Goal: Task Accomplishment & Management: Manage account settings

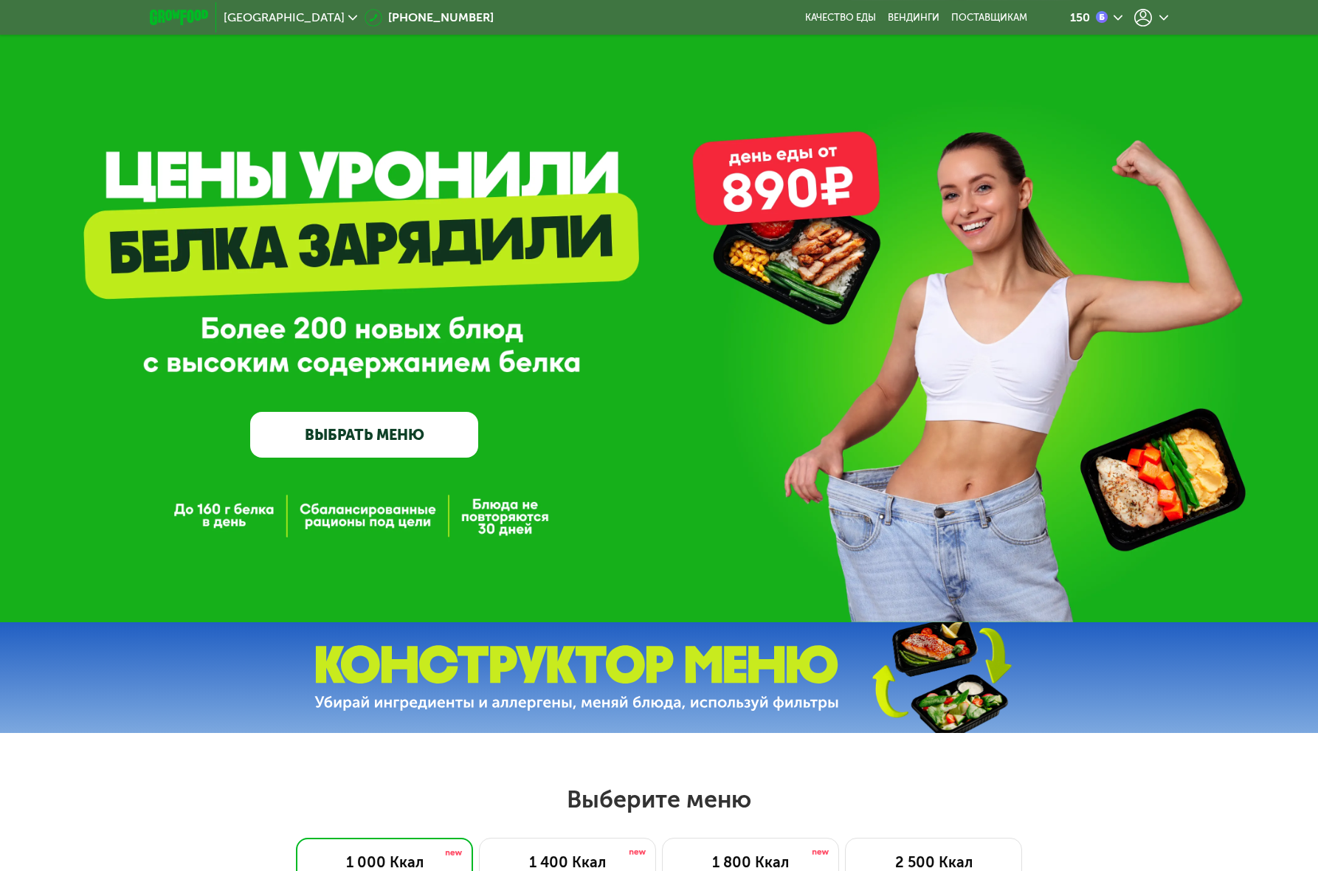
click at [1160, 22] on div at bounding box center [1151, 18] width 34 height 18
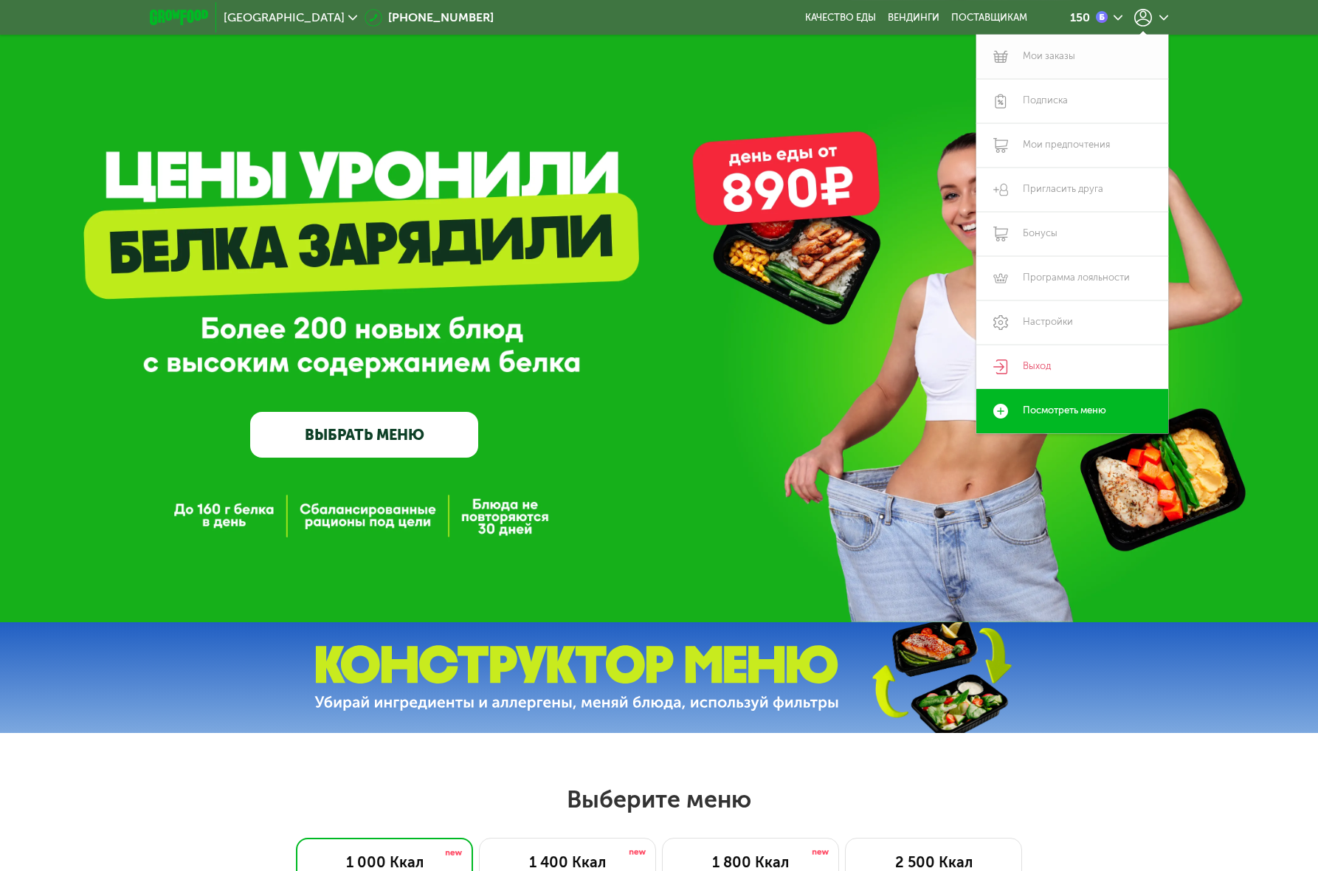
click at [1041, 60] on link "Мои заказы" at bounding box center [1072, 57] width 192 height 44
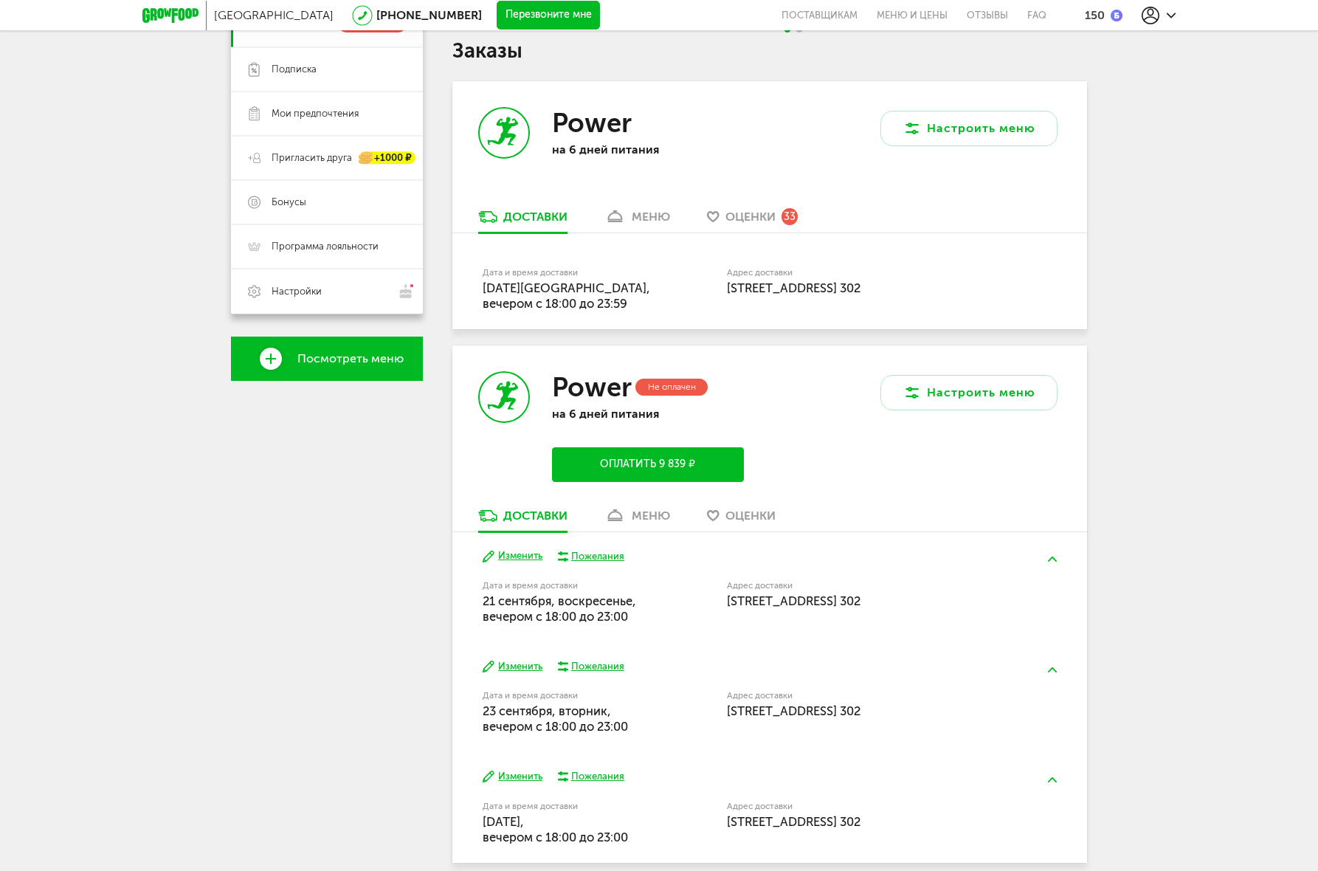
scroll to position [312, 0]
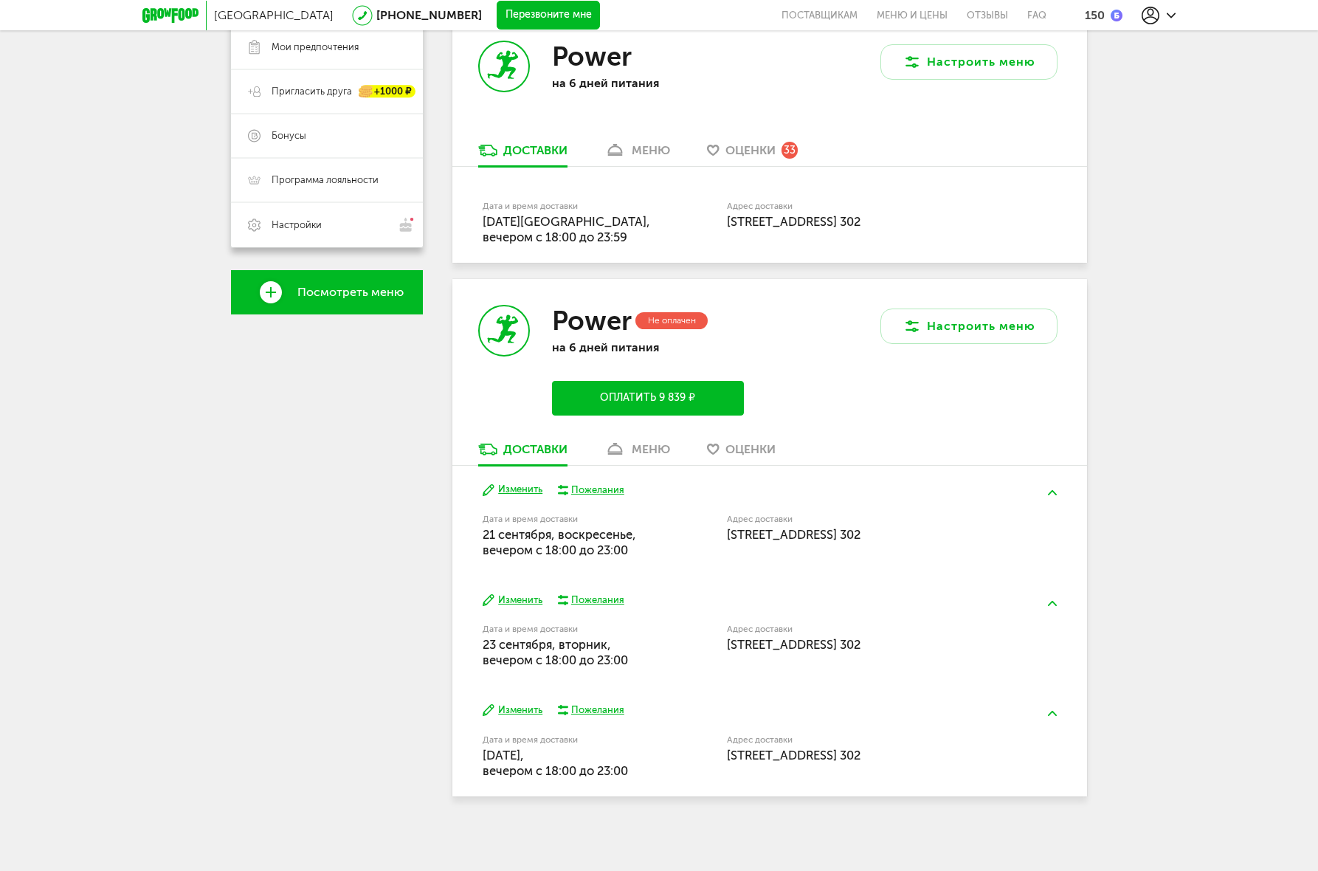
click at [694, 406] on button "Оплатить 9 839 ₽" at bounding box center [648, 398] width 192 height 35
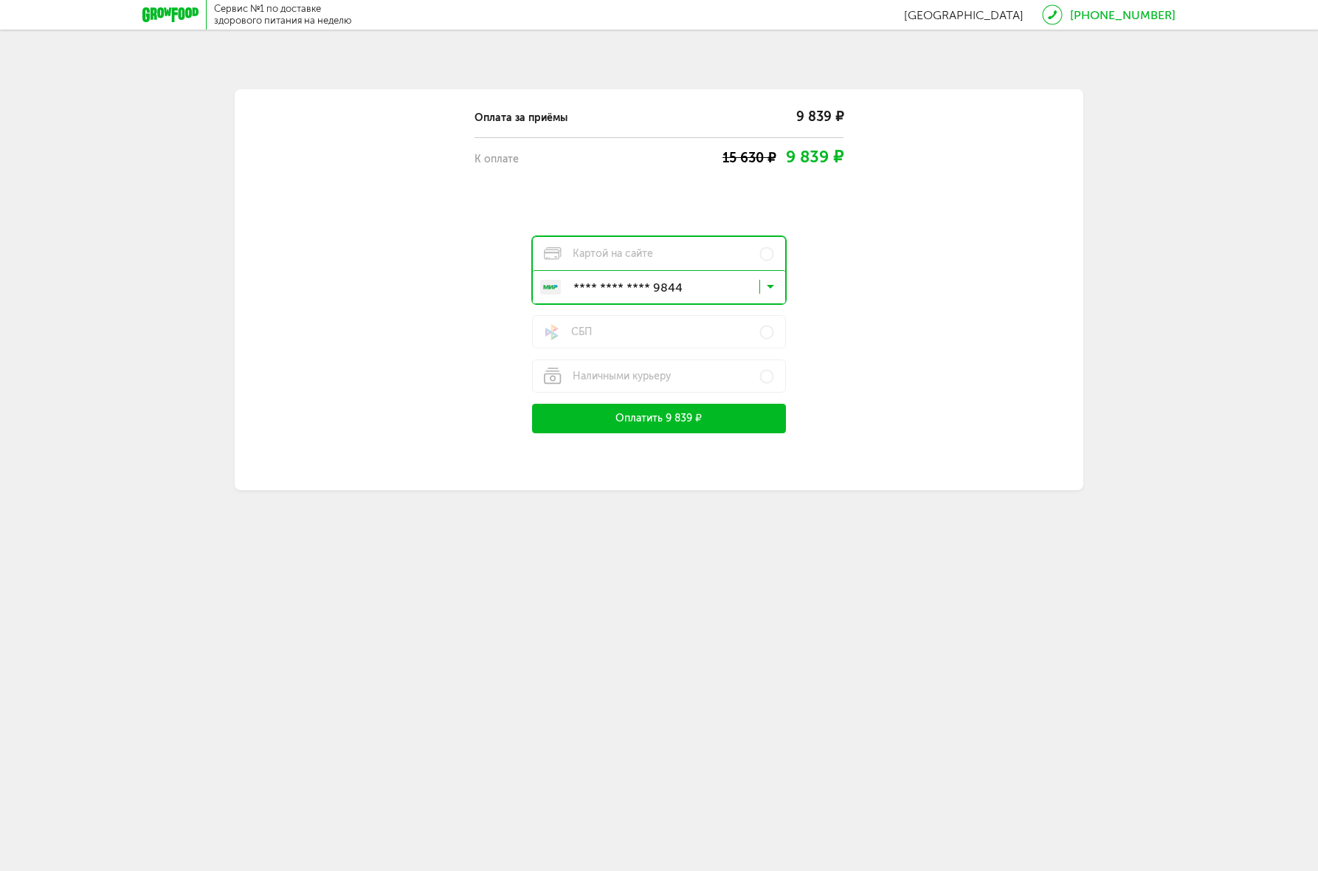
click at [692, 412] on button "Оплатить 9 839 ₽" at bounding box center [659, 419] width 254 height 30
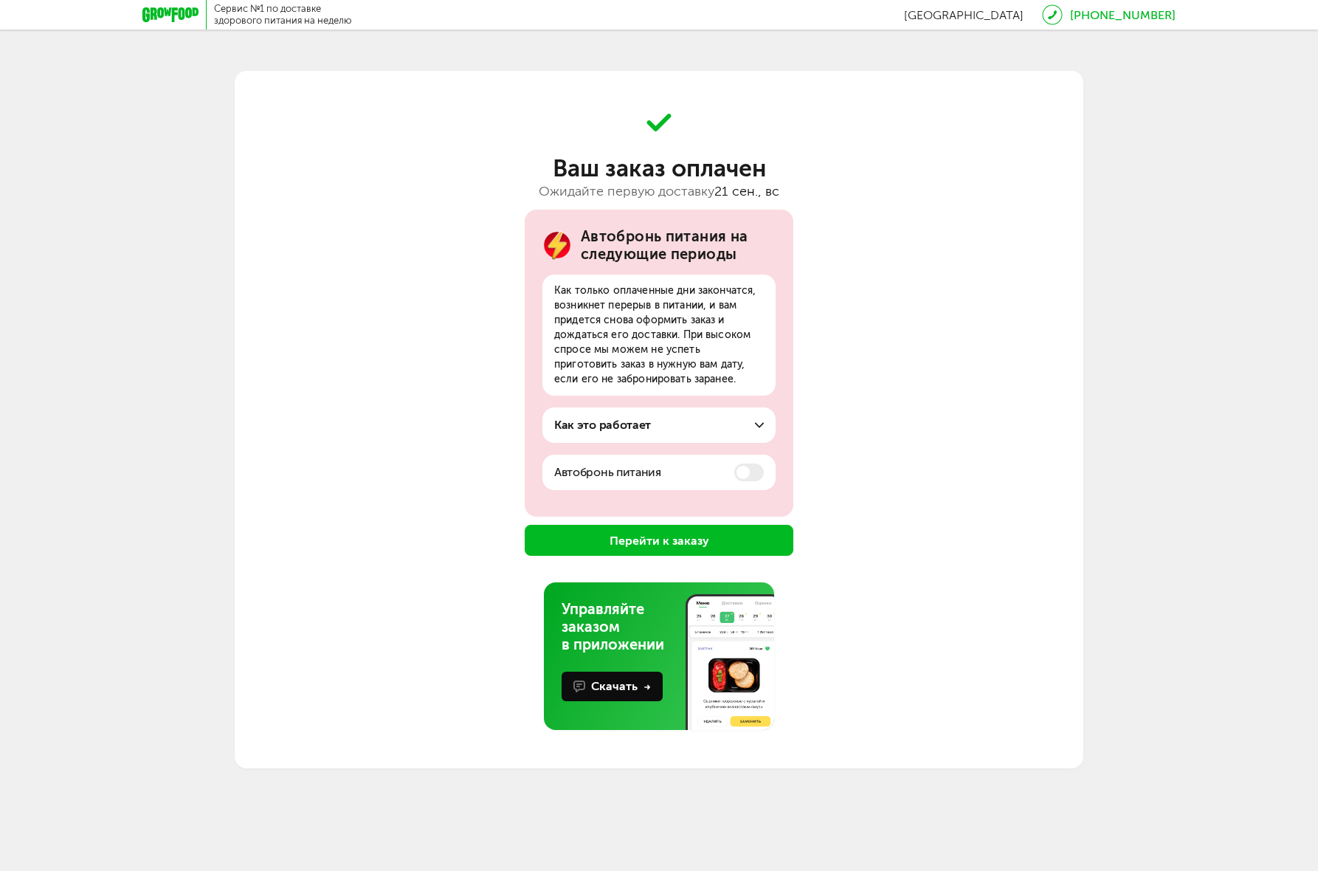
click at [713, 538] on button "Перейти к заказу" at bounding box center [659, 540] width 269 height 31
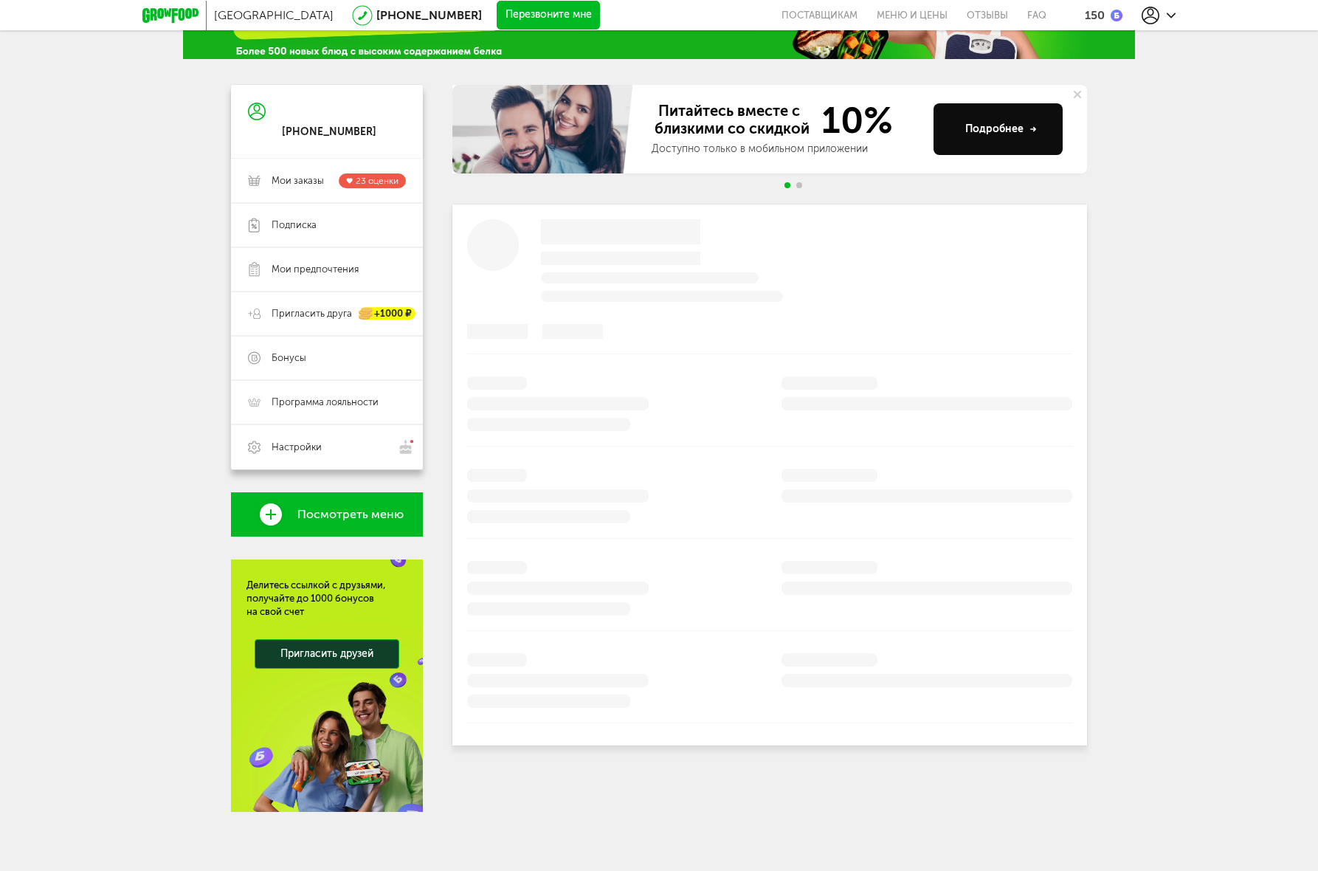
scroll to position [88, 0]
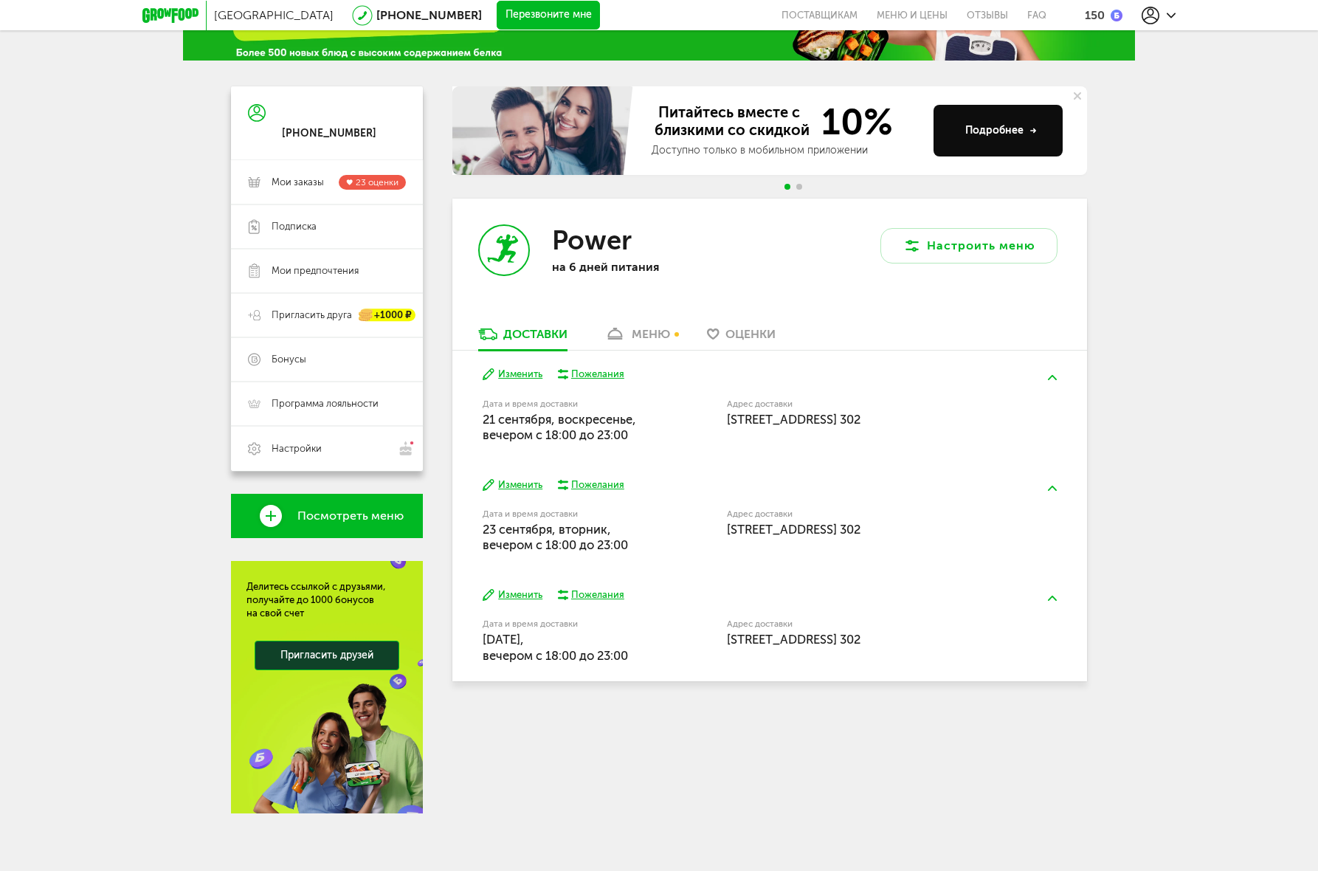
click at [661, 333] on div "меню" at bounding box center [651, 334] width 38 height 14
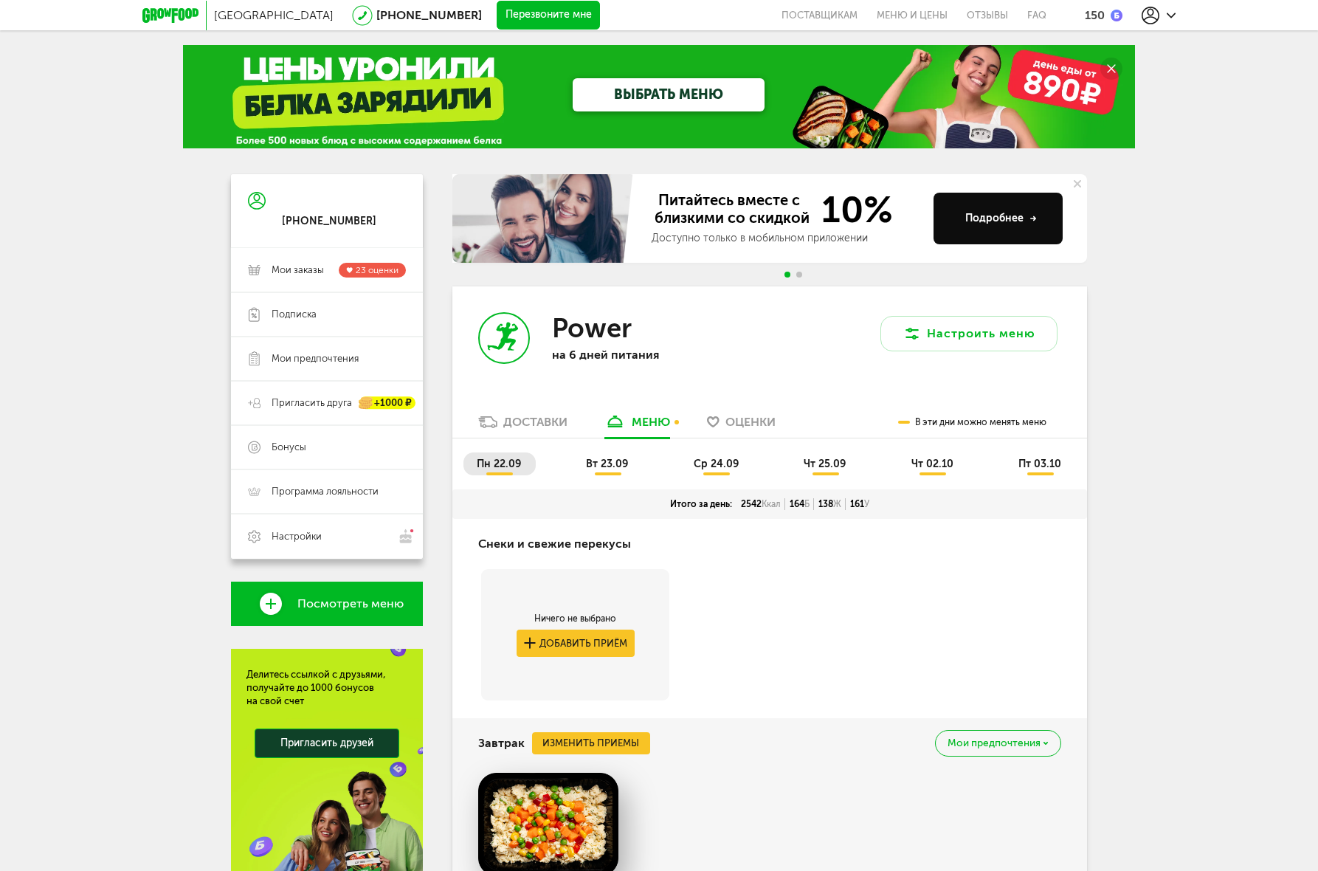
click at [529, 426] on div "Доставки" at bounding box center [535, 422] width 64 height 14
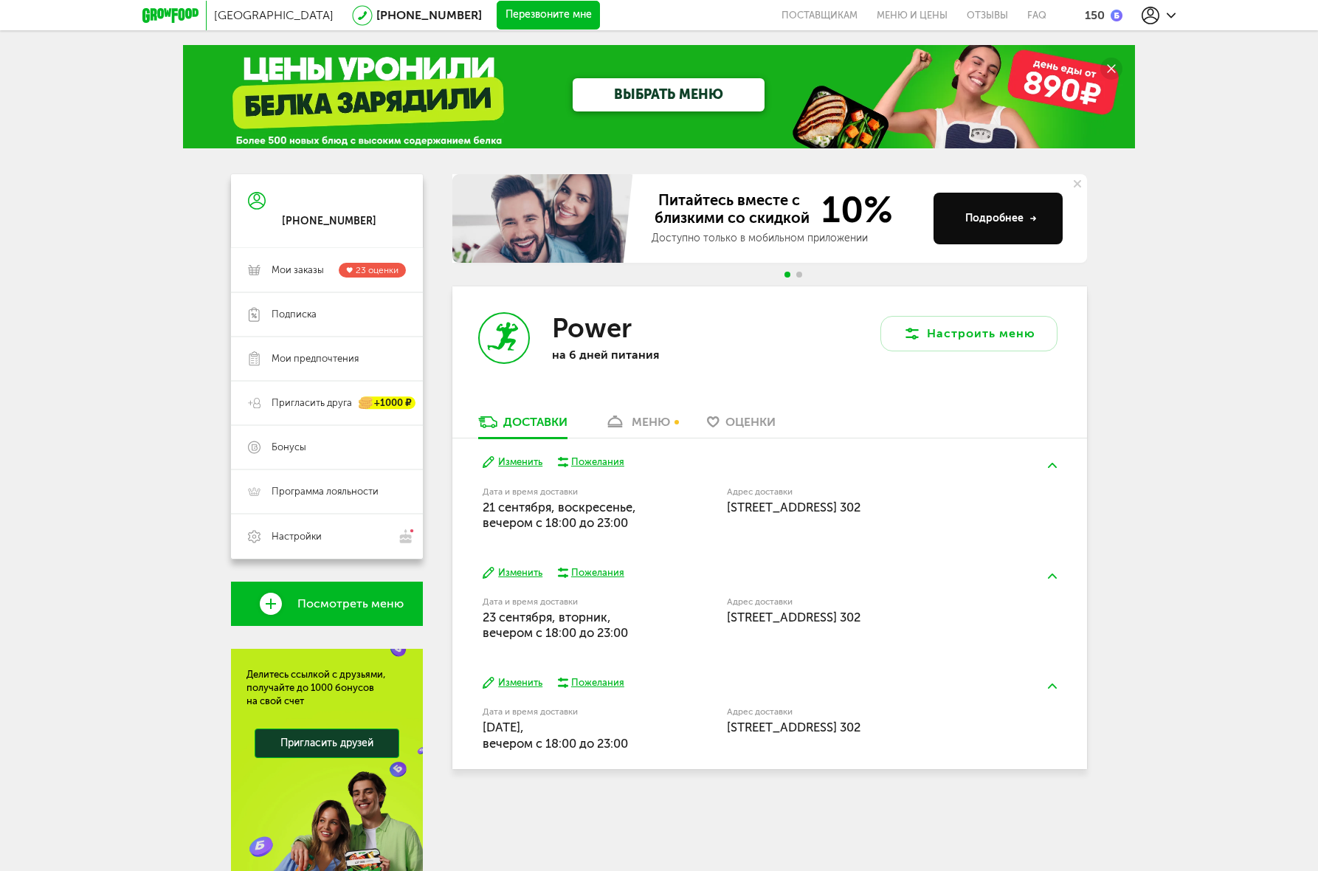
click at [623, 410] on div "Power на 6 дней питания" at bounding box center [610, 350] width 317 height 128
click at [627, 422] on link "меню" at bounding box center [637, 426] width 80 height 24
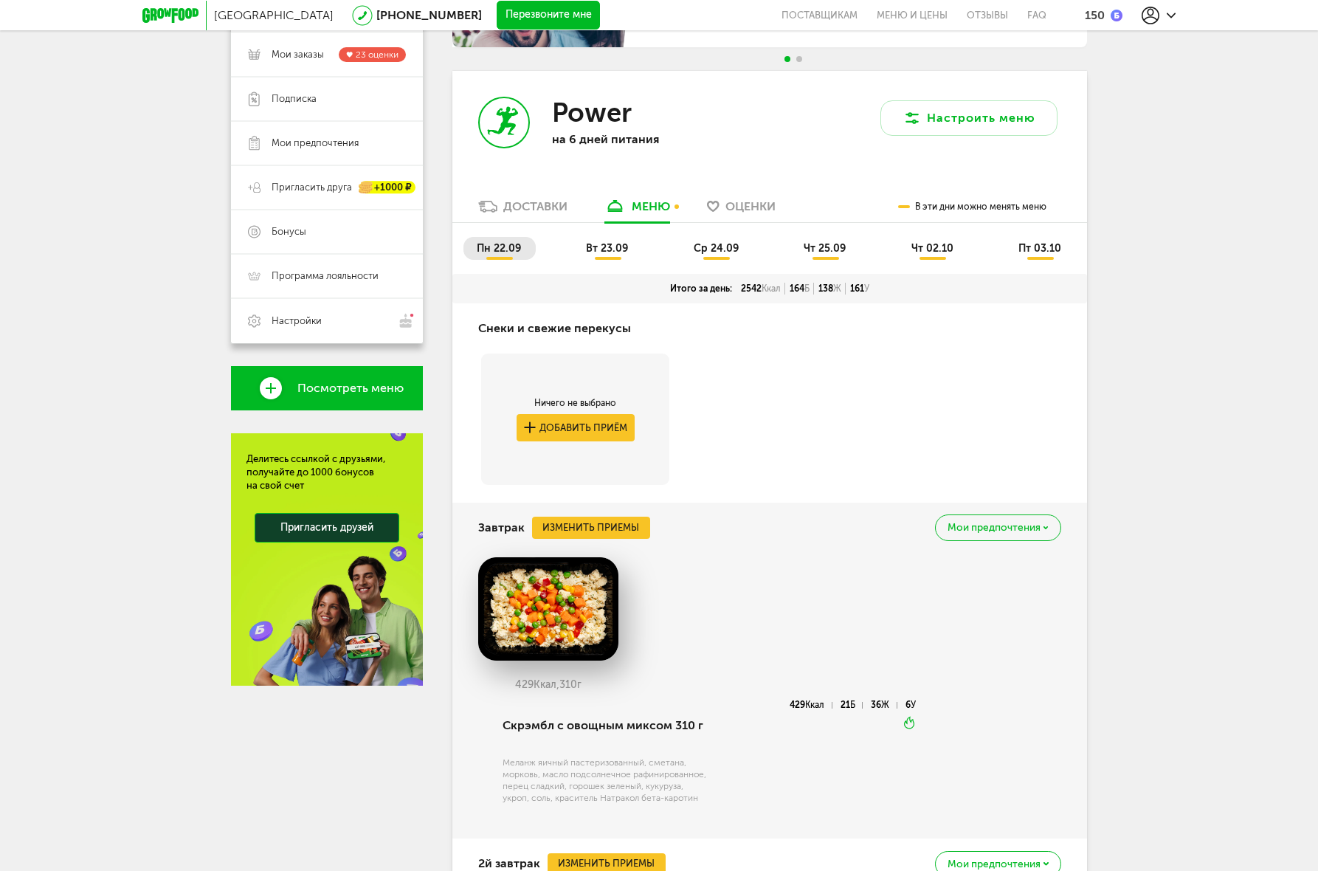
scroll to position [249, 0]
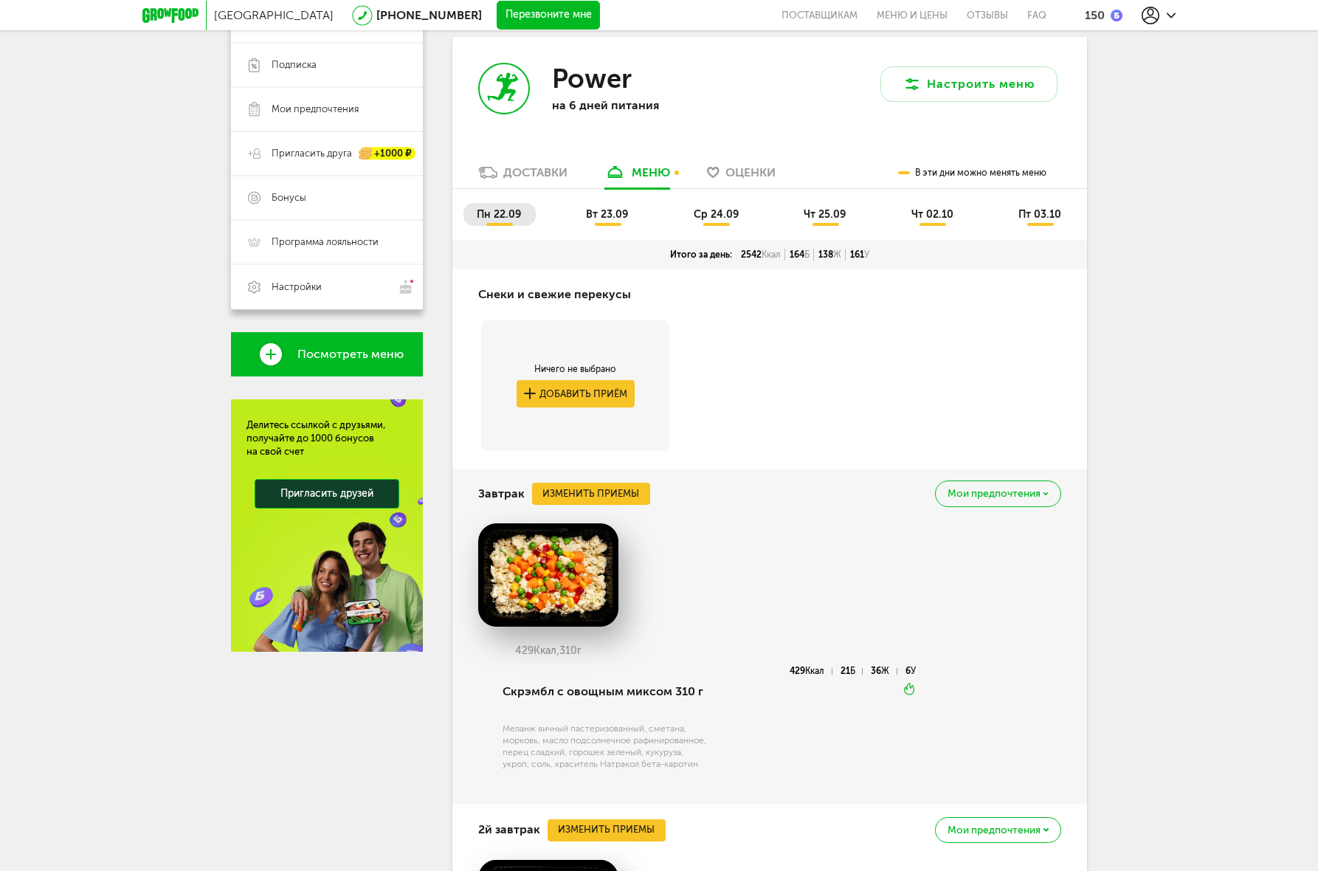
click at [508, 178] on div "Доставки" at bounding box center [535, 172] width 64 height 14
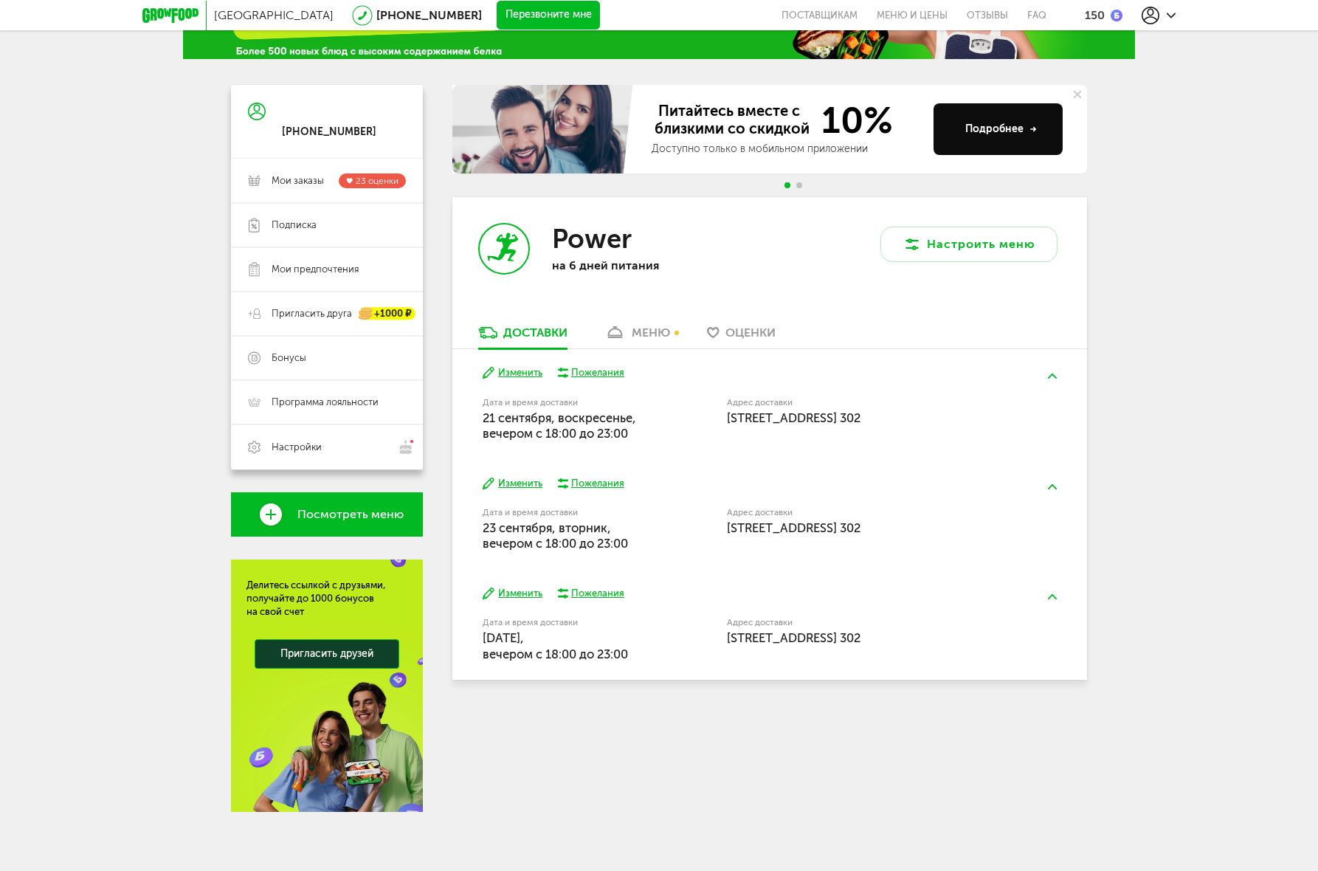
click at [1097, 10] on div "150" at bounding box center [1095, 15] width 20 height 14
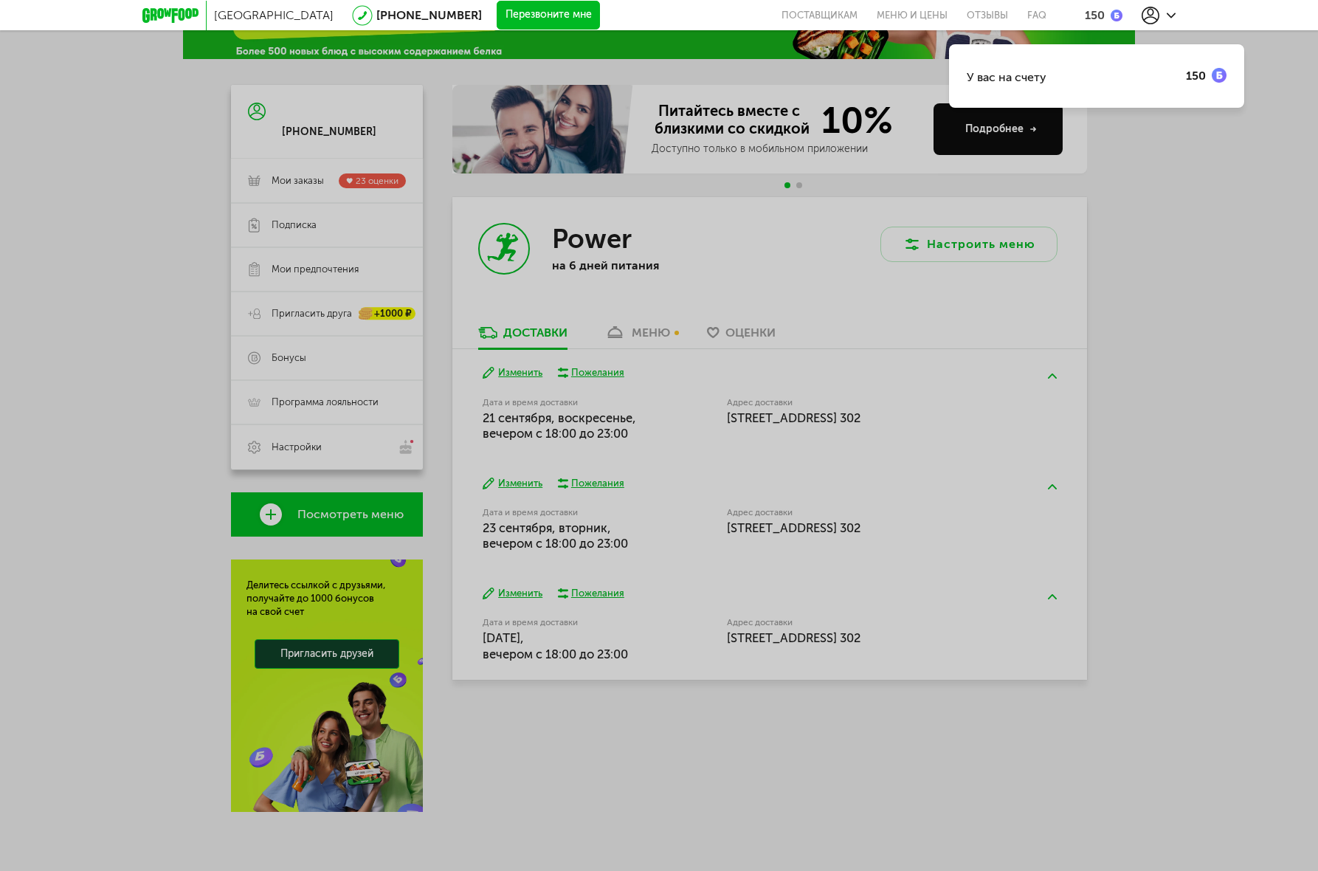
click at [1210, 172] on div "У вас на счету 150" at bounding box center [659, 435] width 1318 height 871
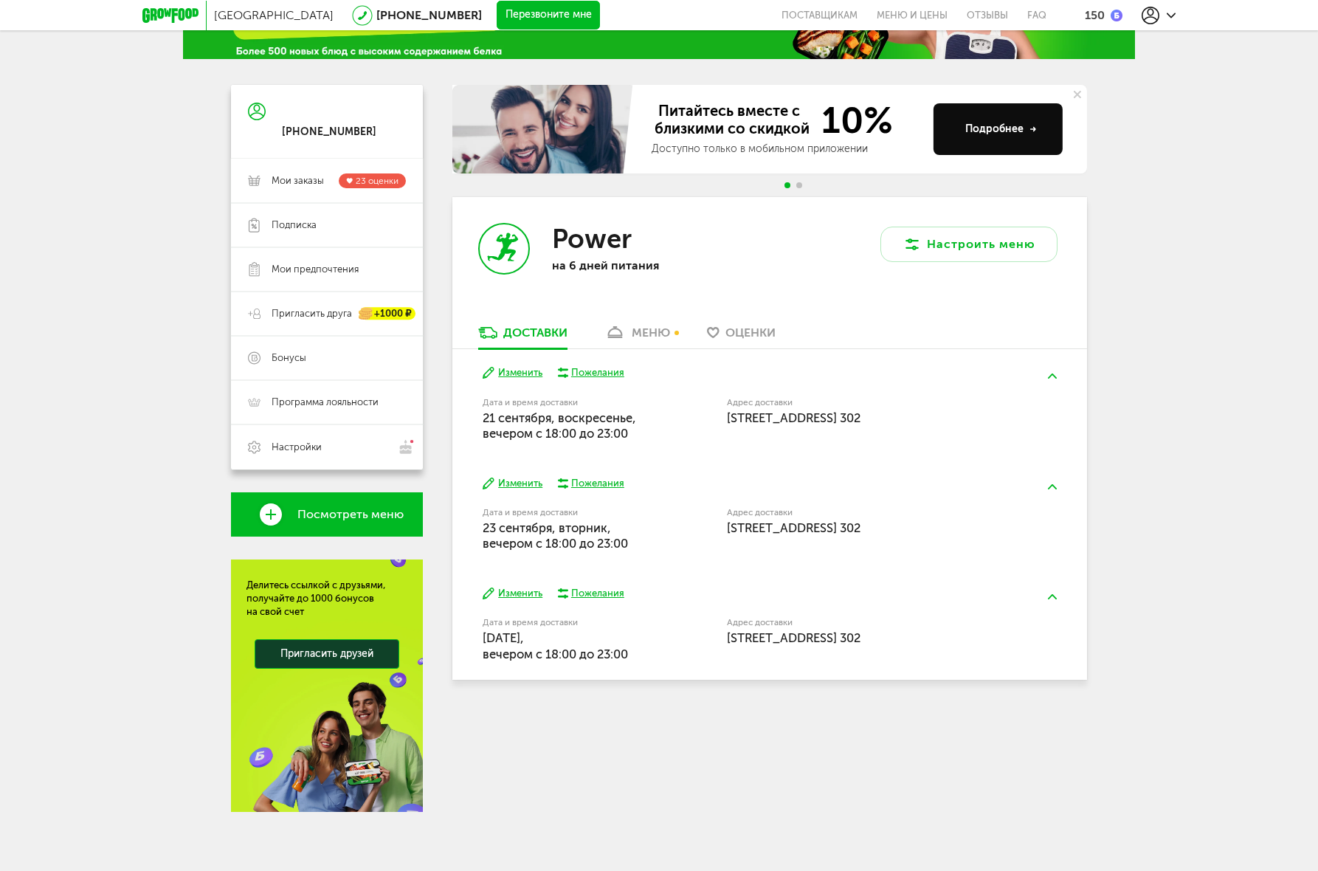
click at [1031, 134] on div "Подробнее" at bounding box center [1001, 129] width 72 height 15
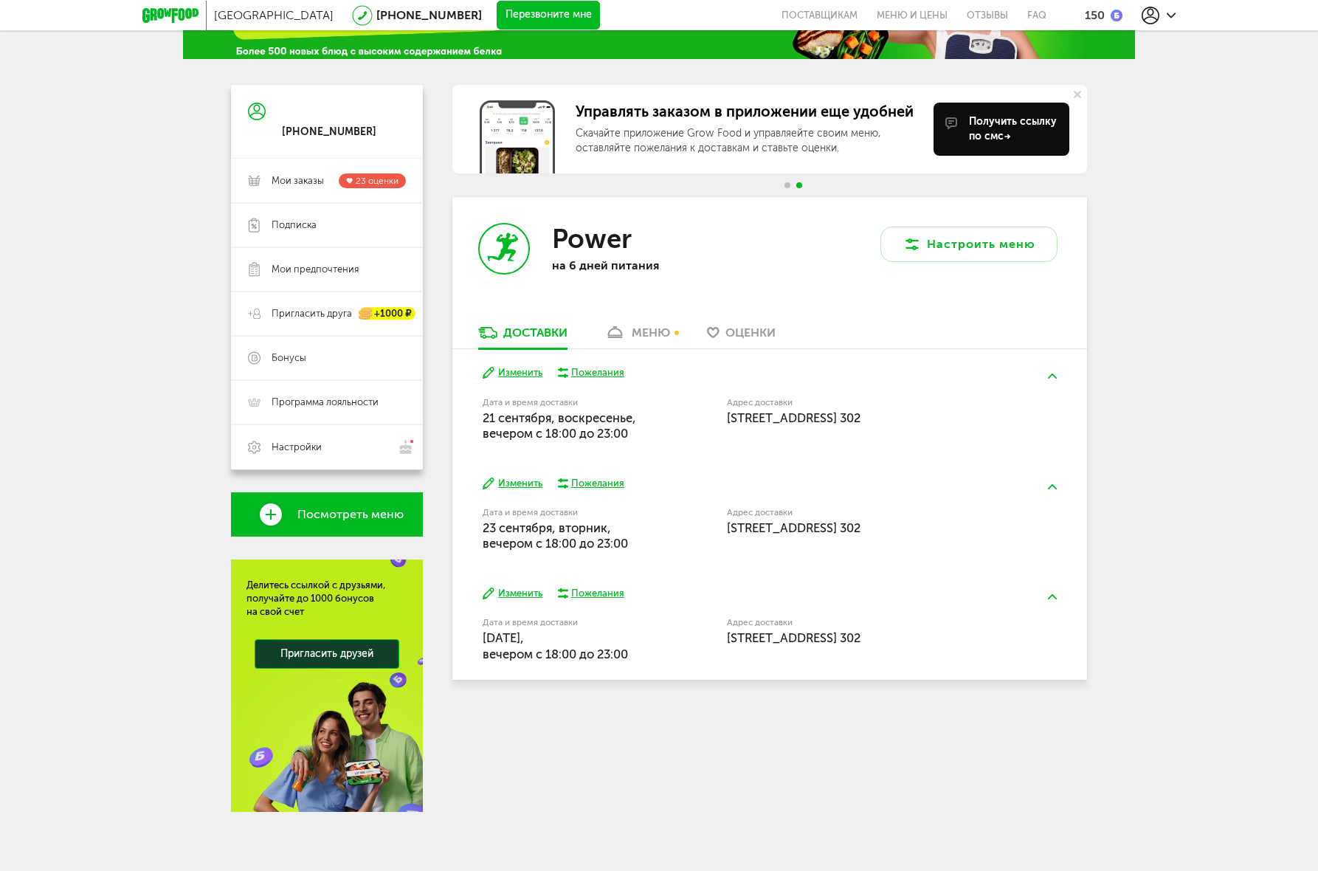
click at [785, 184] on span "Go to slide 1" at bounding box center [787, 185] width 6 height 6
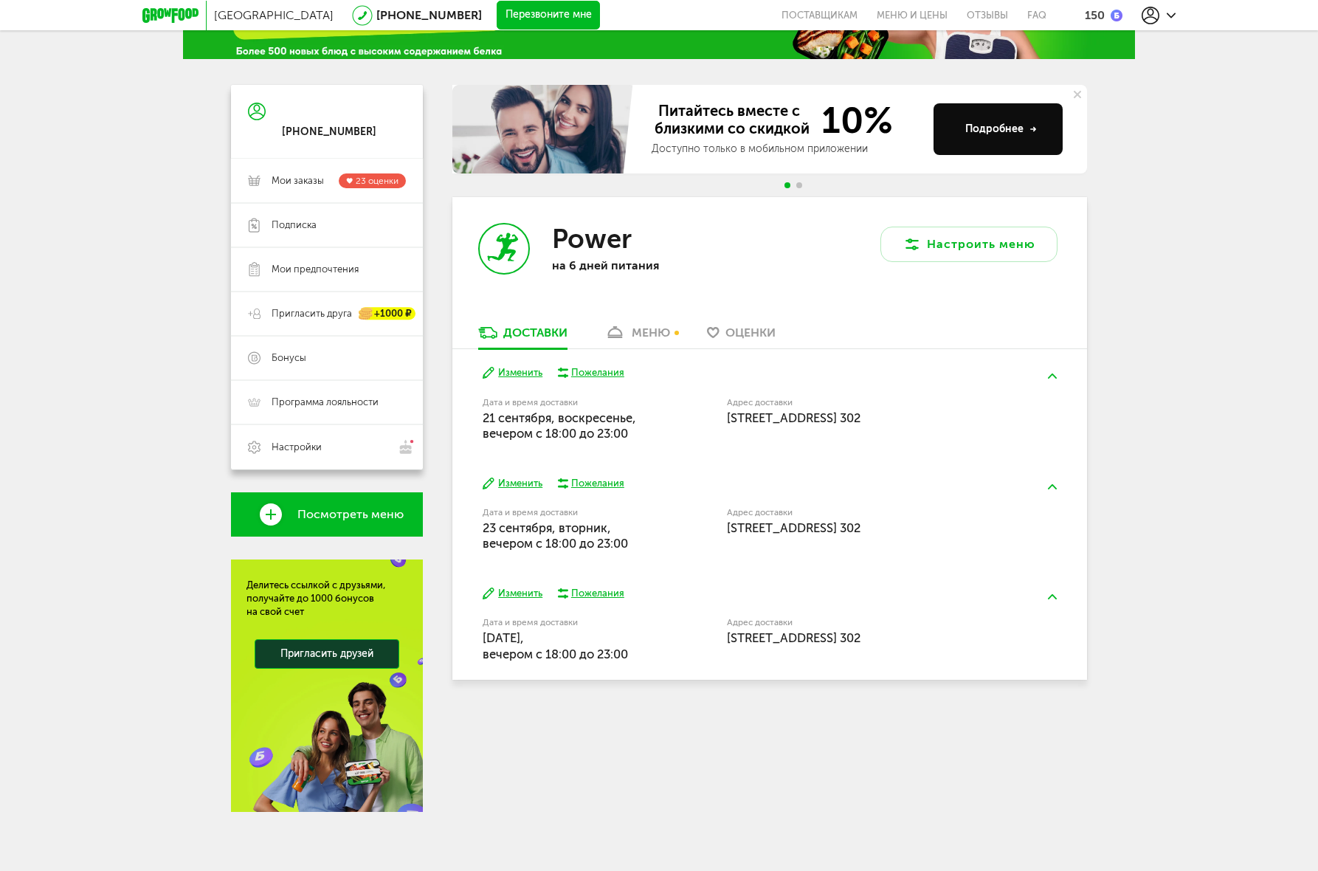
click at [1008, 121] on button "Подробнее" at bounding box center [997, 129] width 129 height 52
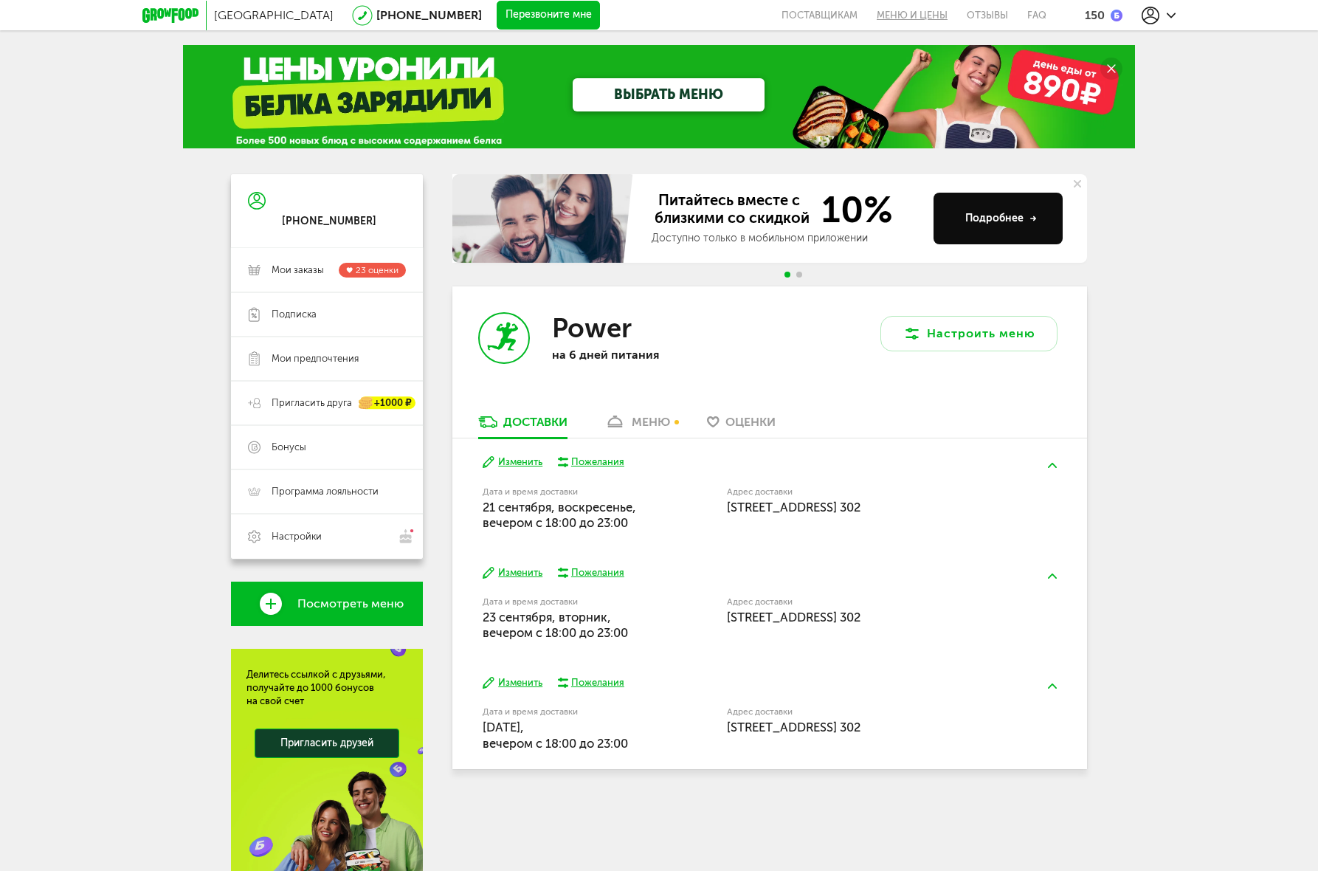
click at [933, 17] on link "Меню и цены" at bounding box center [912, 15] width 90 height 30
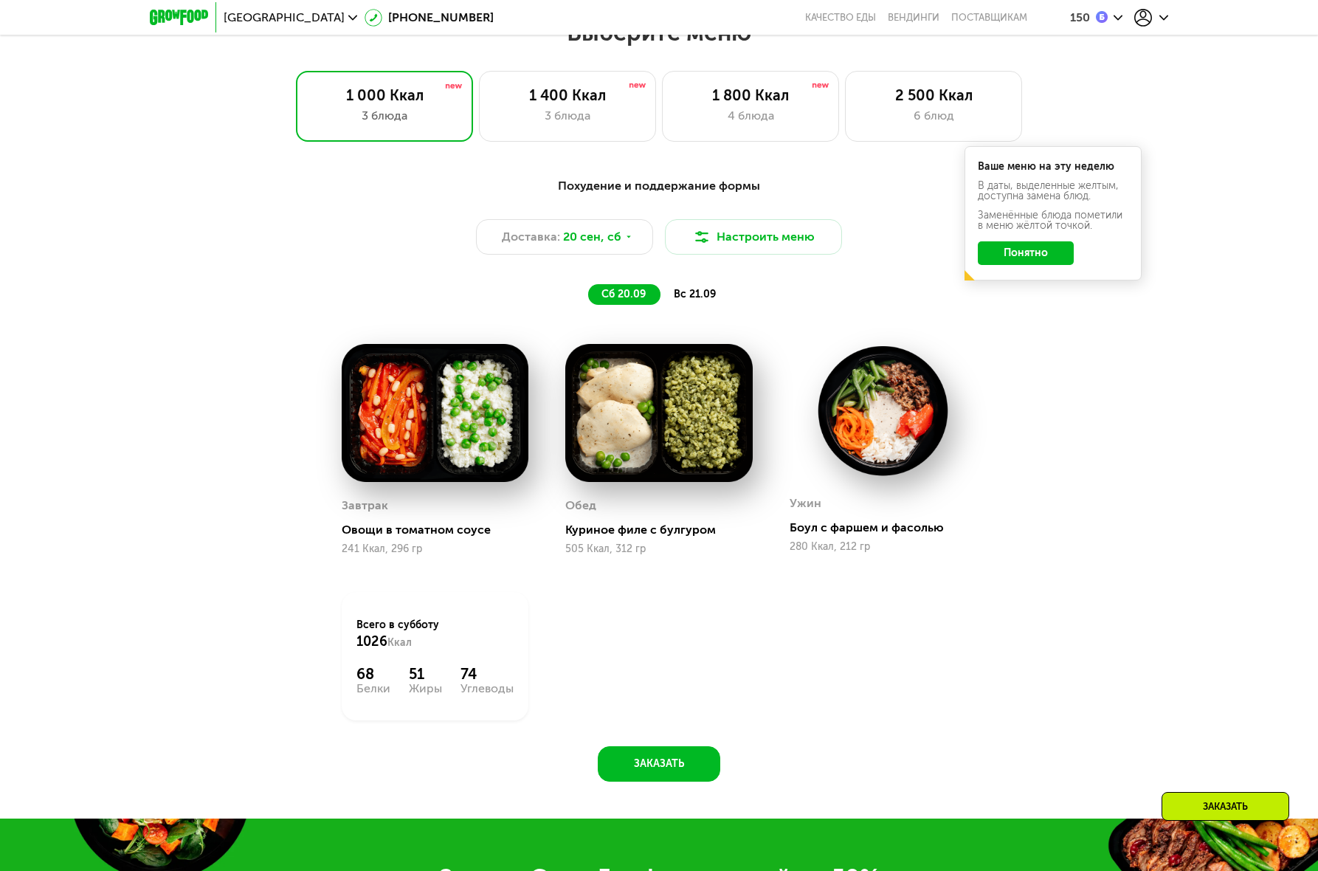
scroll to position [750, 0]
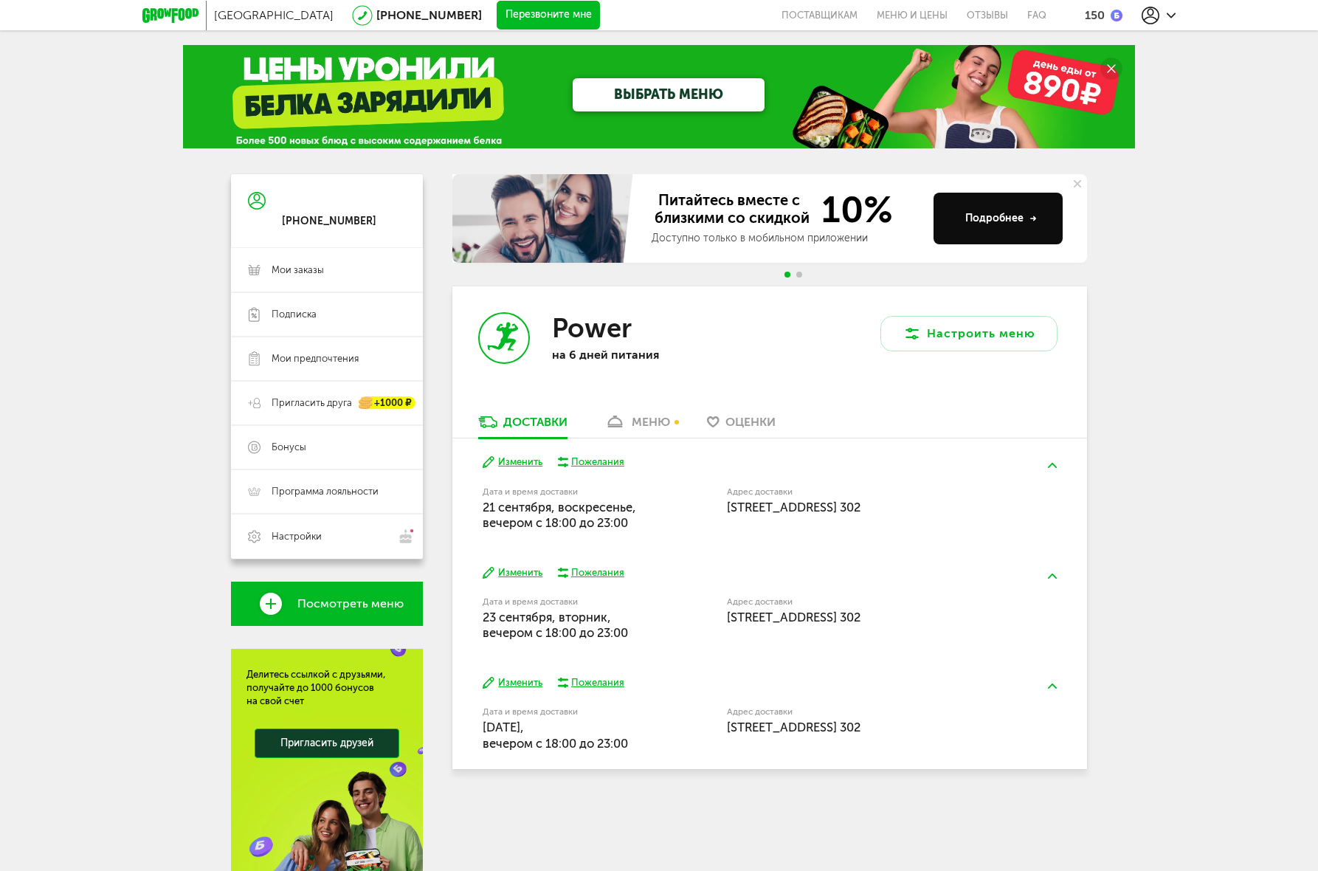
scroll to position [51, 0]
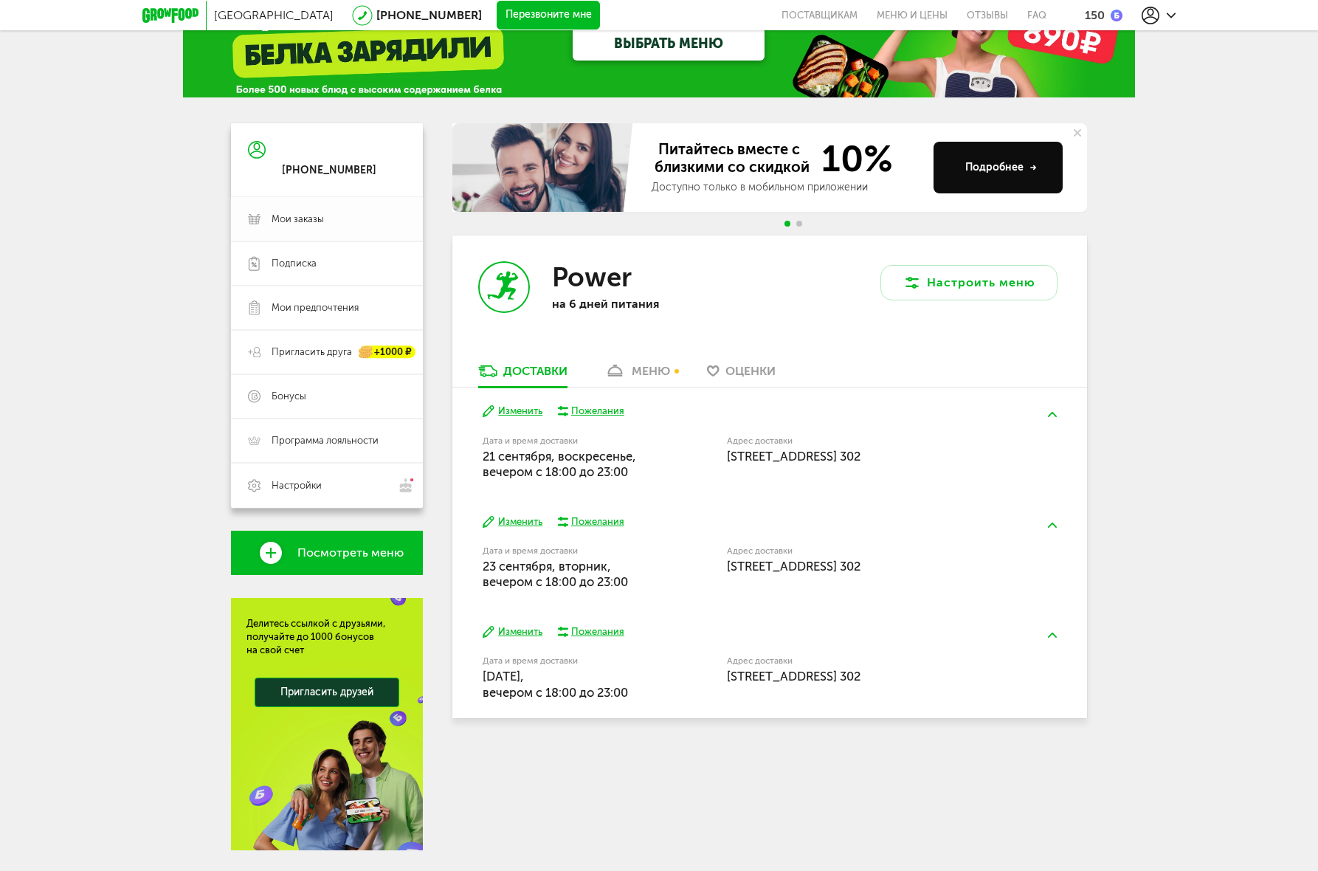
click at [323, 213] on span "Мои заказы" at bounding box center [339, 219] width 134 height 13
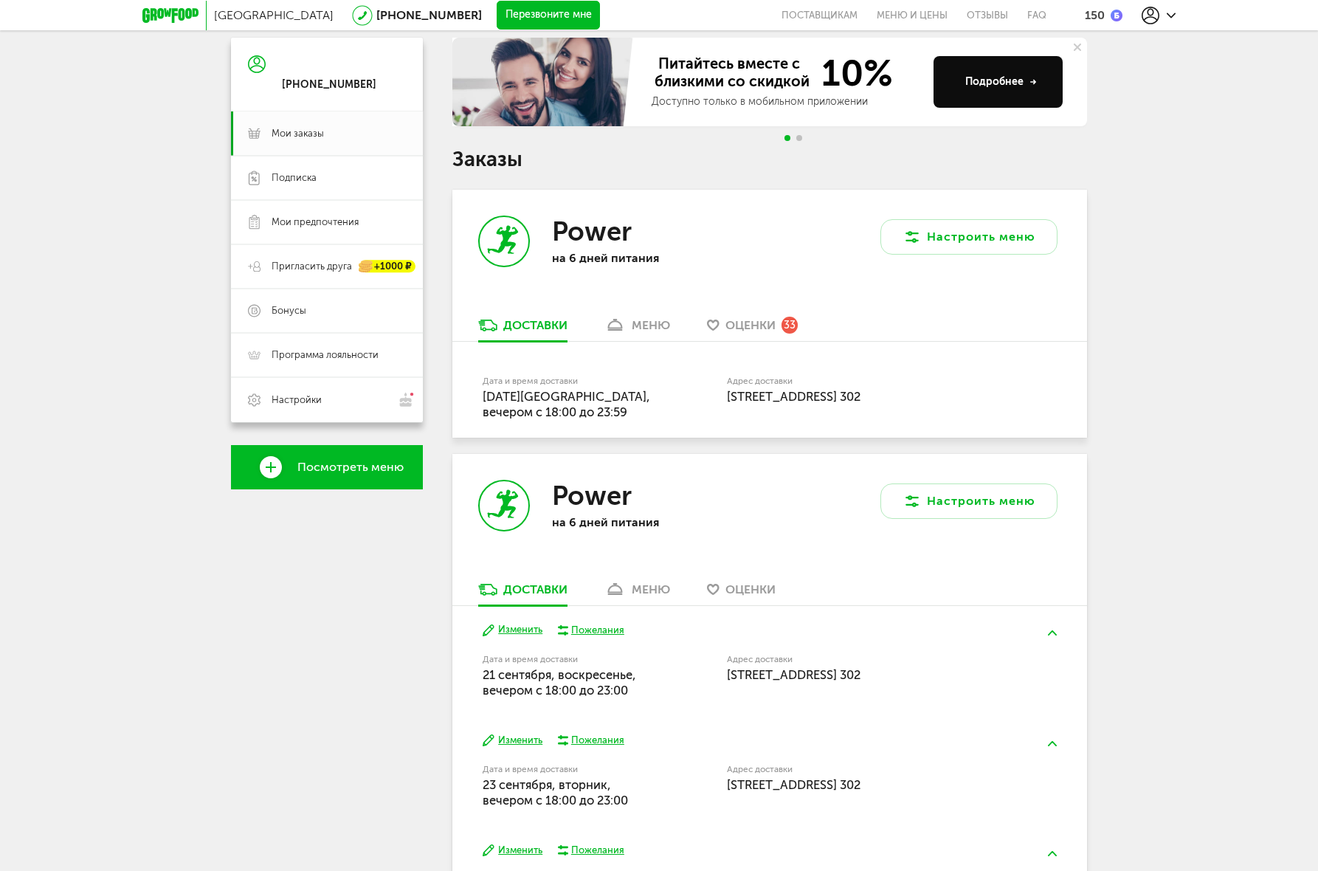
scroll to position [277, 0]
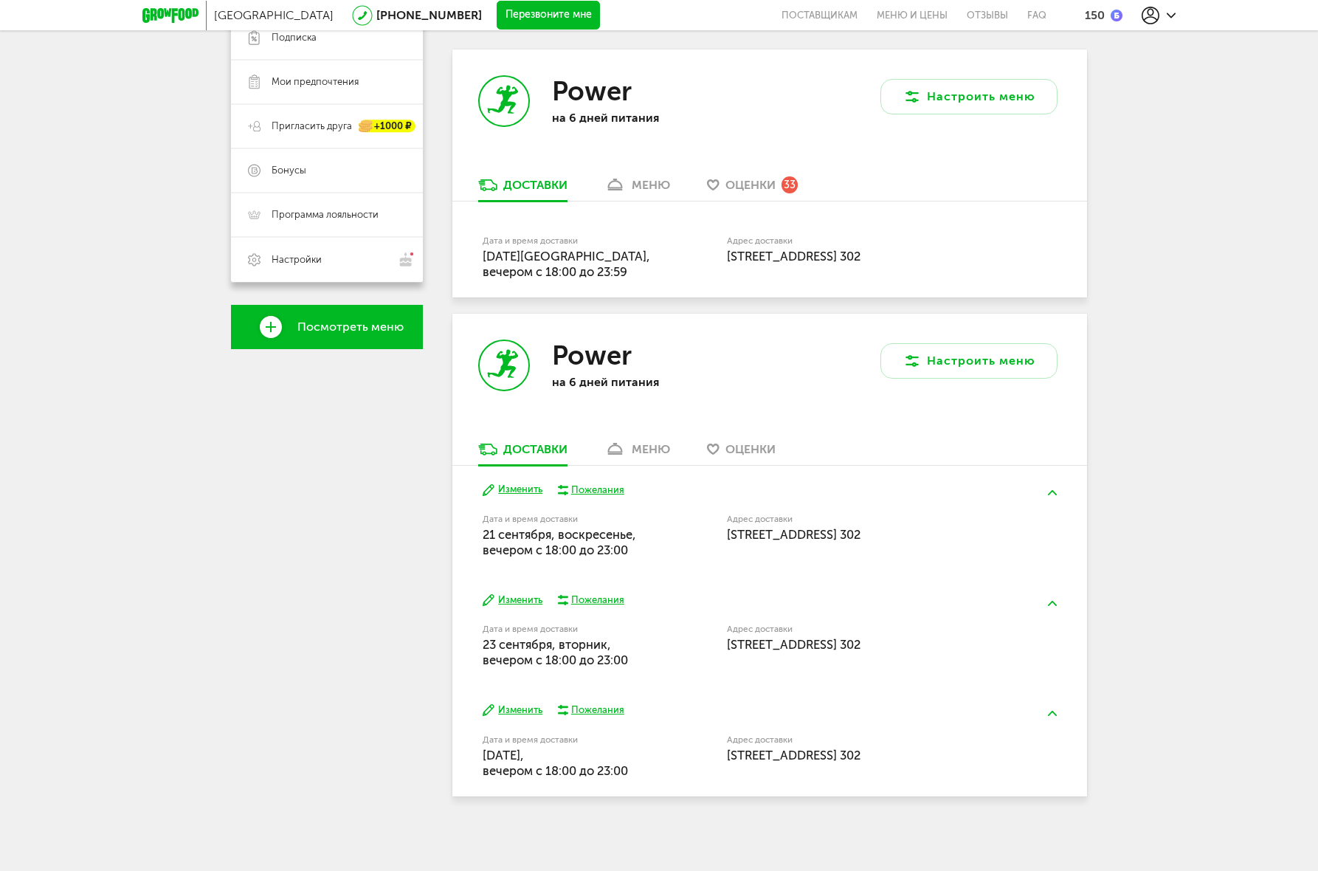
click at [514, 488] on button "Изменить" at bounding box center [513, 490] width 60 height 14
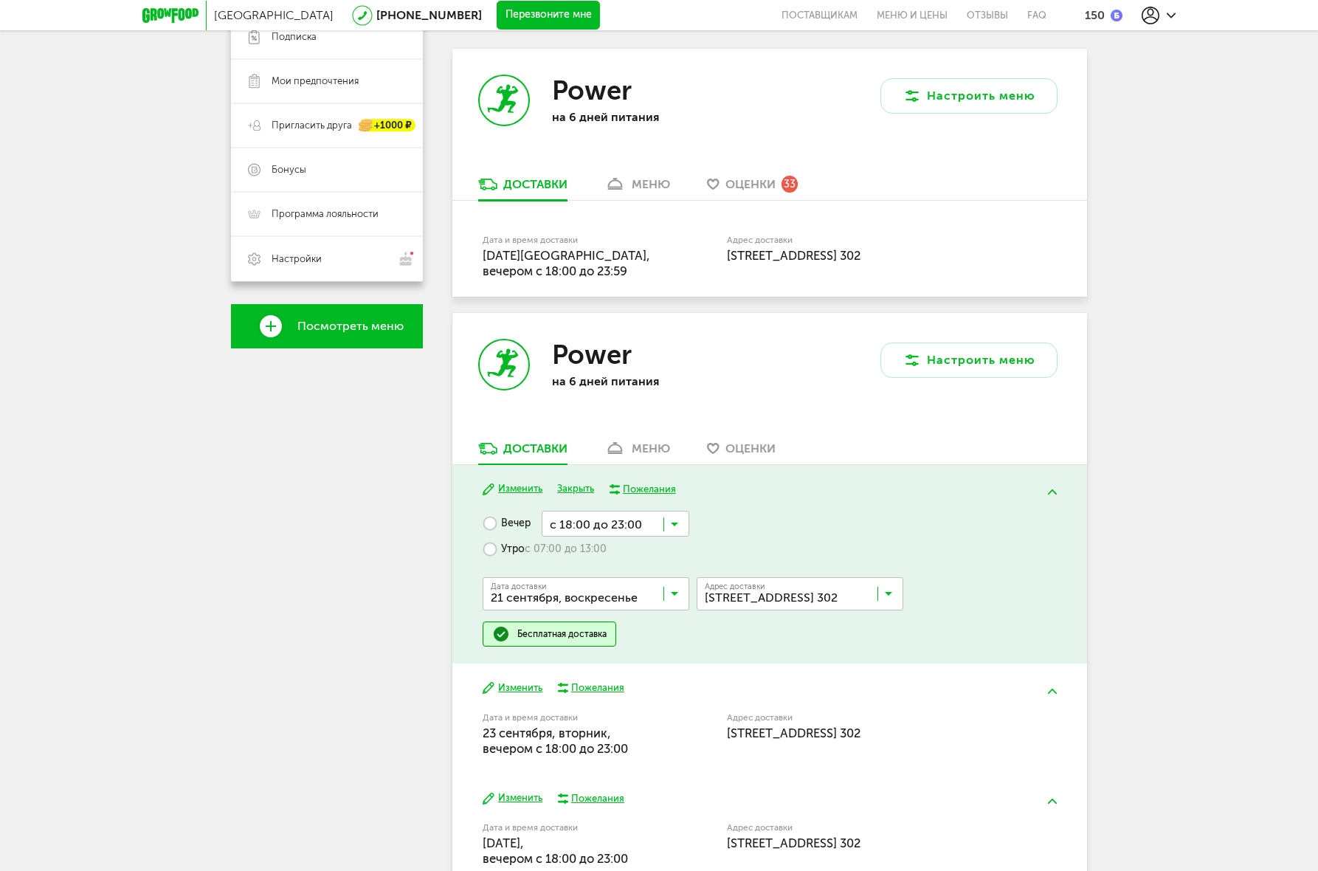
click at [672, 528] on icon at bounding box center [674, 527] width 7 height 15
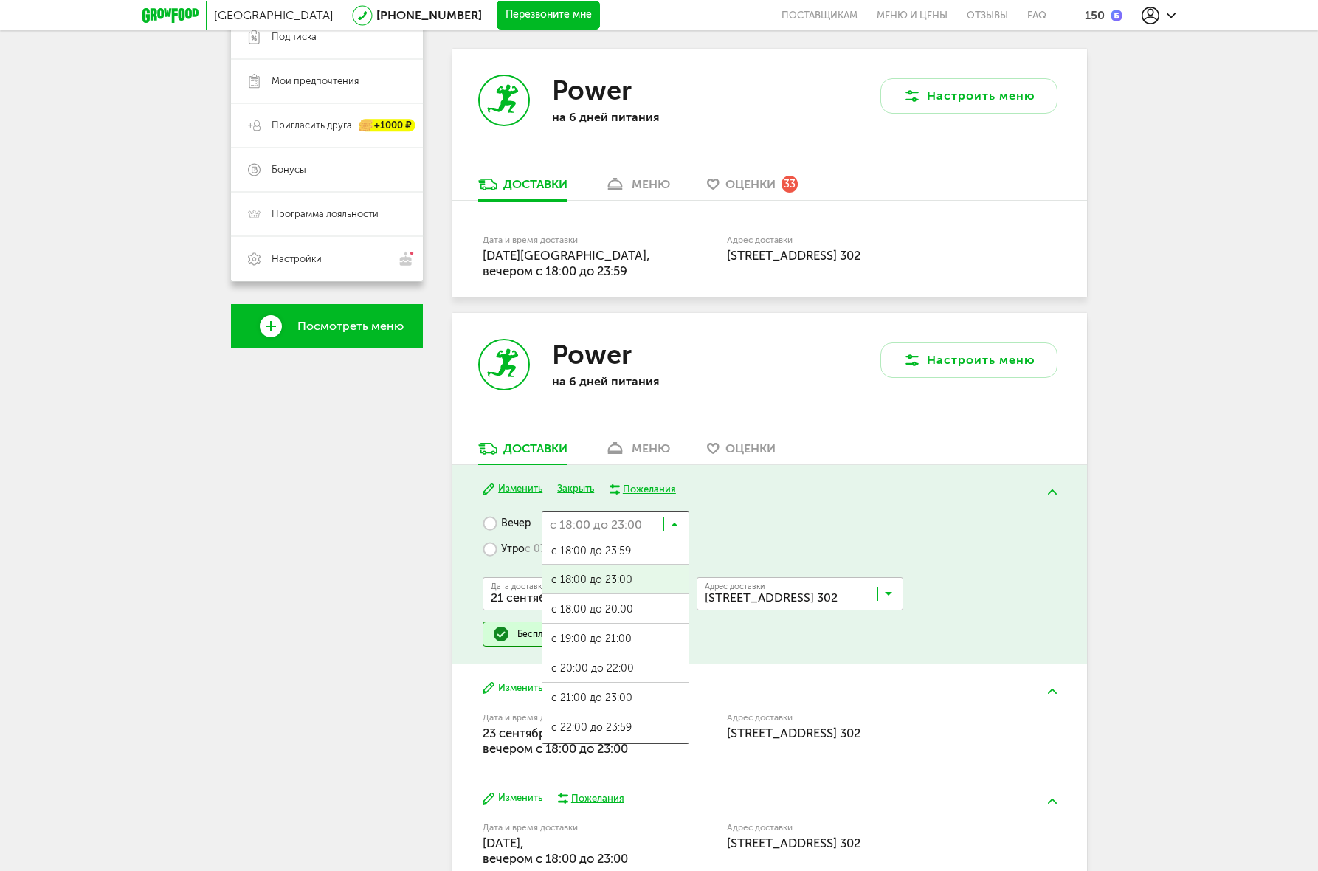
scroll to position [0, 0]
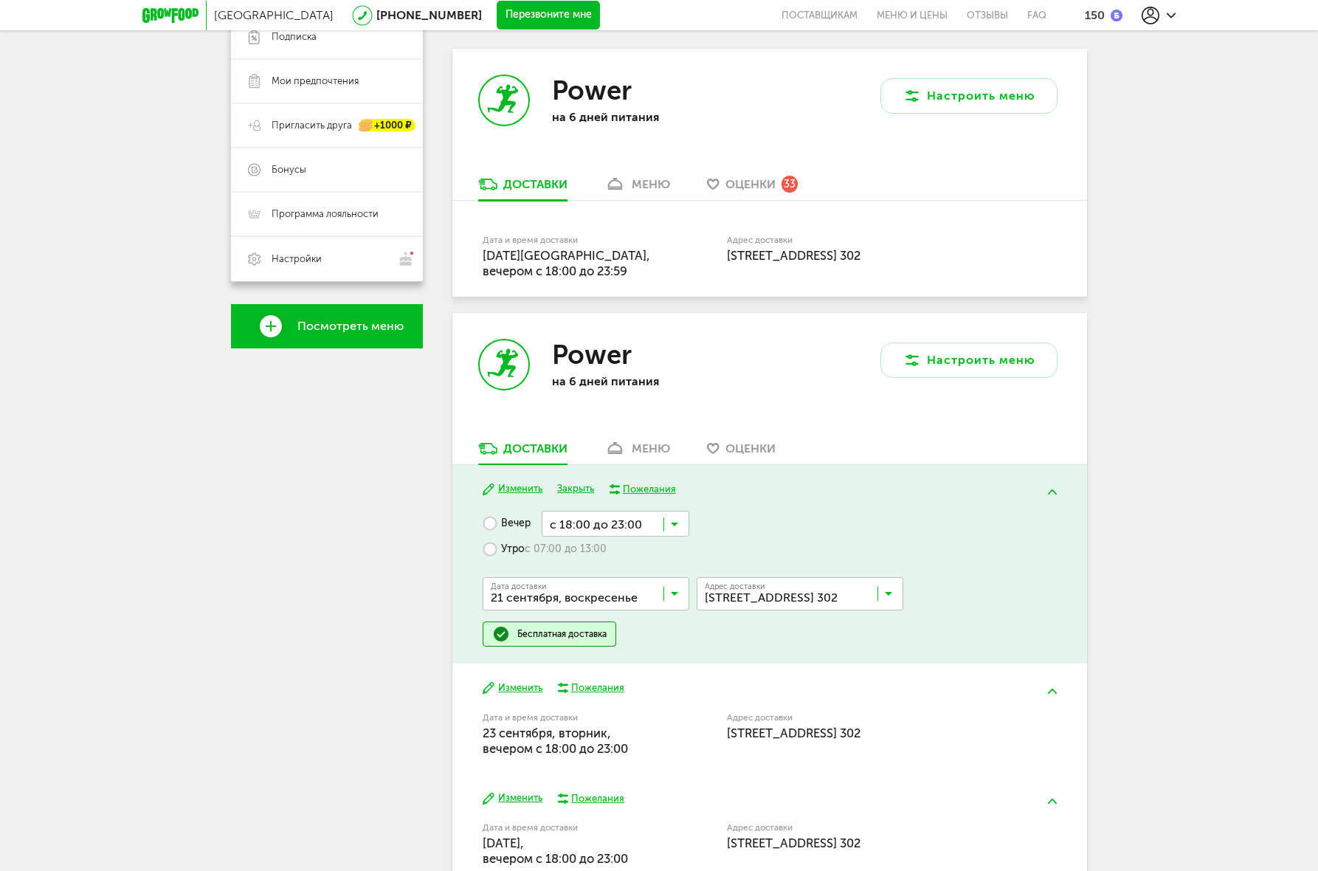
click at [745, 540] on div "Вечер с 18:00 до 23:00 Загрузка... с 18:00 до 23:59 с 18:00 до 23:00 с 18:00 до…" at bounding box center [769, 579] width 573 height 136
click at [518, 548] on label "Утро с 07:00 до 13:00" at bounding box center [545, 549] width 124 height 26
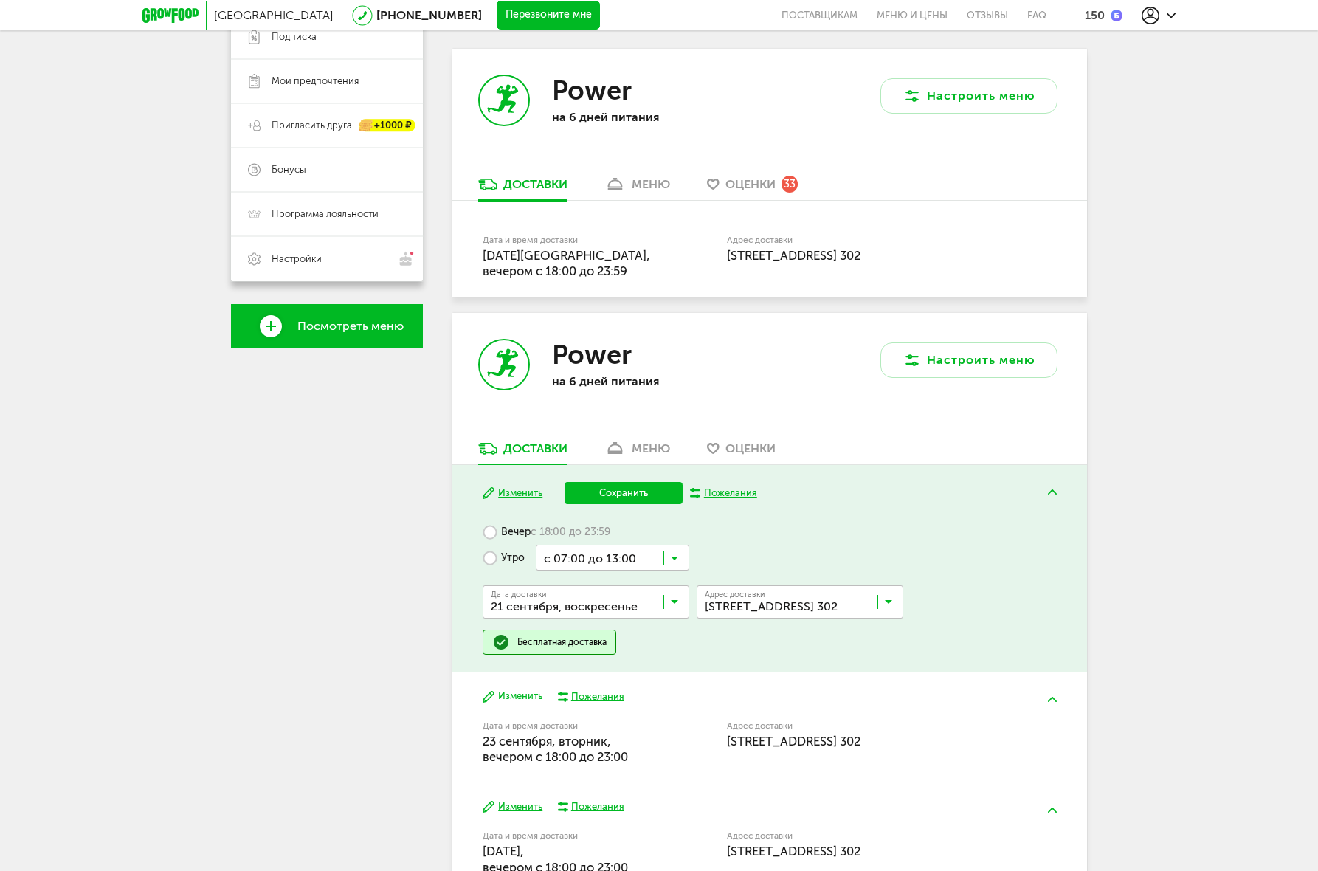
click at [625, 495] on button "Сохранить" at bounding box center [623, 493] width 118 height 22
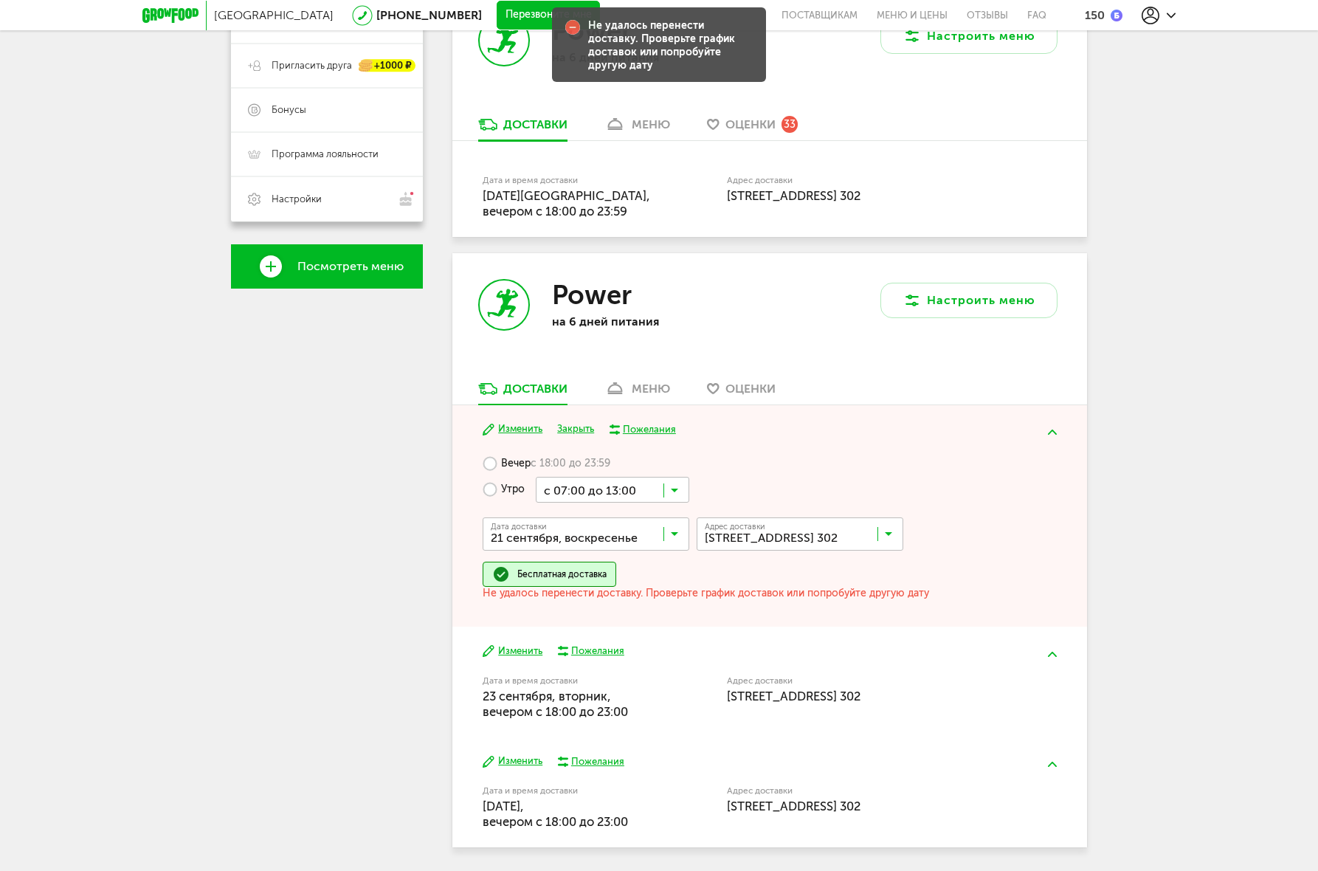
scroll to position [342, 0]
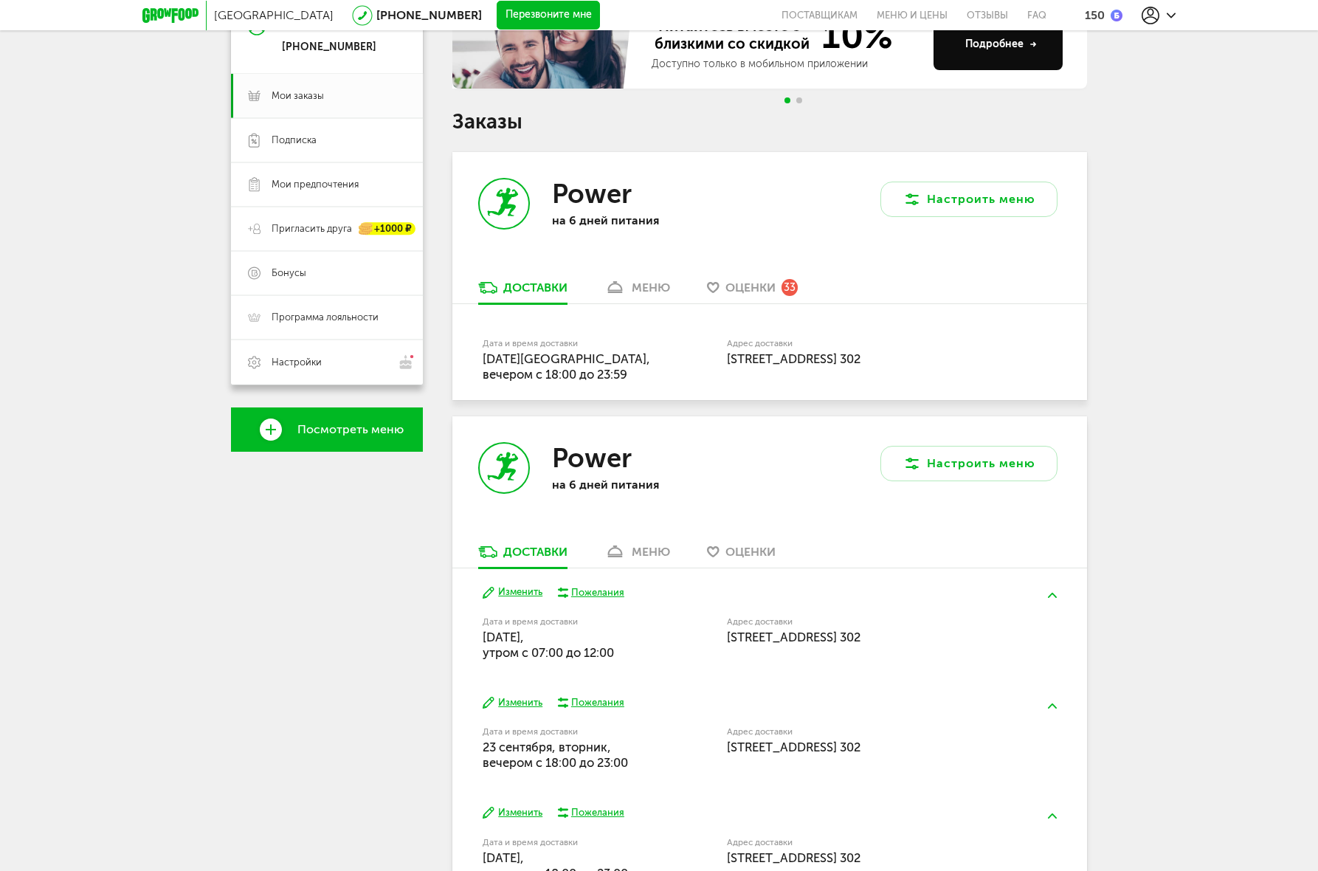
scroll to position [277, 0]
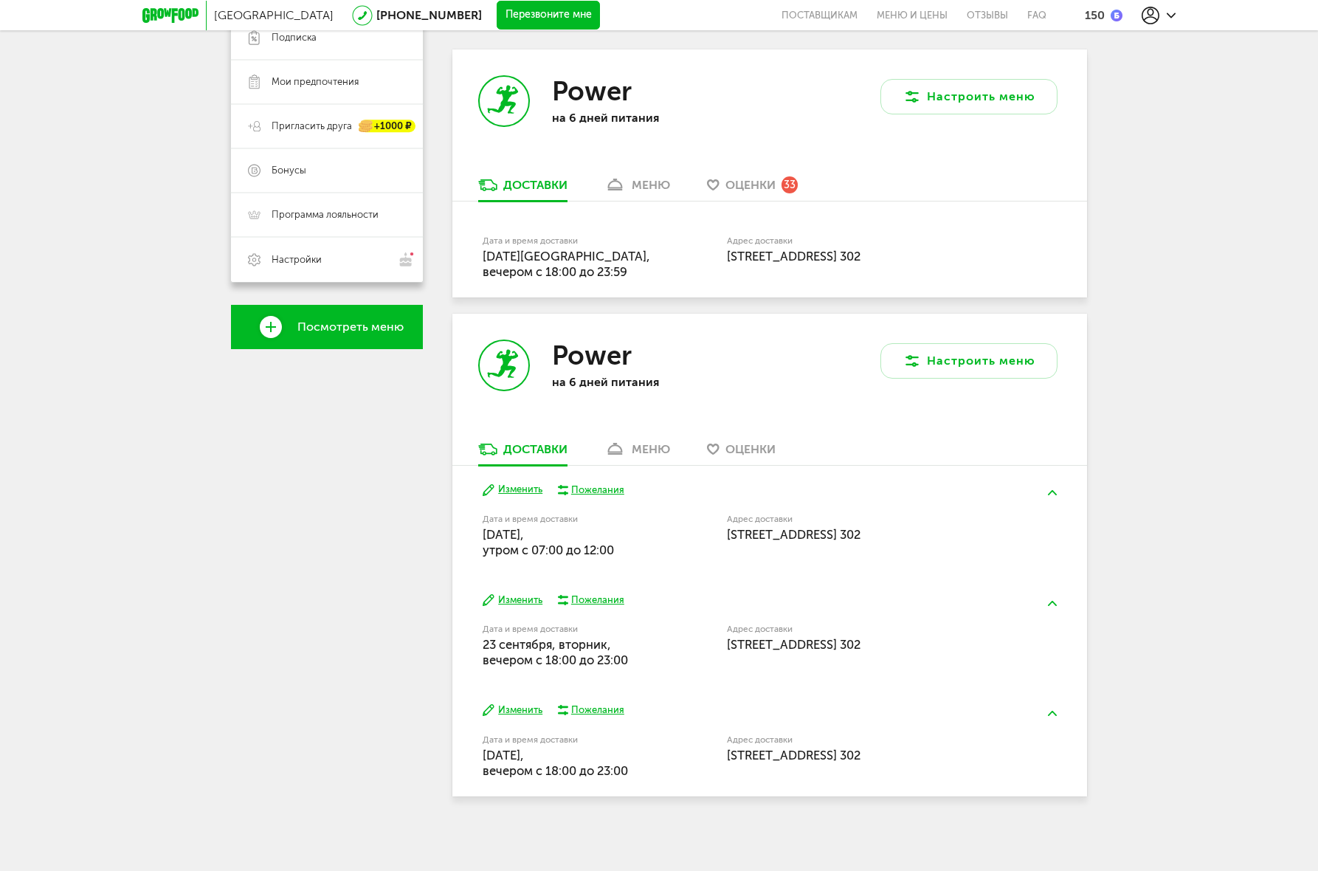
click at [528, 598] on button "Изменить" at bounding box center [513, 600] width 60 height 14
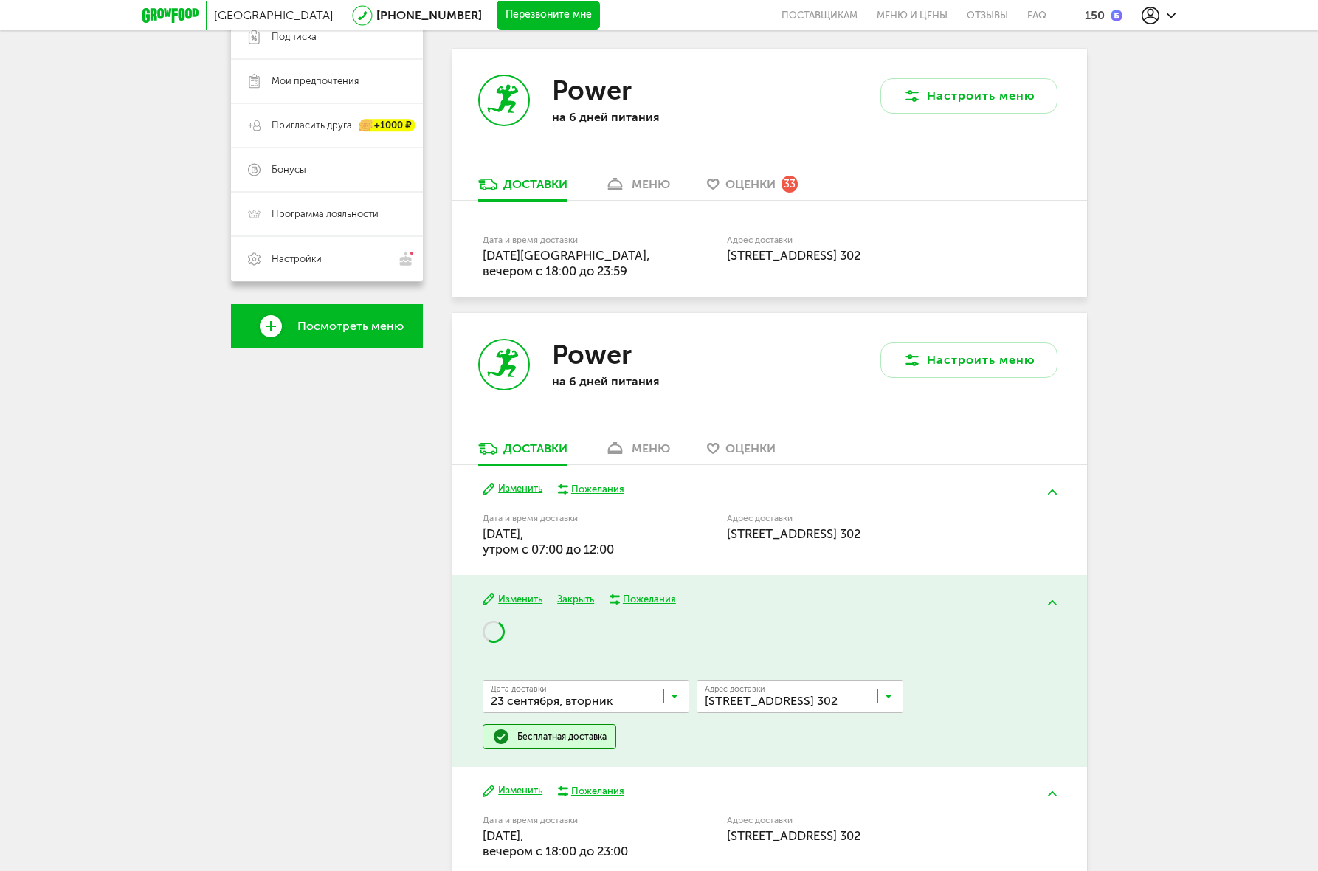
click at [587, 696] on input "Search for option" at bounding box center [589, 699] width 207 height 25
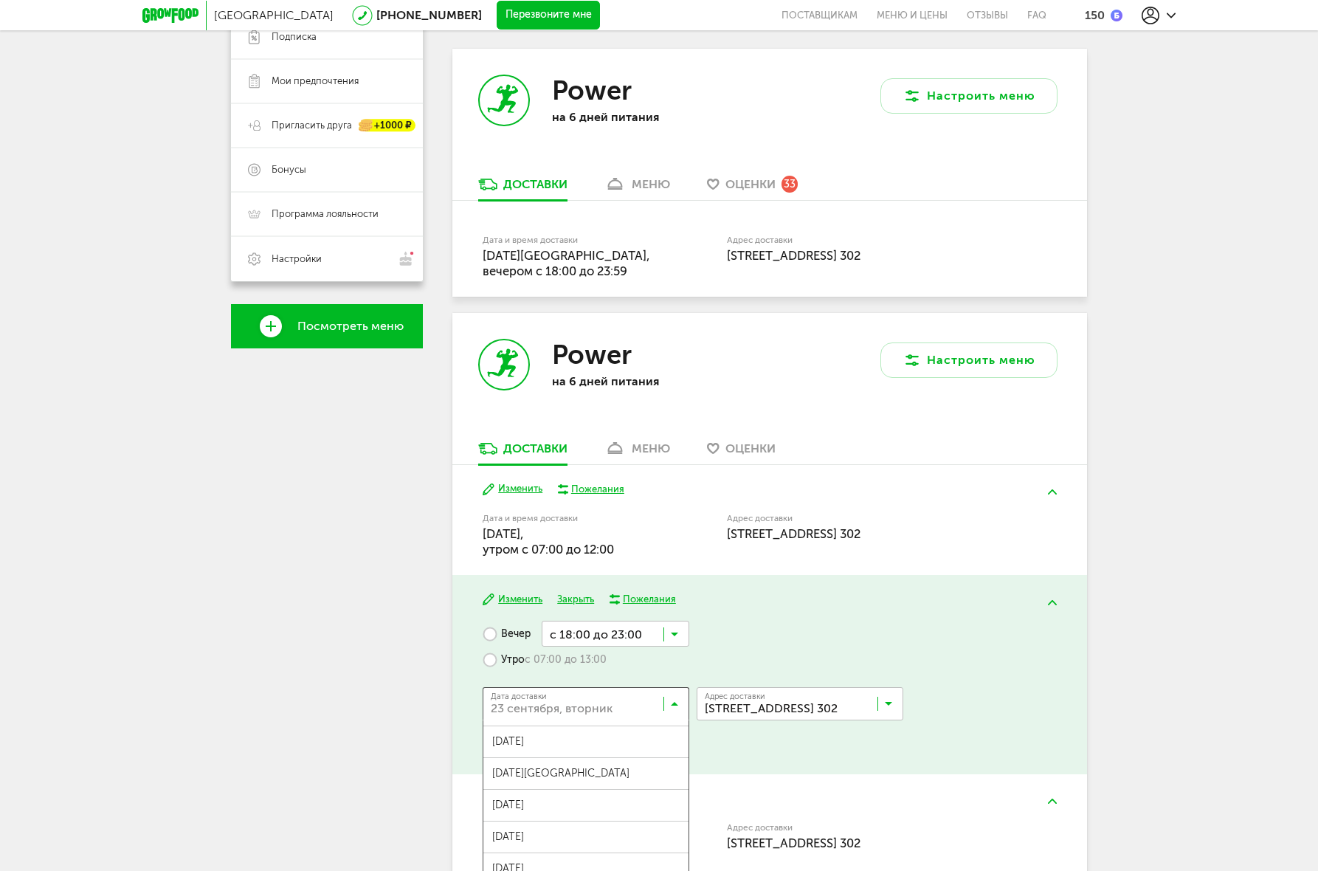
scroll to position [0, 0]
click at [694, 652] on div "Вечер с 18:00 до 23:00 Загрузка... Утро с 07:00 до 13:00 Дата доставки [DATE] З…" at bounding box center [769, 689] width 573 height 136
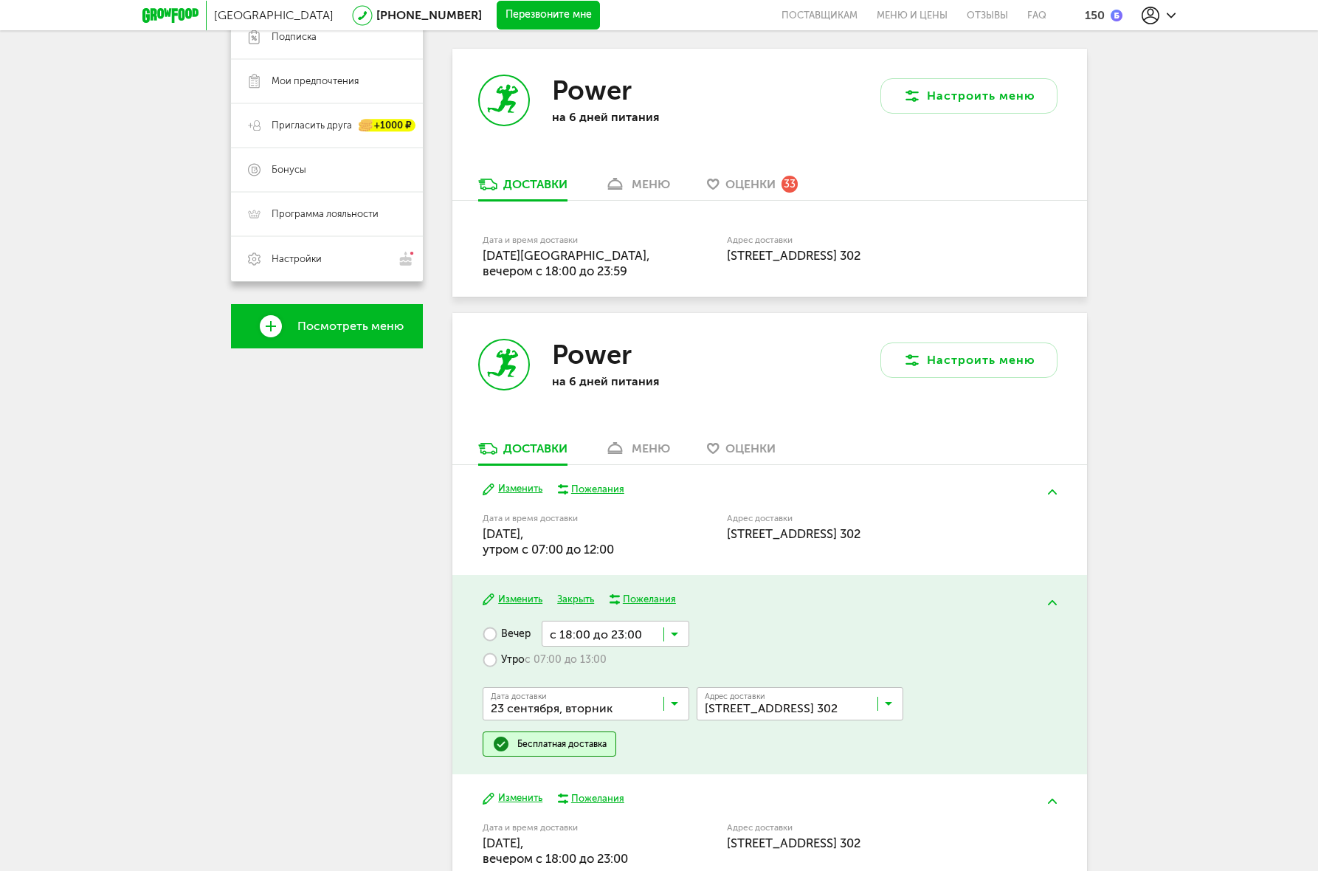
click at [515, 657] on label "Утро с 07:00 до 13:00" at bounding box center [545, 659] width 124 height 26
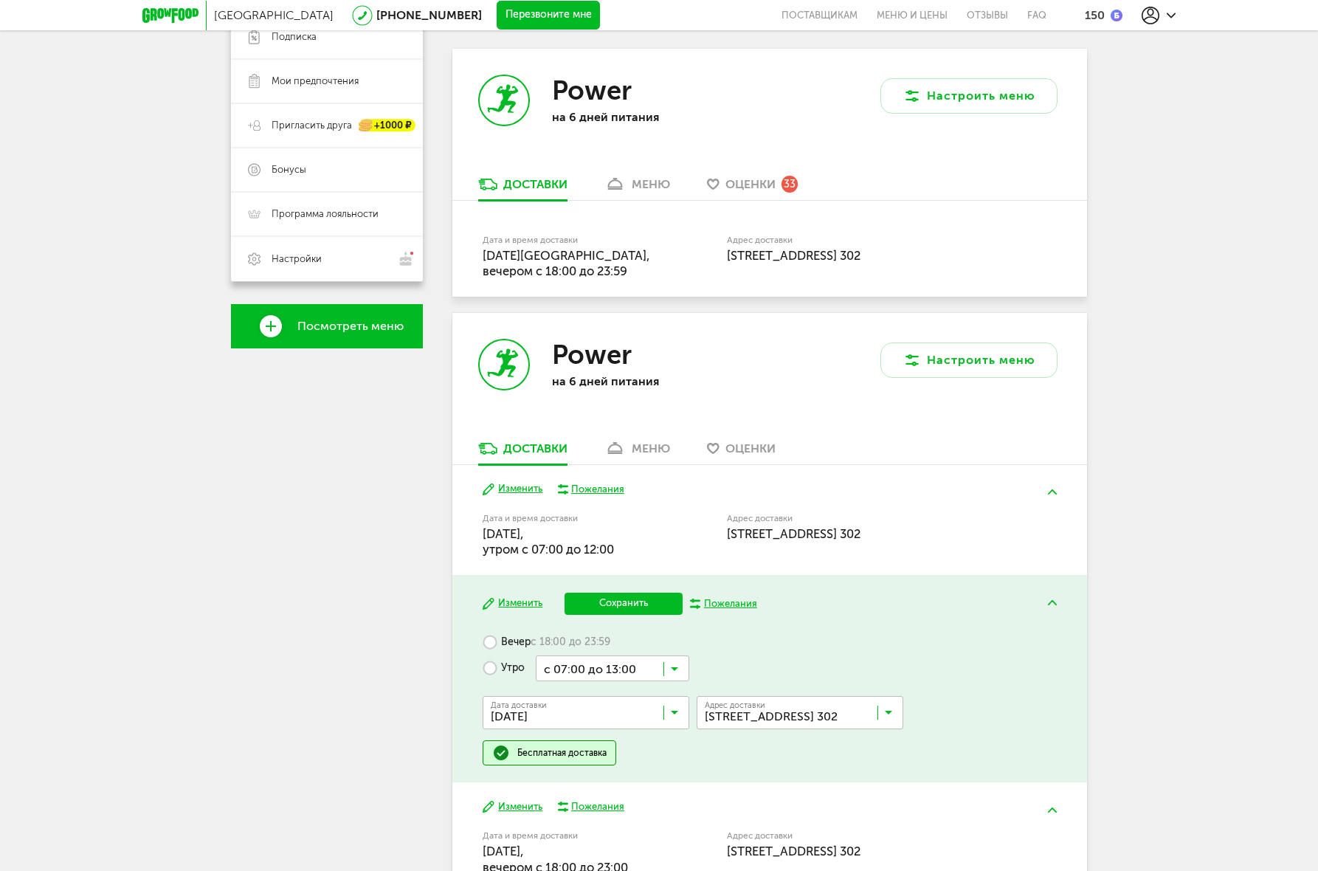
click at [625, 602] on button "Сохранить" at bounding box center [623, 604] width 118 height 22
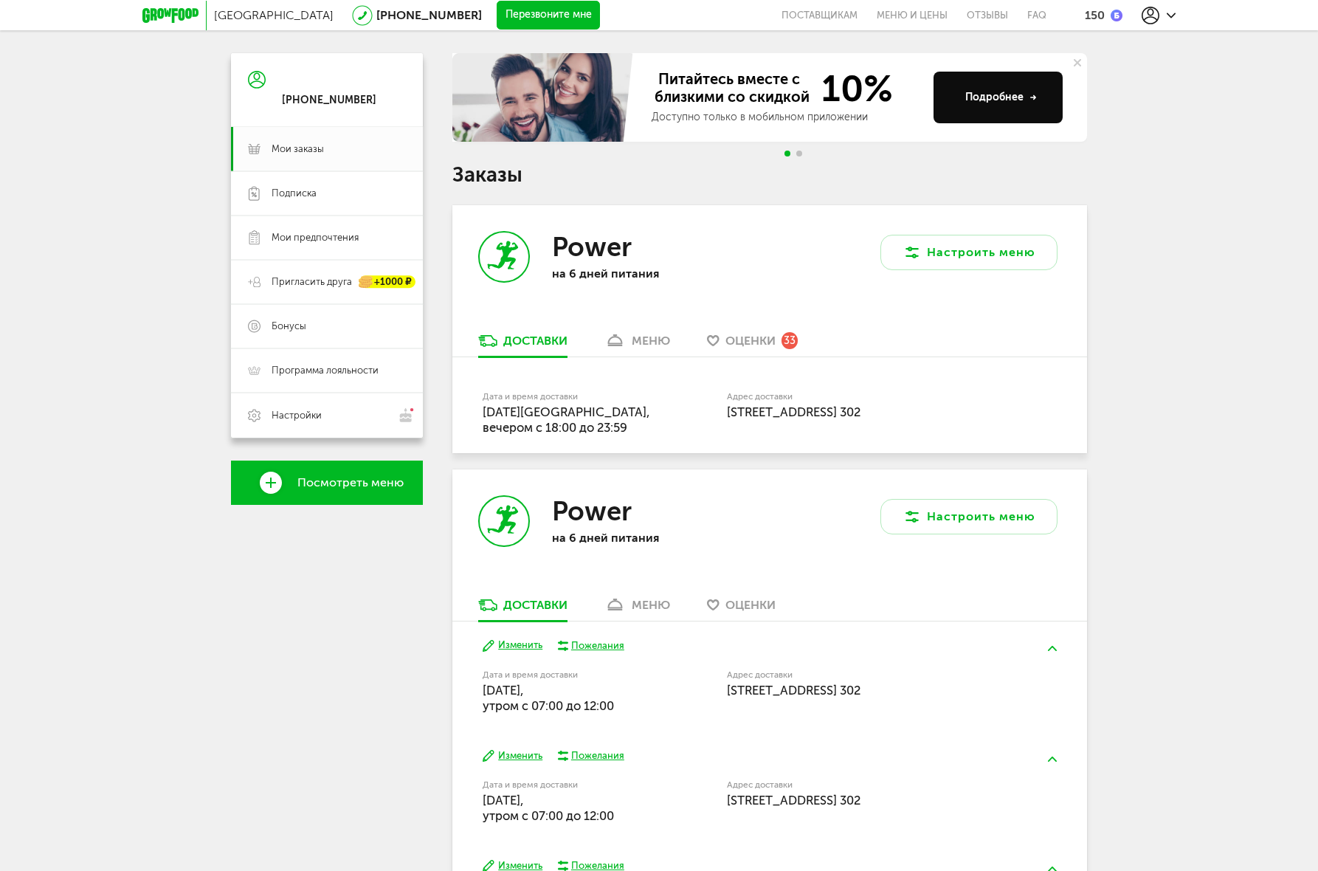
scroll to position [277, 0]
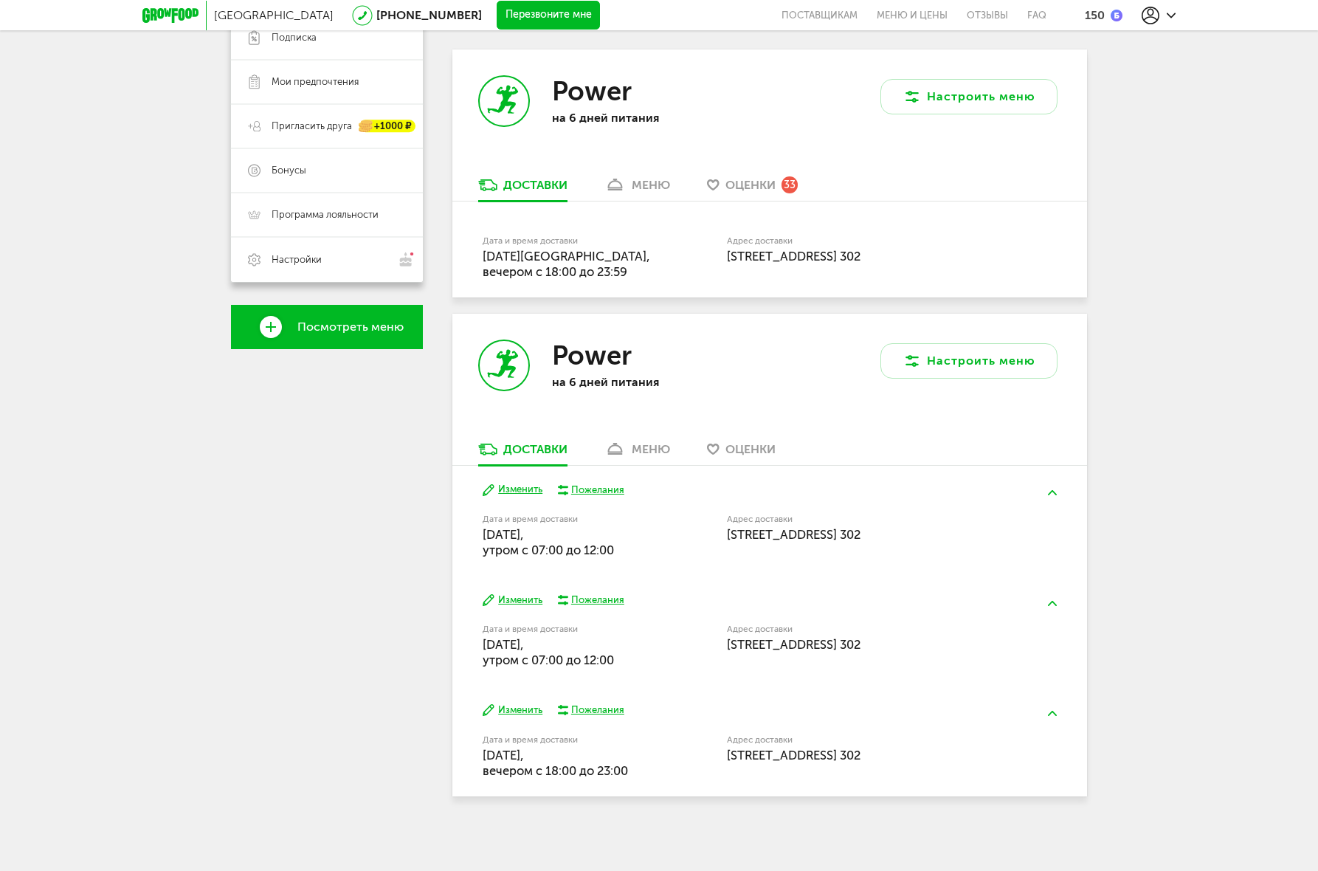
click at [531, 708] on button "Изменить" at bounding box center [513, 710] width 60 height 14
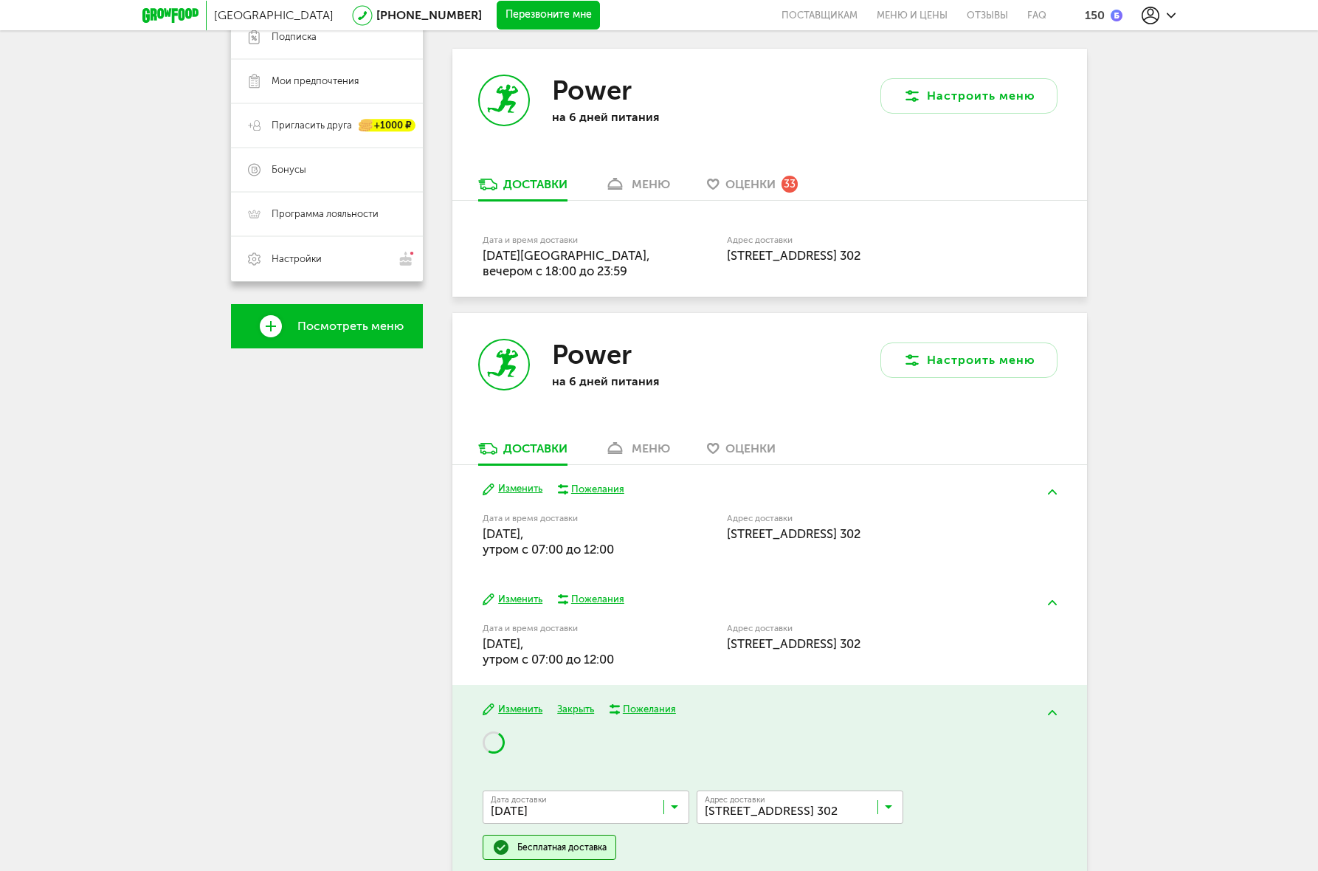
scroll to position [359, 0]
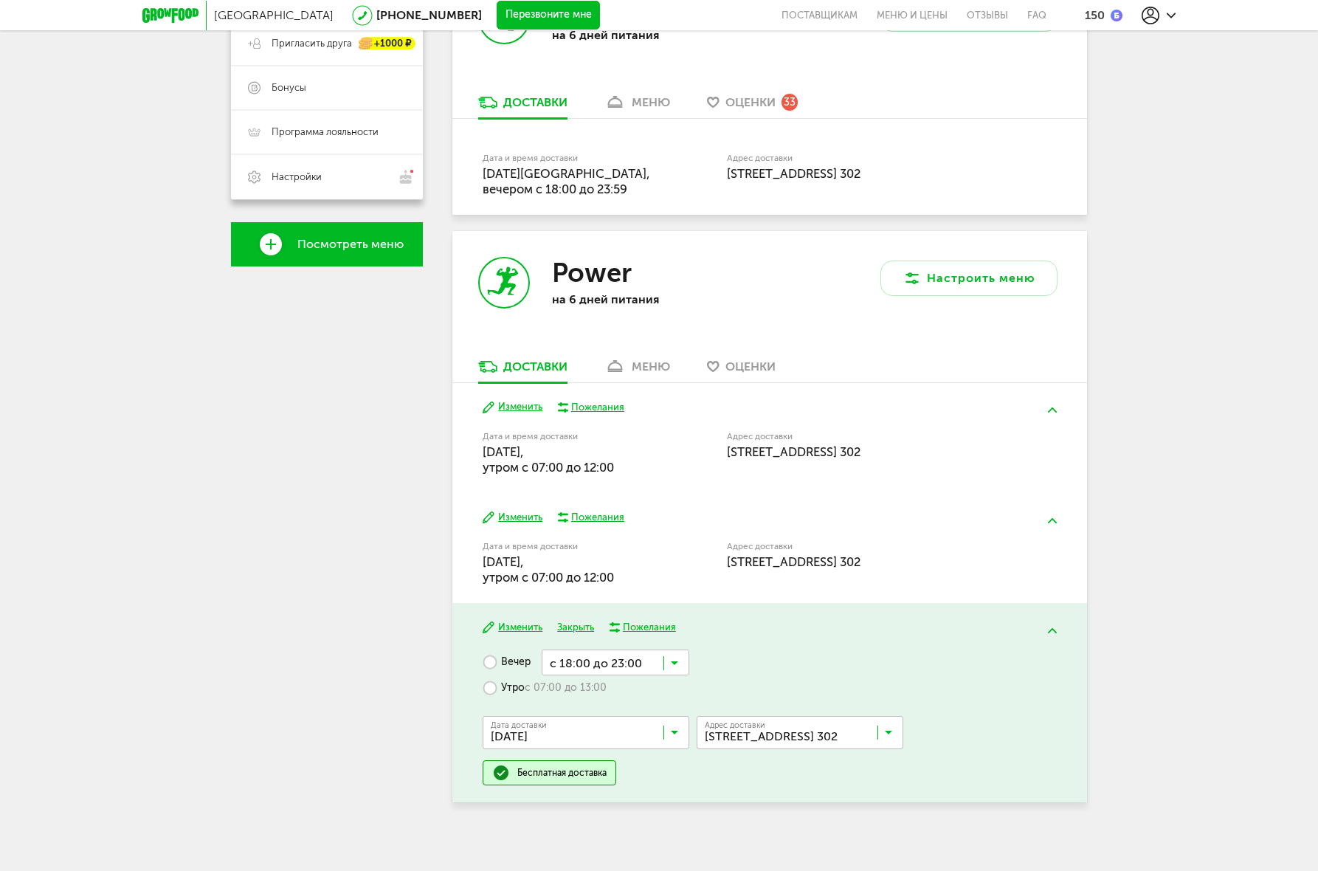
click at [521, 690] on label "Утро с 07:00 до 13:00" at bounding box center [545, 688] width 124 height 26
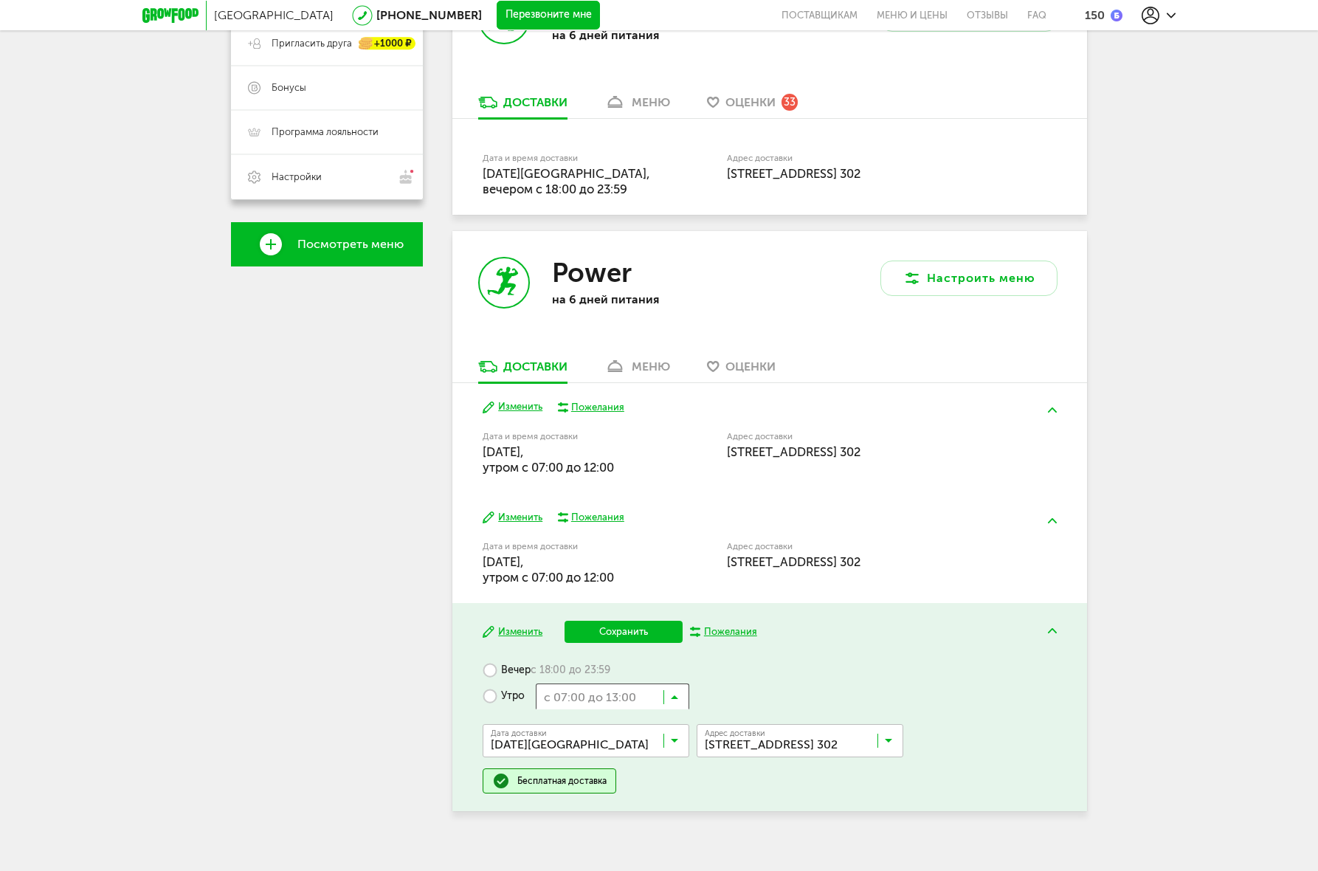
click at [632, 707] on input "Search for option" at bounding box center [612, 695] width 153 height 25
click at [633, 691] on input "Search for option" at bounding box center [612, 695] width 153 height 25
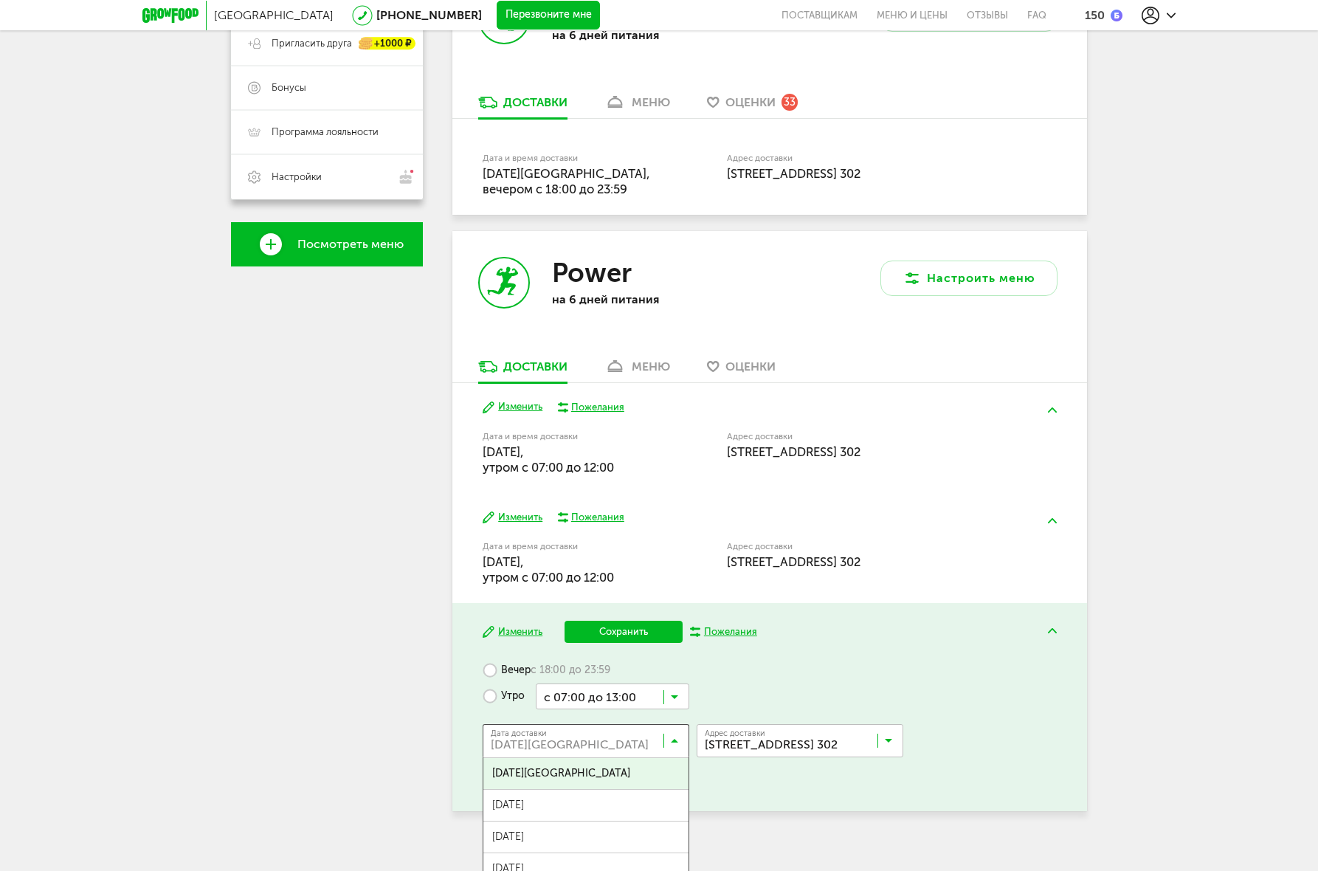
click at [581, 739] on input "Search for option" at bounding box center [589, 743] width 207 height 25
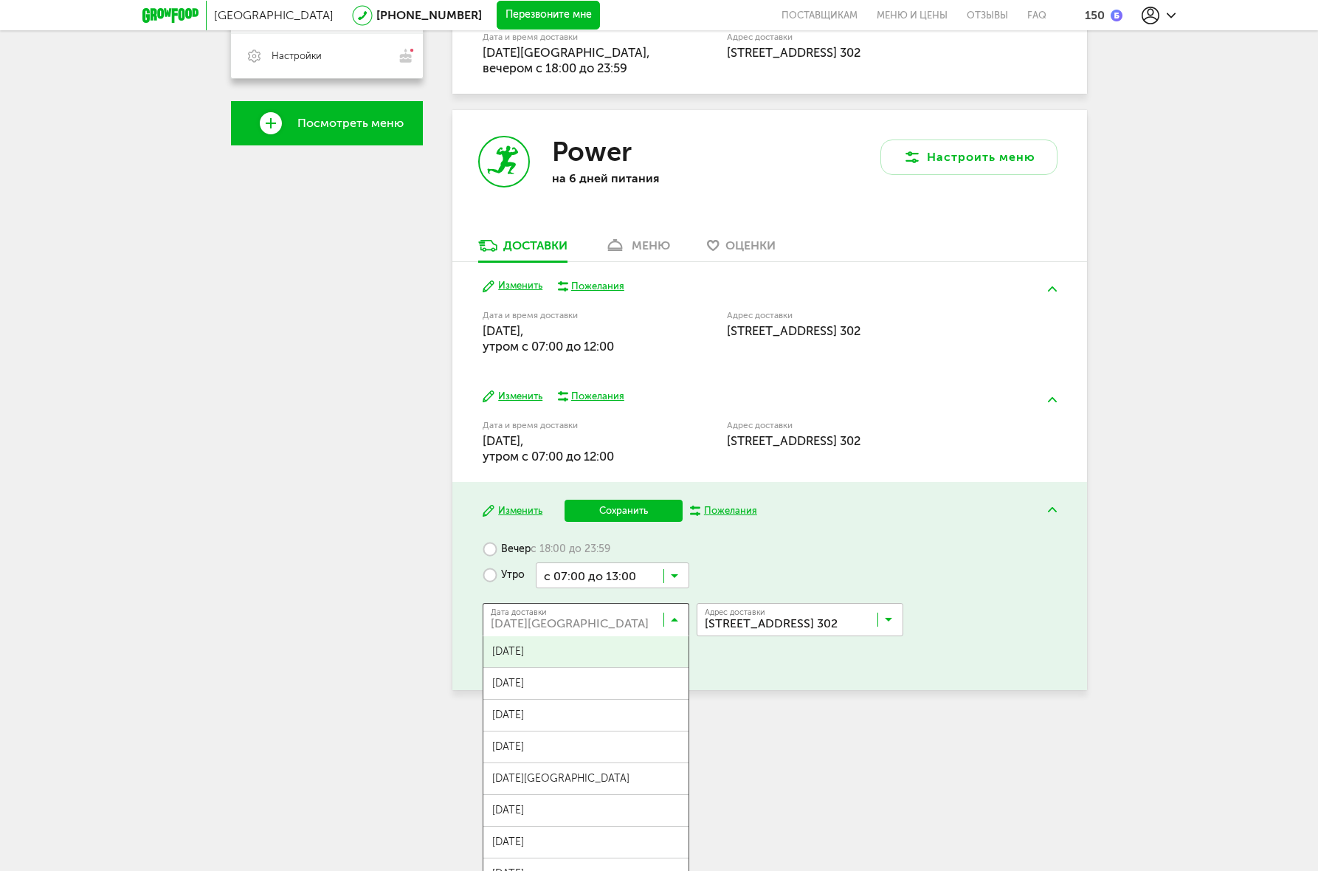
scroll to position [483, 0]
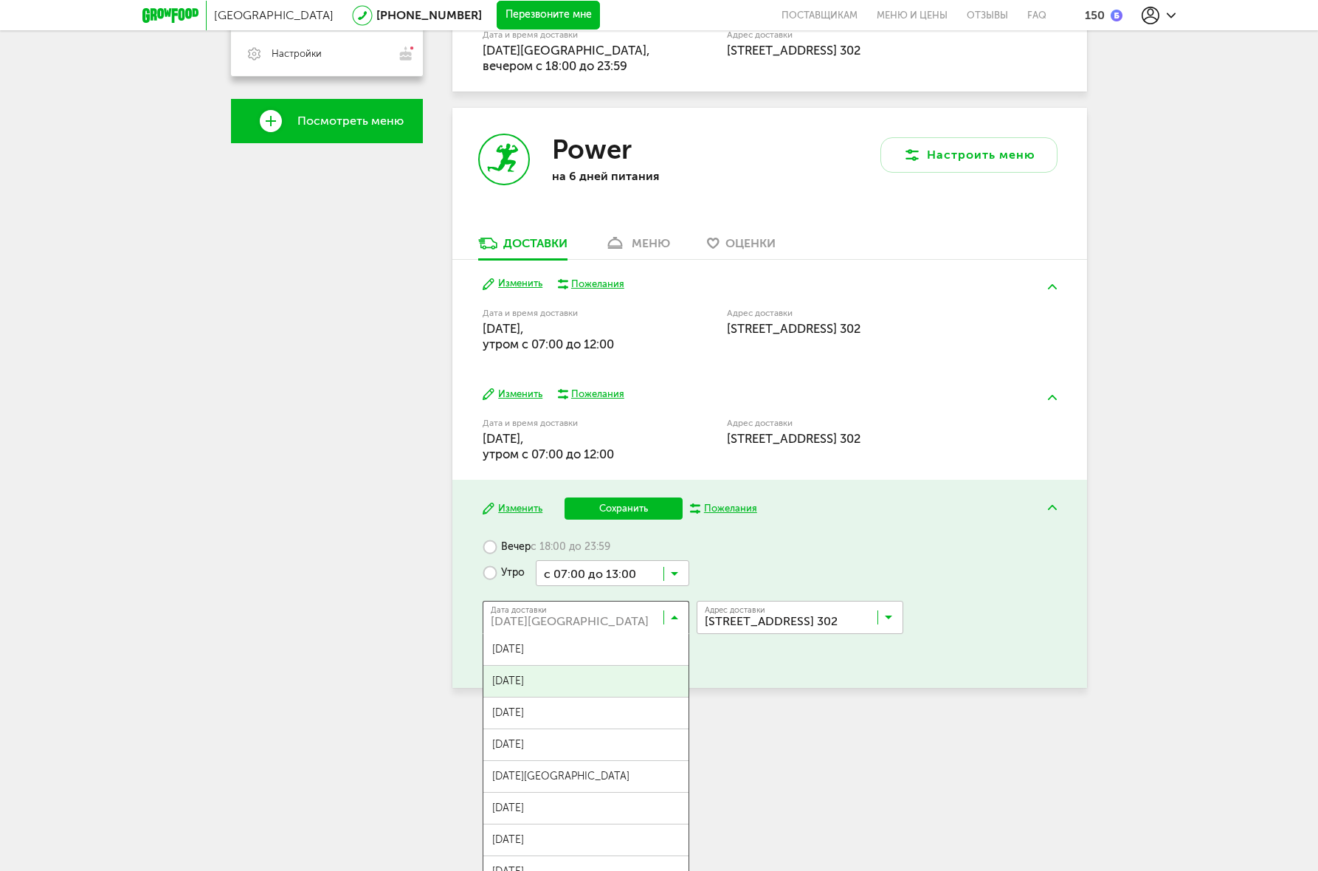
click at [599, 684] on span "[DATE]" at bounding box center [585, 681] width 205 height 31
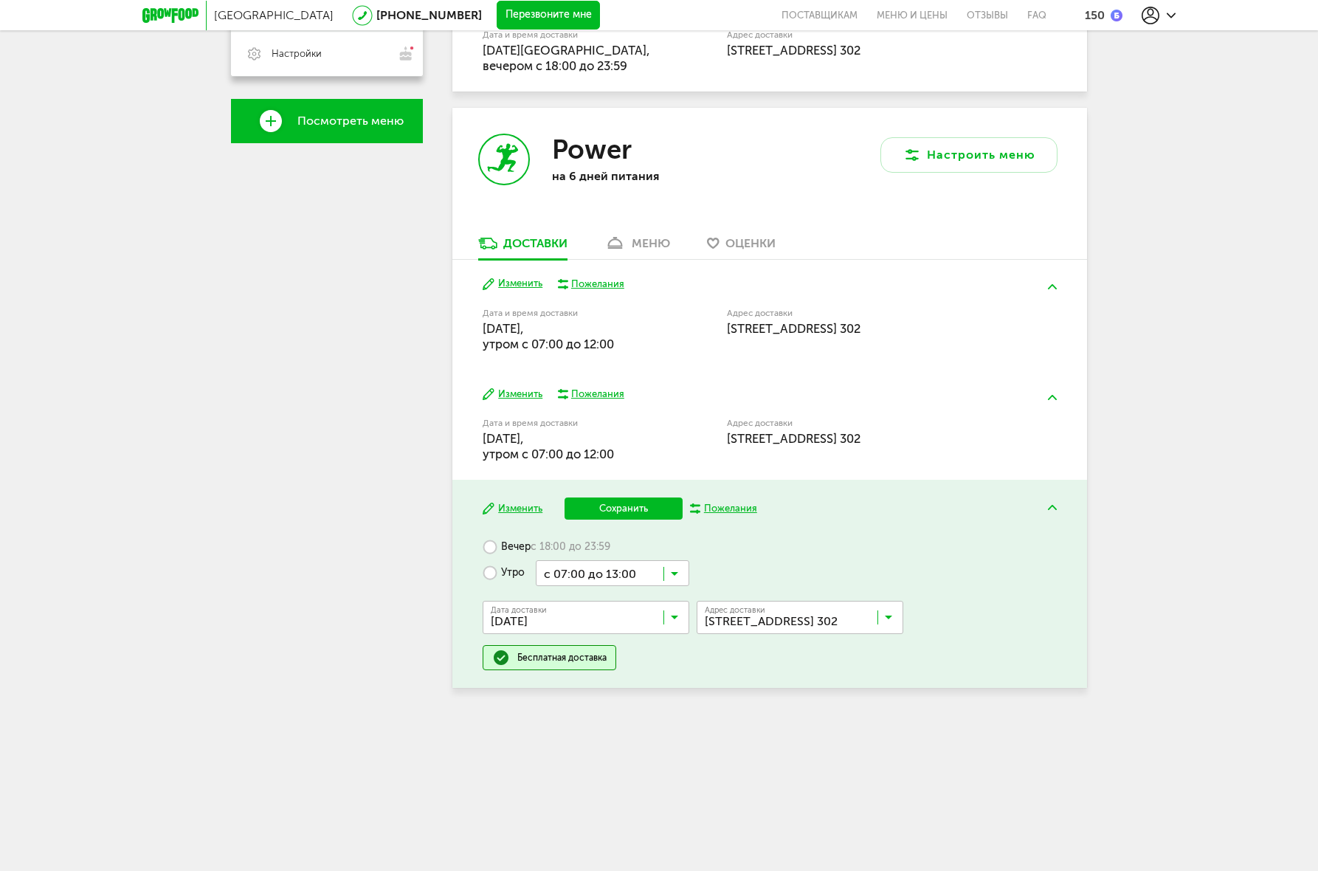
scroll to position [375, 0]
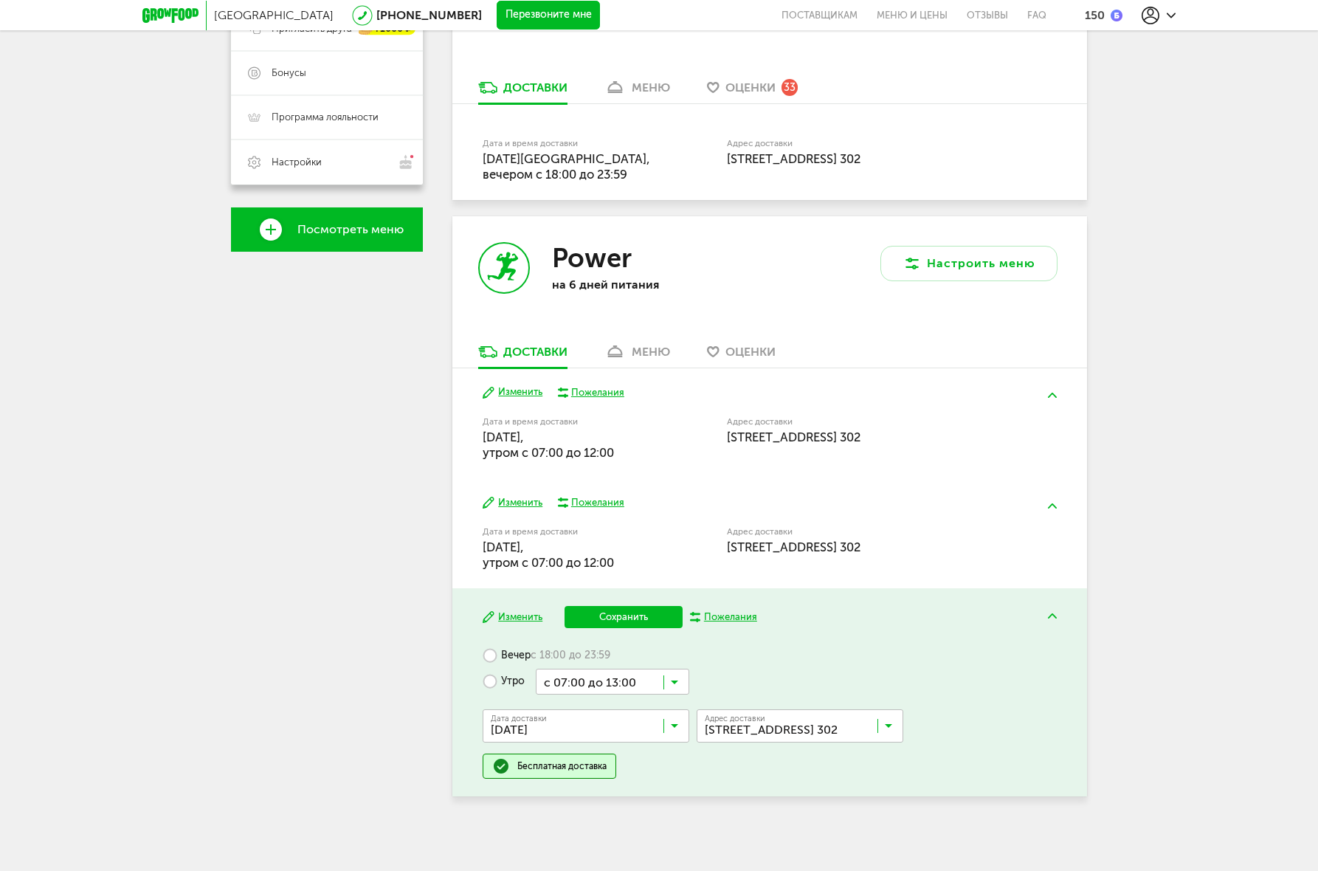
click at [621, 618] on button "Сохранить" at bounding box center [623, 617] width 118 height 22
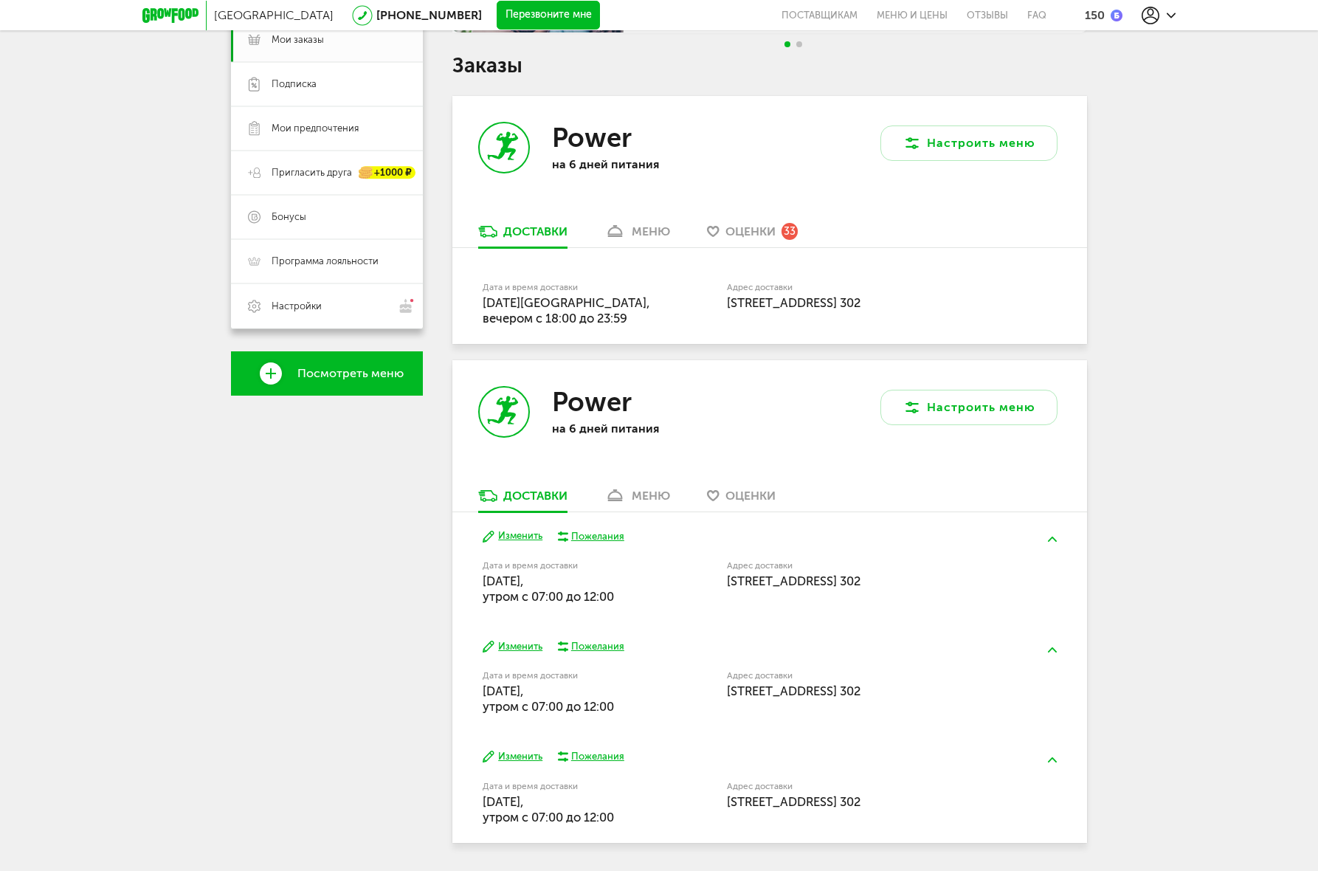
scroll to position [229, 0]
click at [568, 317] on span "19 сентября, пятница, вечером c 18:00 до 23:59" at bounding box center [566, 312] width 167 height 30
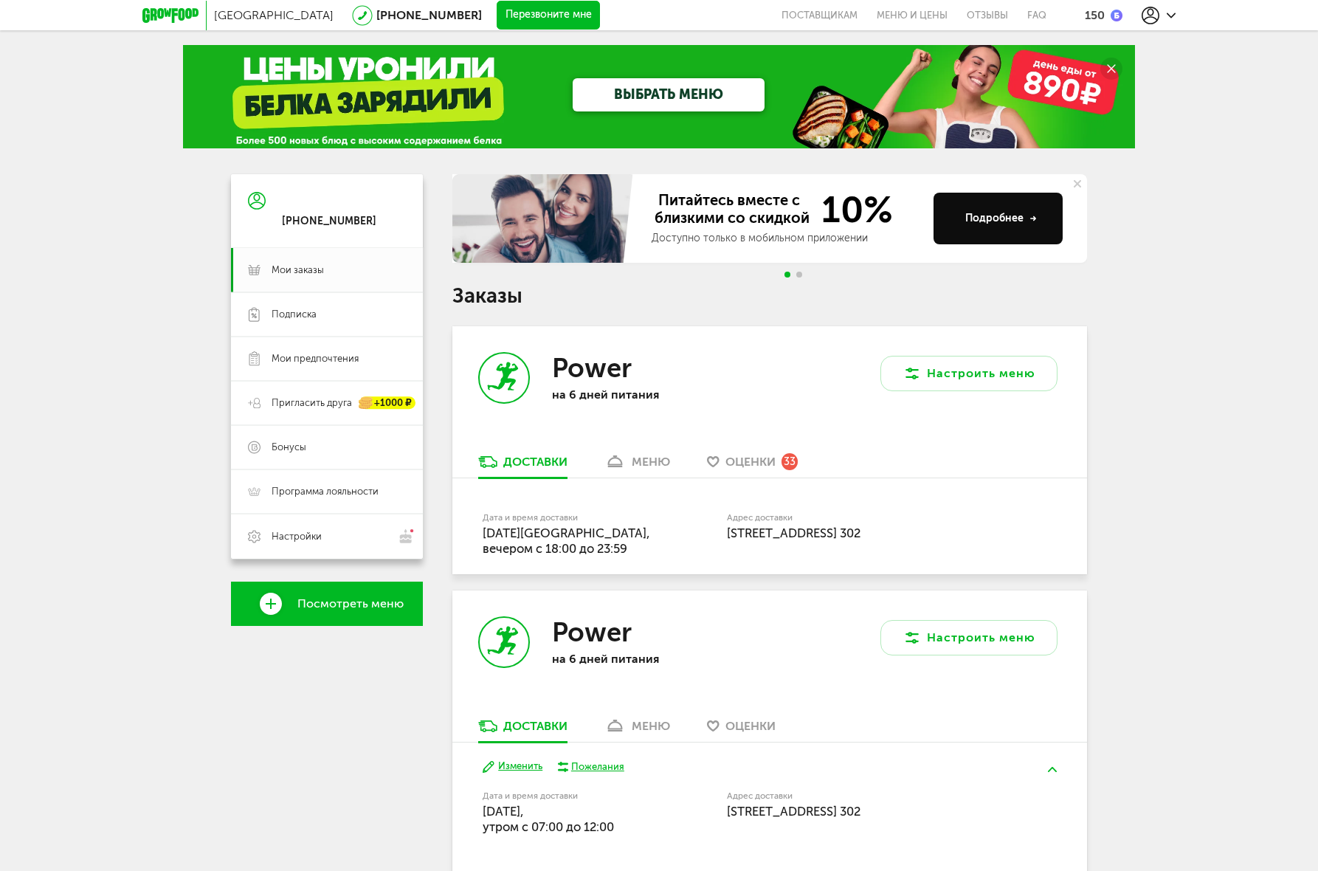
scroll to position [277, 0]
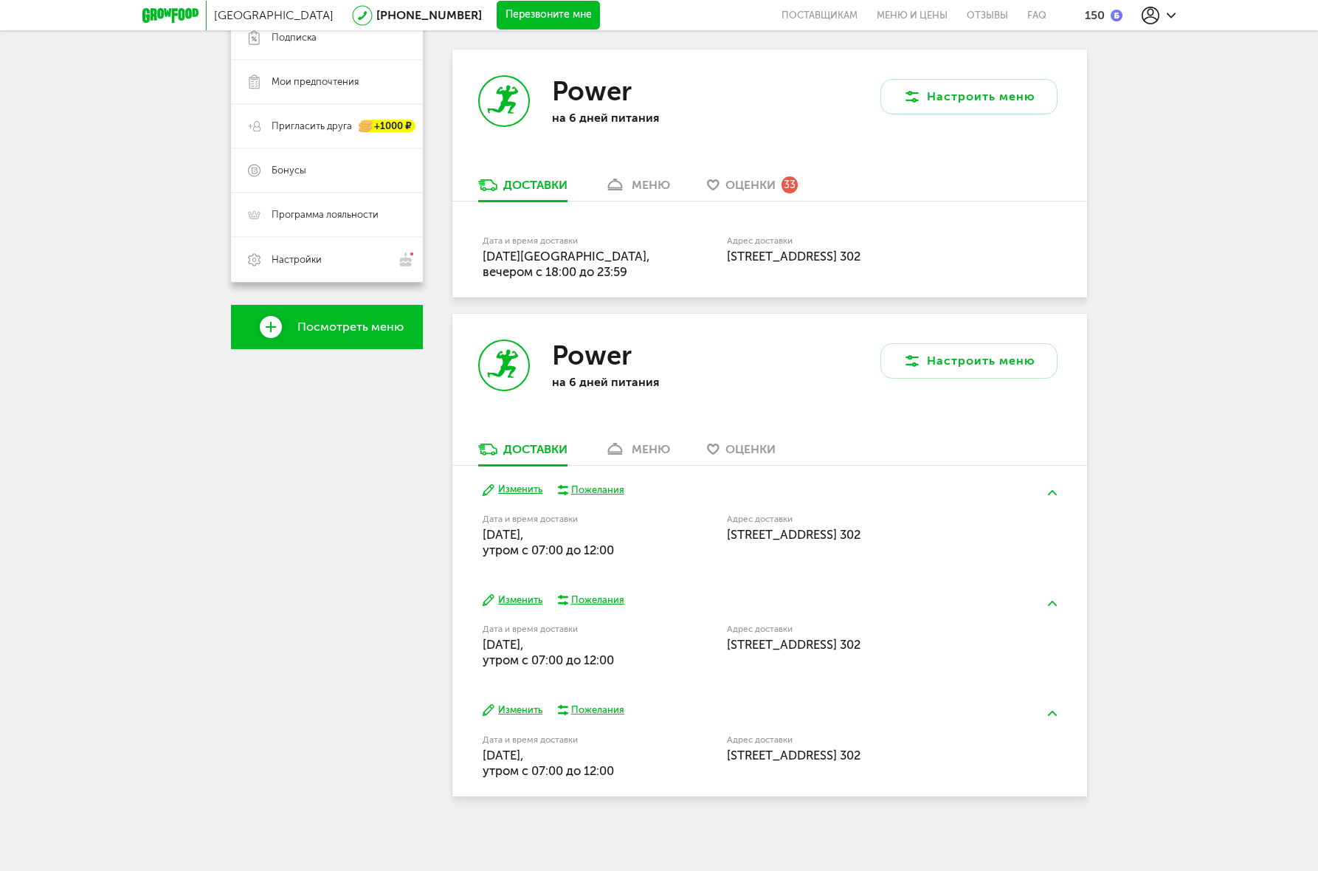
click at [508, 489] on button "Изменить" at bounding box center [513, 490] width 60 height 14
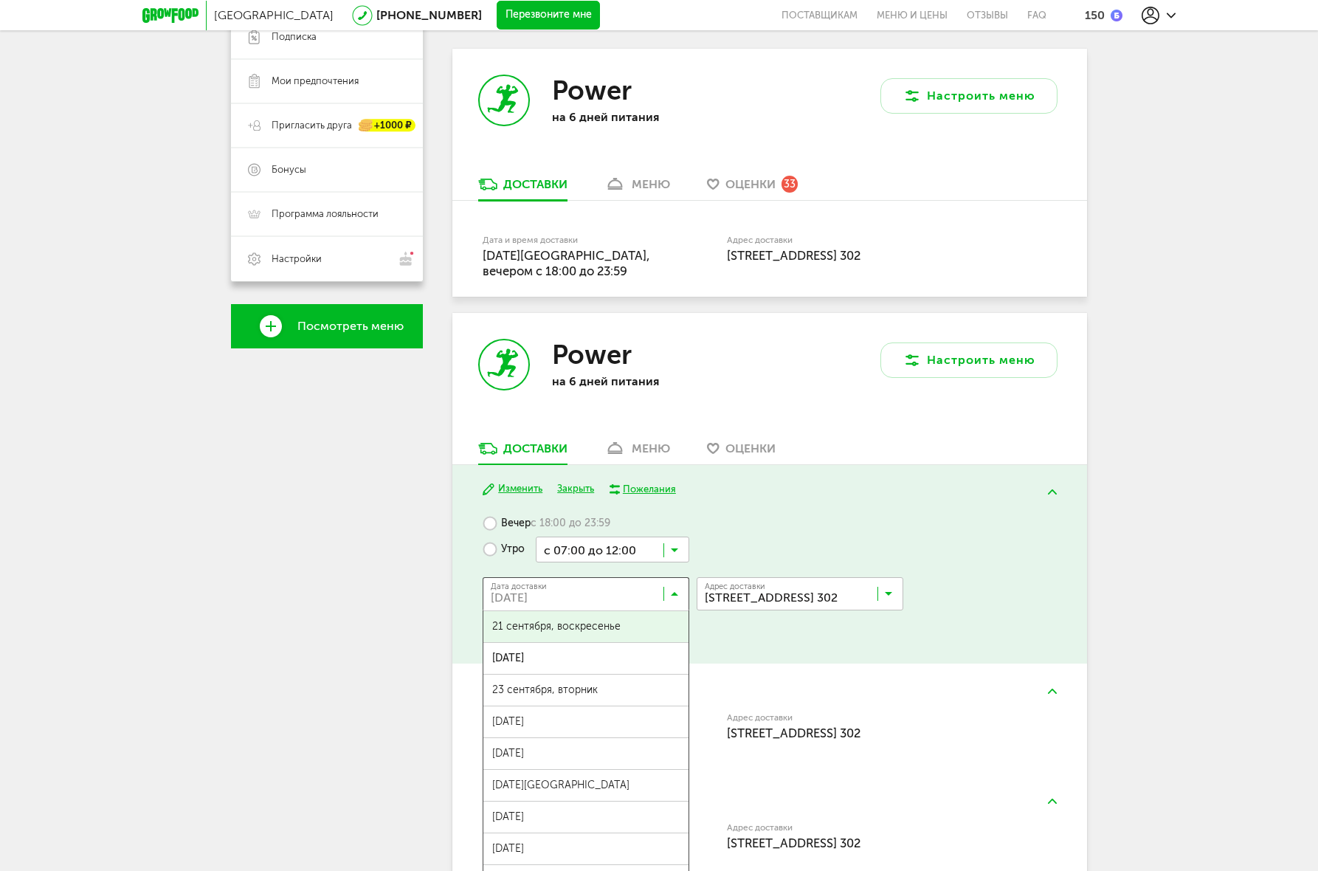
click at [614, 592] on input "Search for option" at bounding box center [589, 596] width 207 height 25
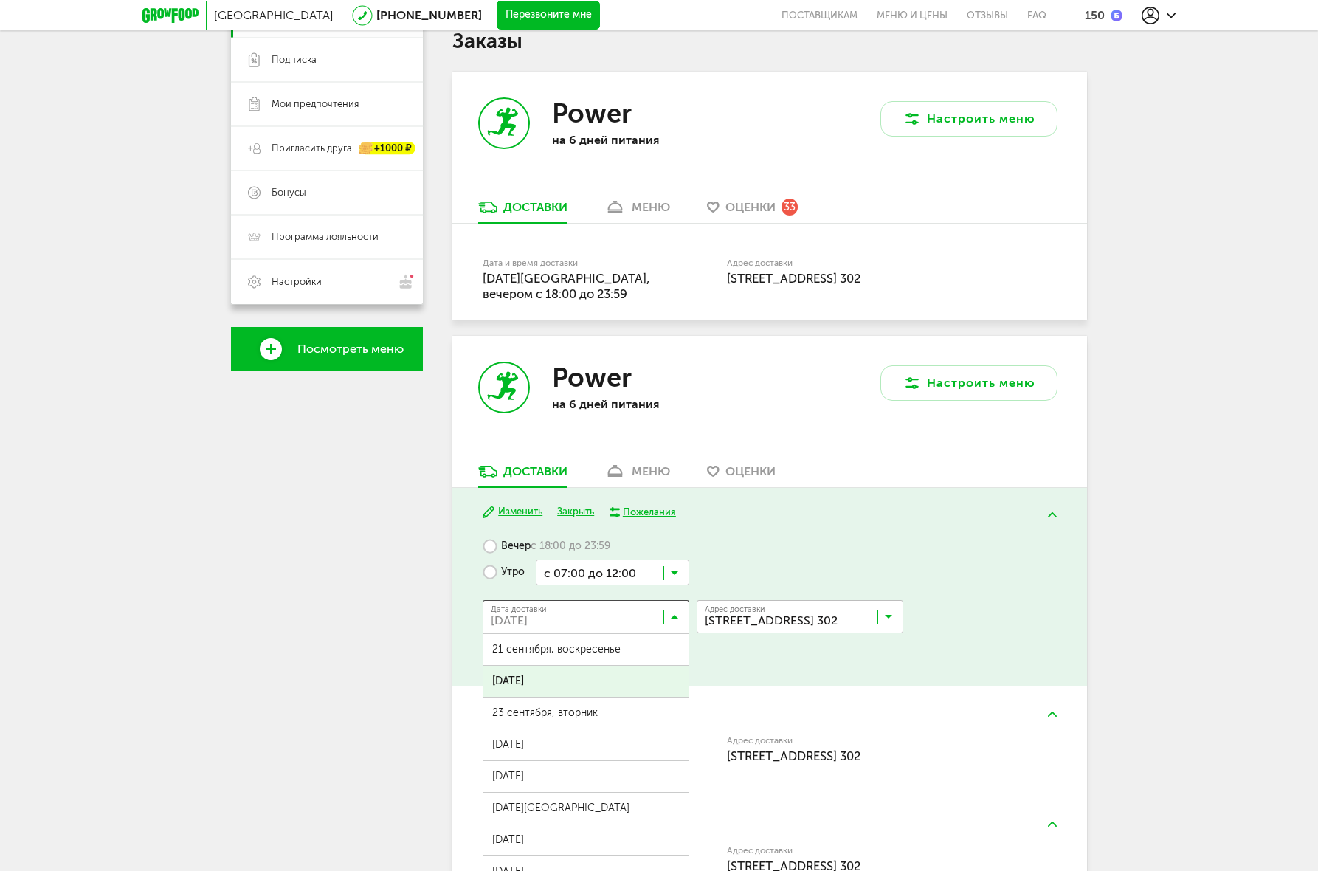
click at [1026, 646] on div "Вечер с 18:00 до 23:59 Утро с 07:00 до 12:00 Загрузка... Дата доставки 22 сентя…" at bounding box center [769, 601] width 573 height 136
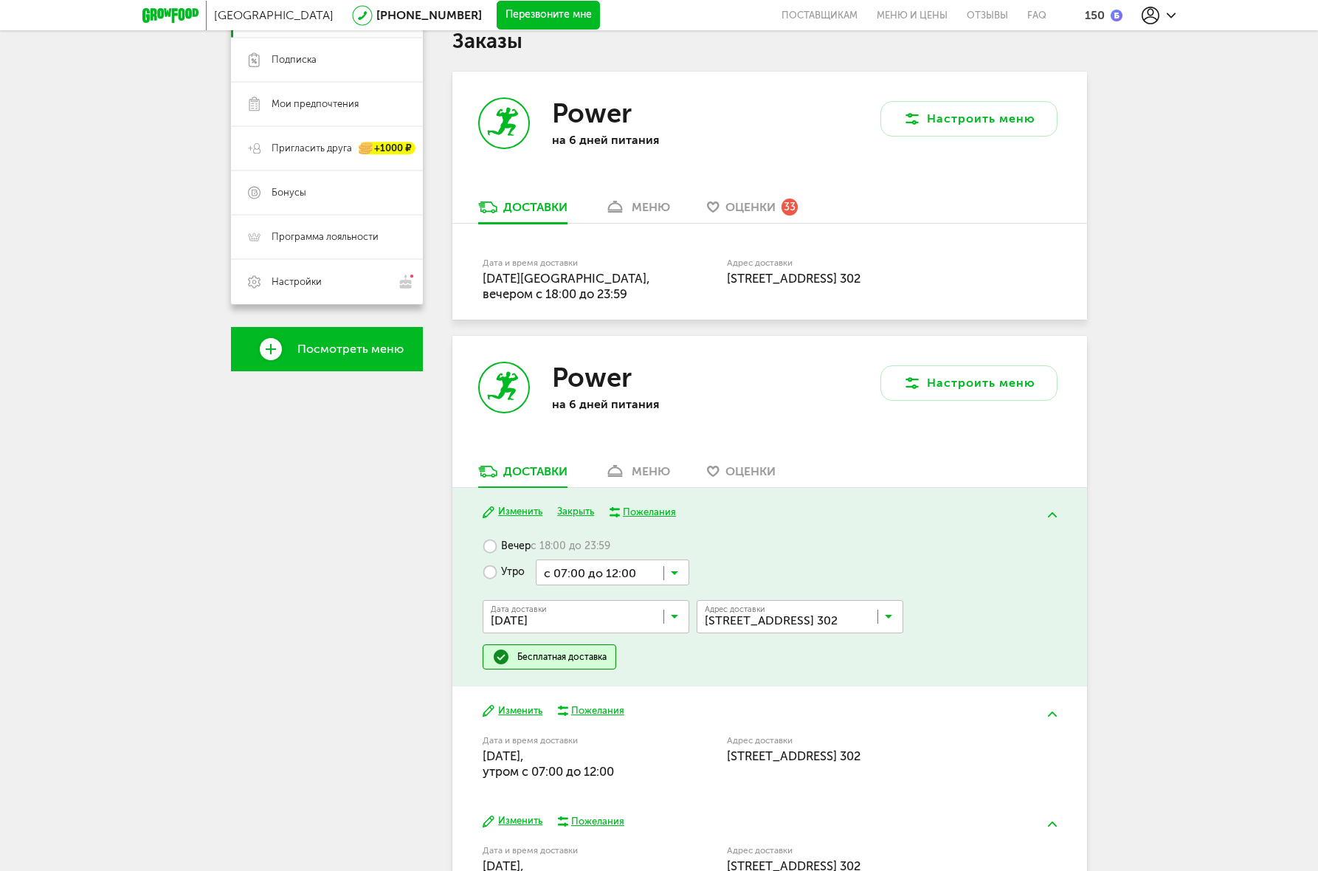
click at [608, 572] on input "Search for option" at bounding box center [612, 571] width 153 height 25
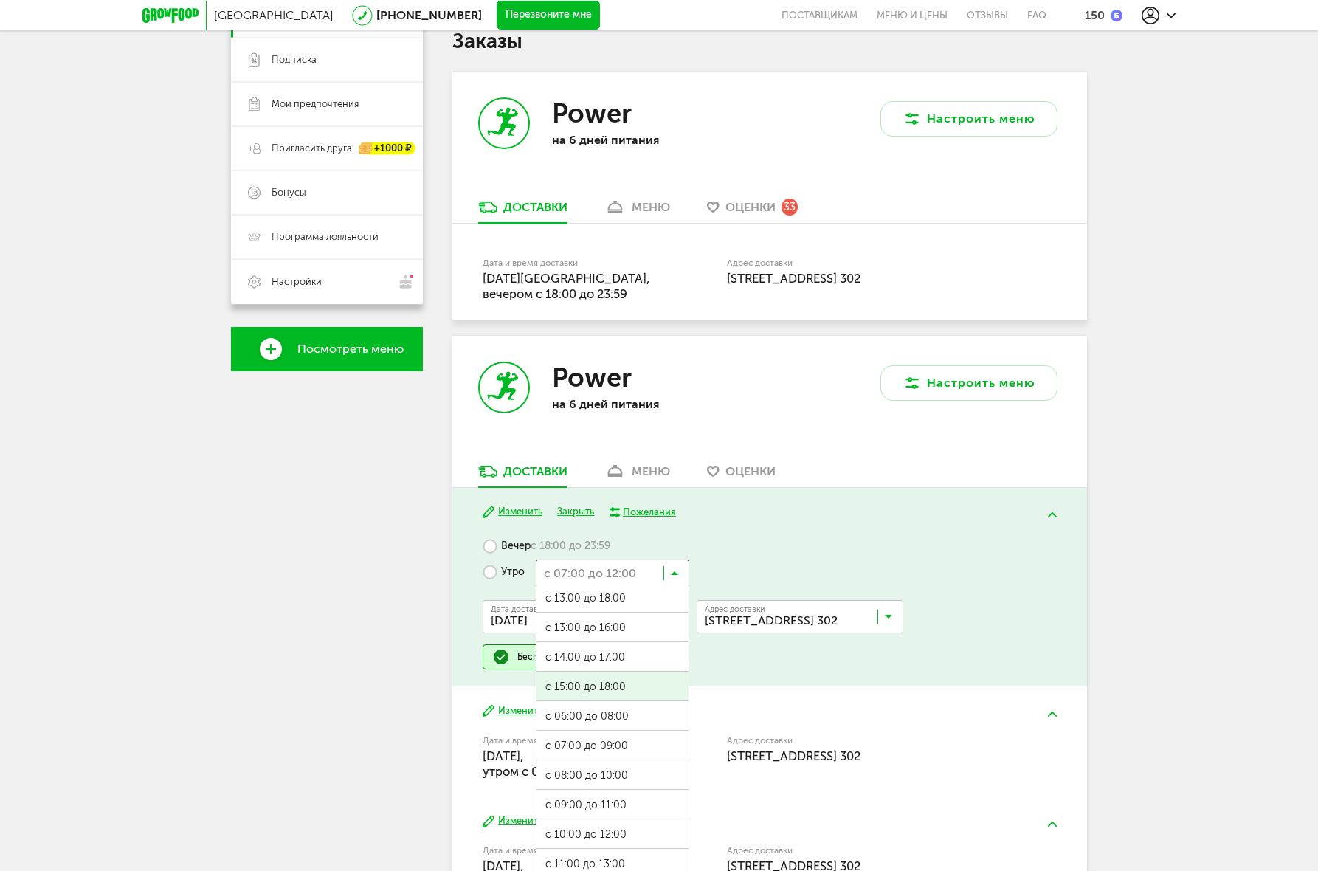
scroll to position [0, 0]
click at [629, 683] on ul "с 07:00 до 12:00 с 13:00 до 18:00 с 13:00 до 16:00 с 14:00 до 17:00 с 15:00 до …" at bounding box center [612, 732] width 153 height 295
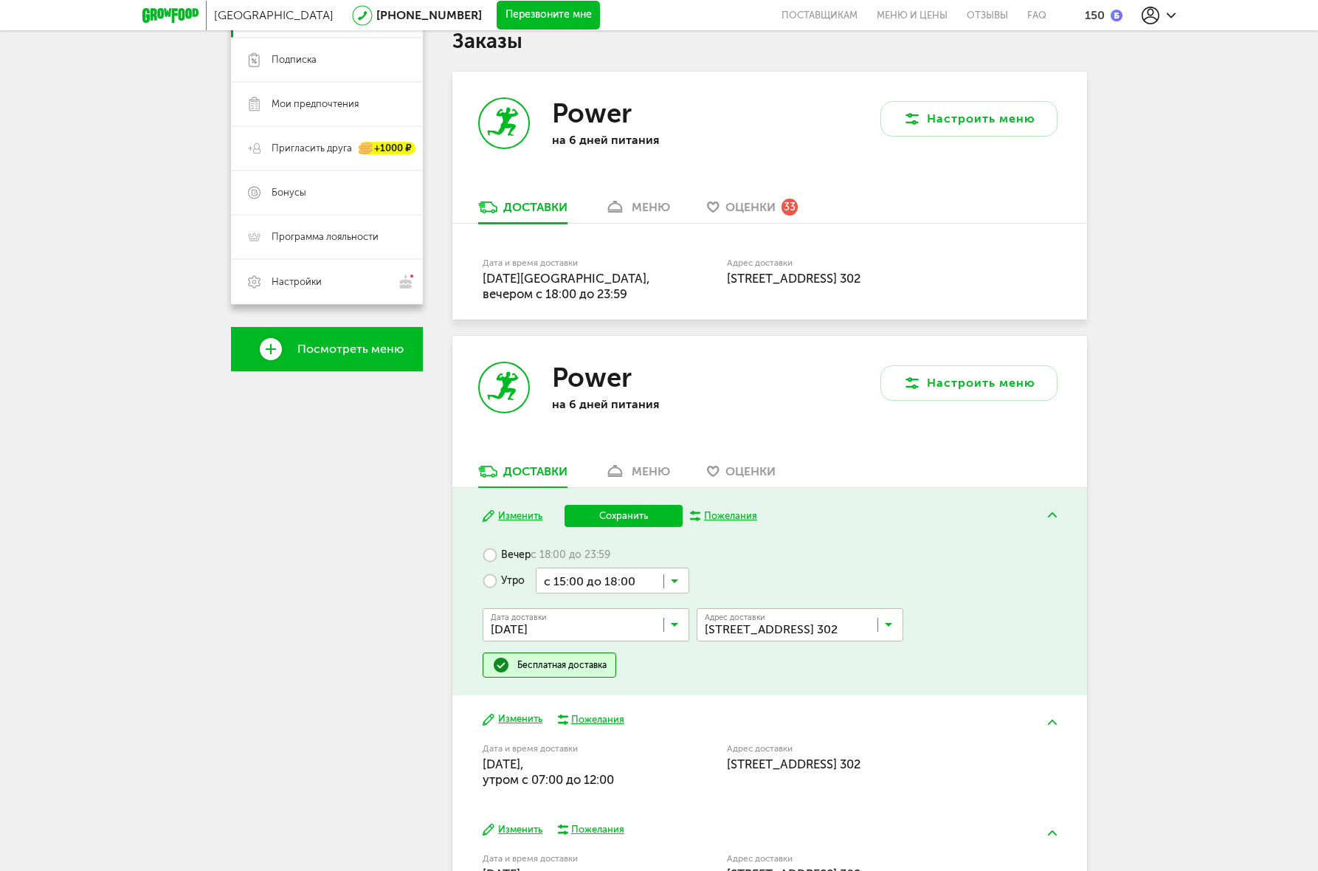
click at [634, 584] on input "Search for option" at bounding box center [612, 579] width 153 height 25
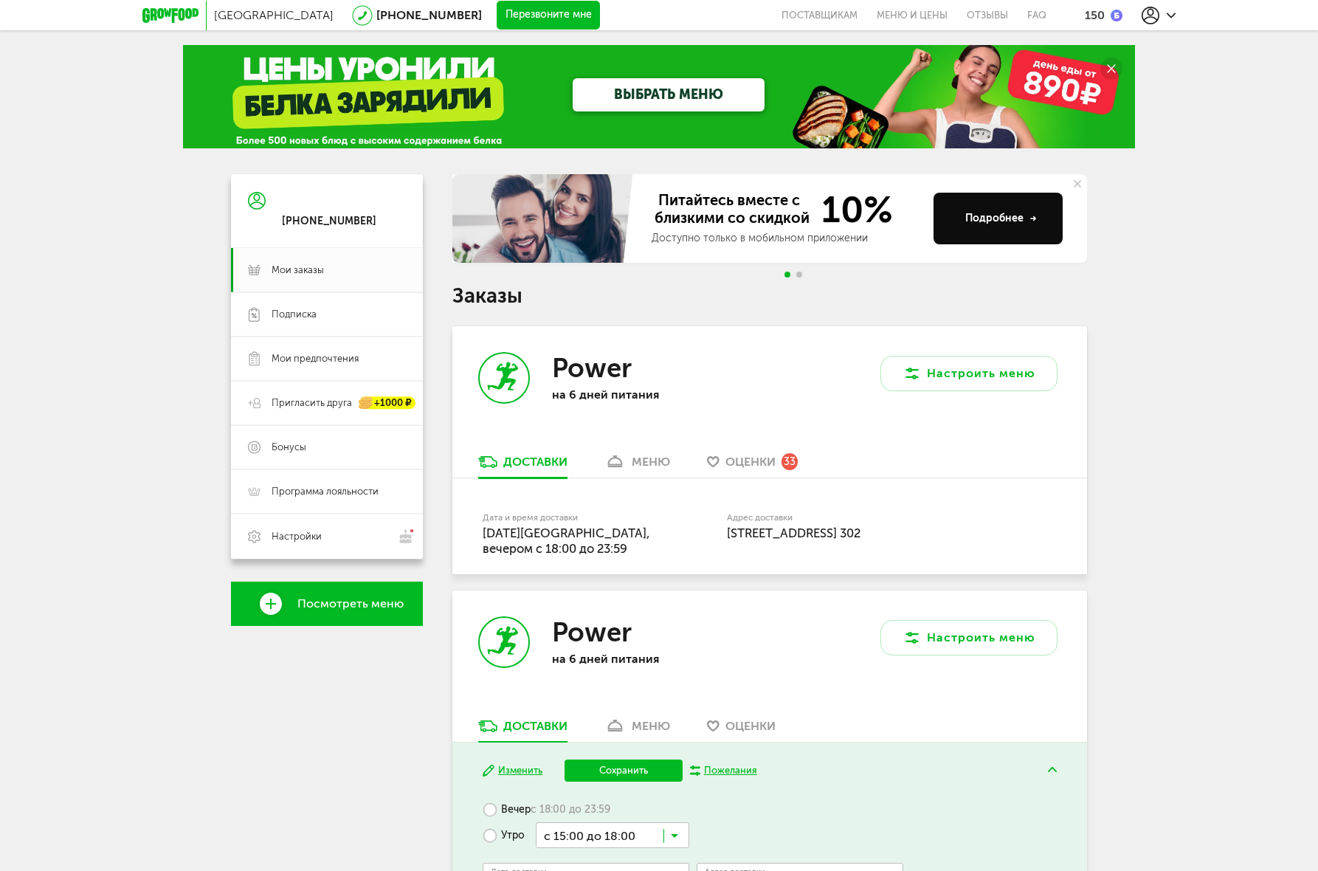
click at [714, 683] on div "Power на 6 дней питания" at bounding box center [648, 654] width 192 height 76
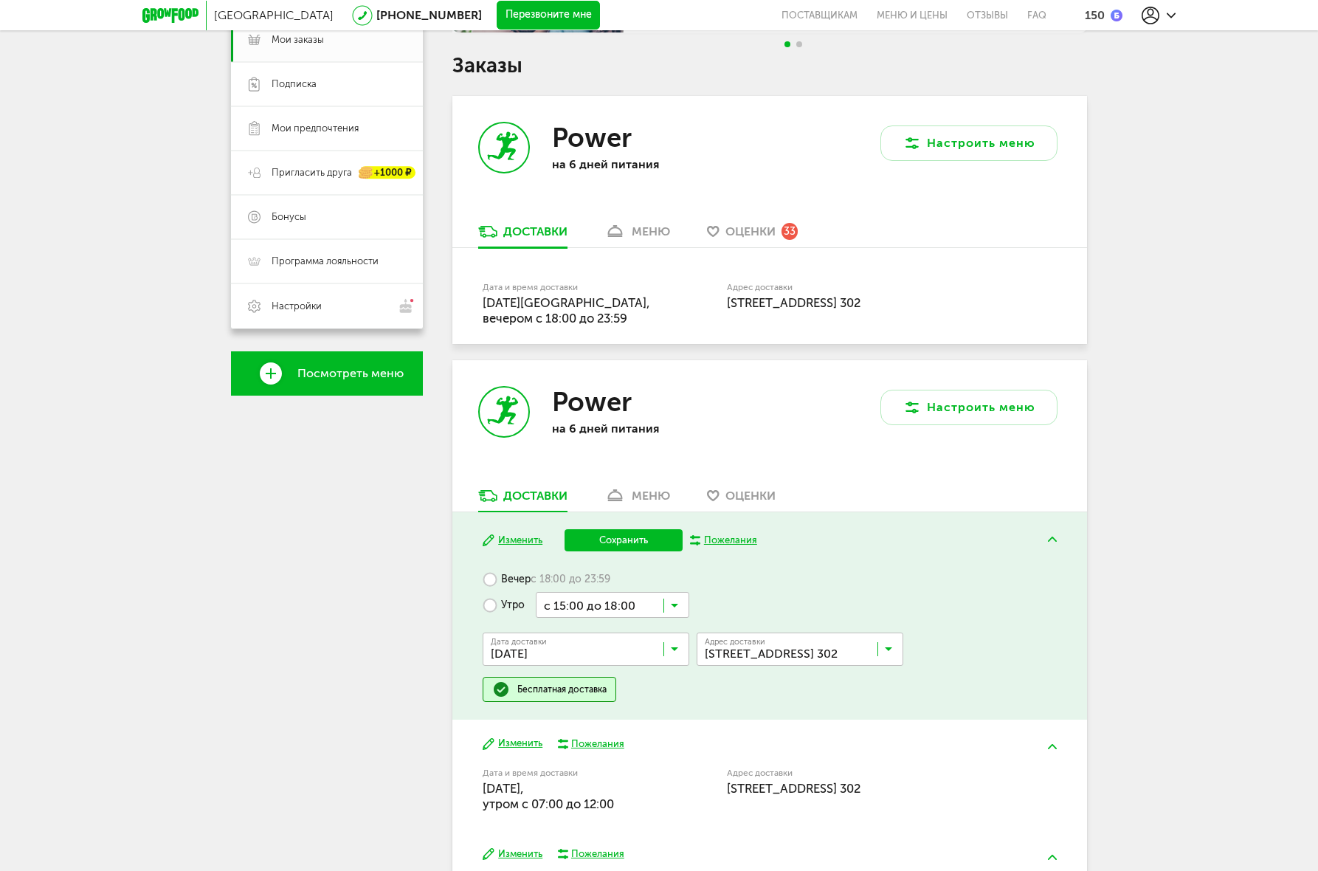
scroll to position [228, 0]
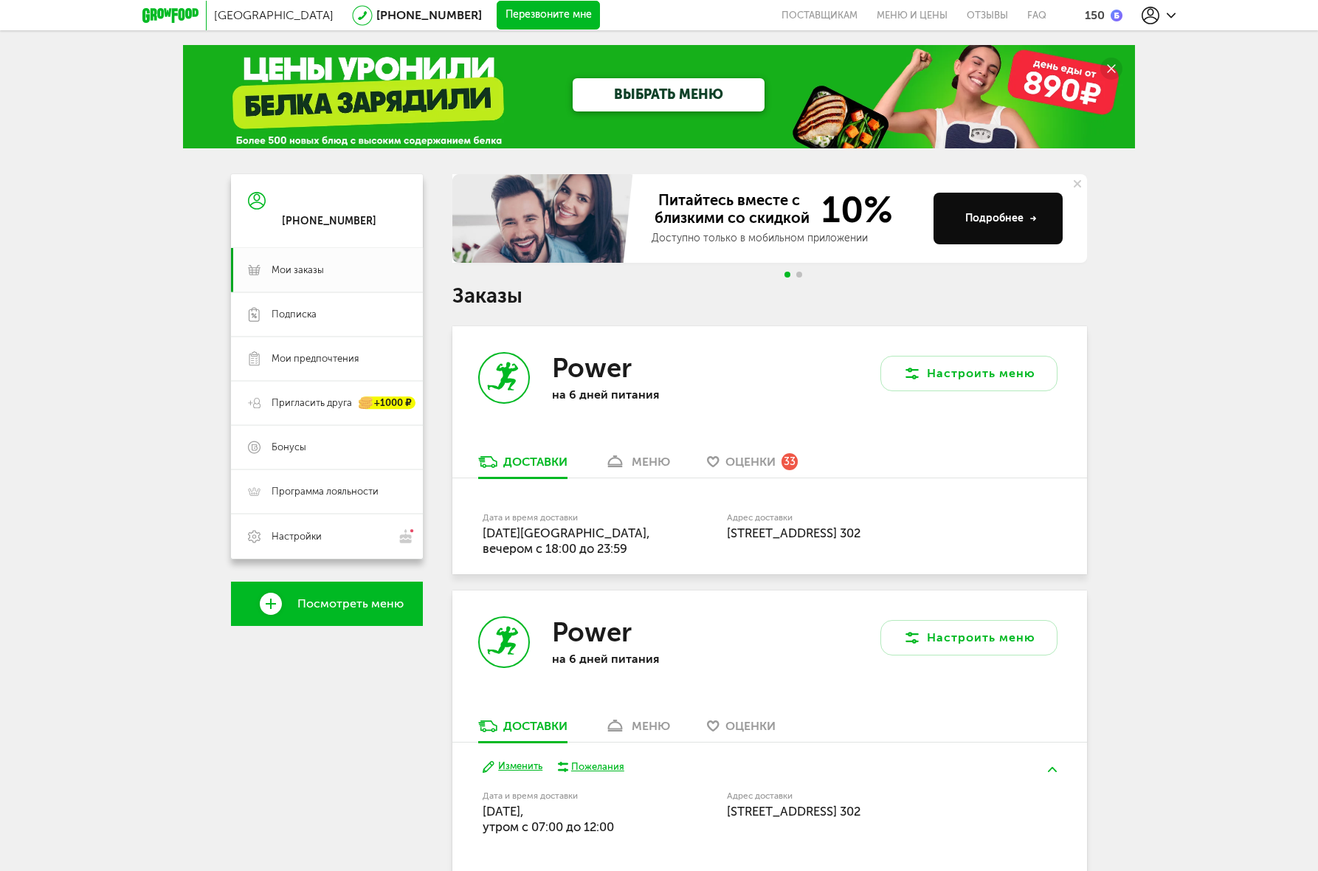
scroll to position [277, 0]
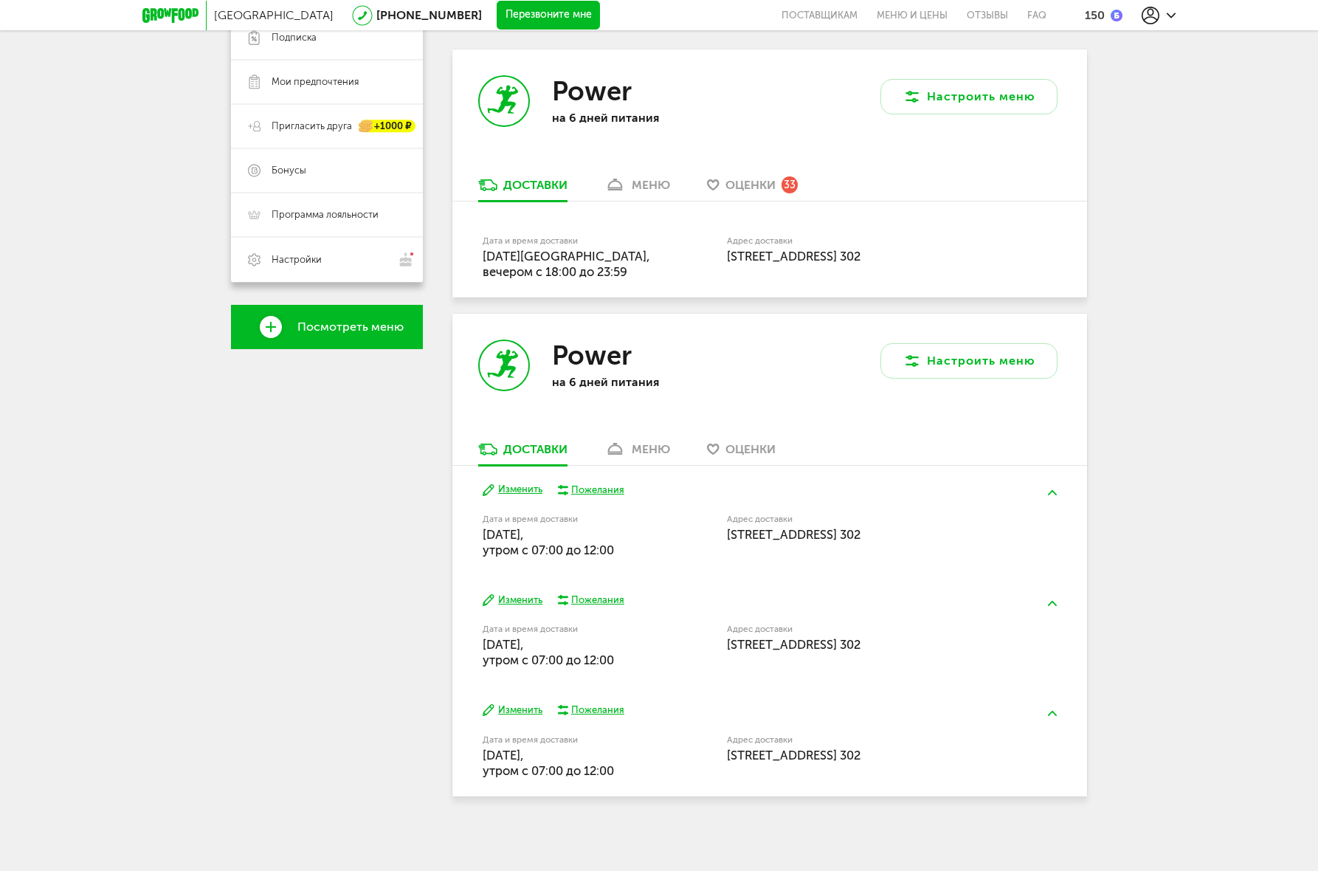
click at [512, 489] on button "Изменить" at bounding box center [513, 490] width 60 height 14
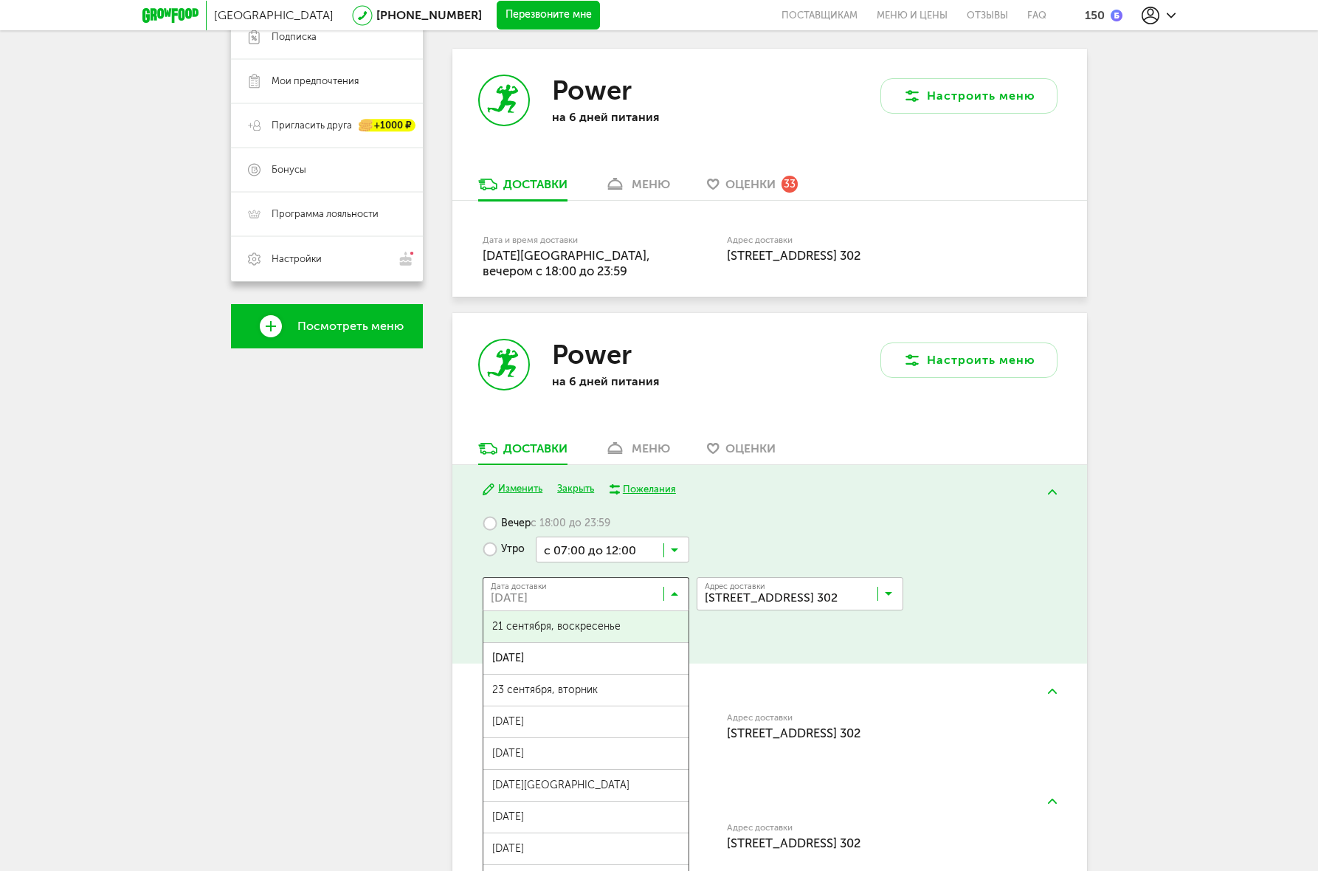
click at [562, 590] on input "Search for option" at bounding box center [589, 596] width 207 height 25
click at [578, 621] on span "21 сентября, воскресенье" at bounding box center [585, 626] width 205 height 31
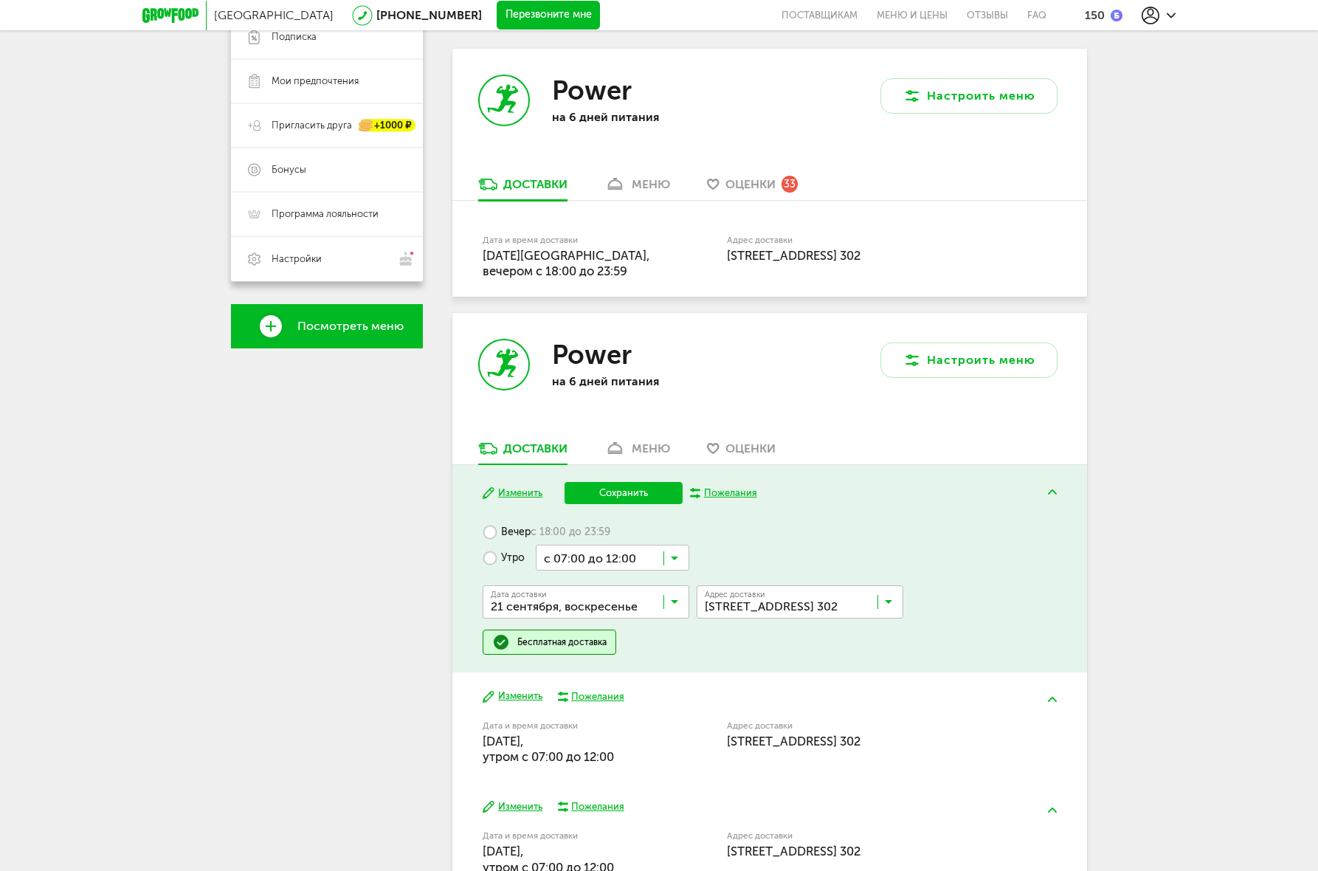
click at [514, 529] on label "Вечер с 18:00 до 23:59" at bounding box center [547, 532] width 128 height 26
click at [620, 489] on button "Сохранить" at bounding box center [623, 493] width 118 height 22
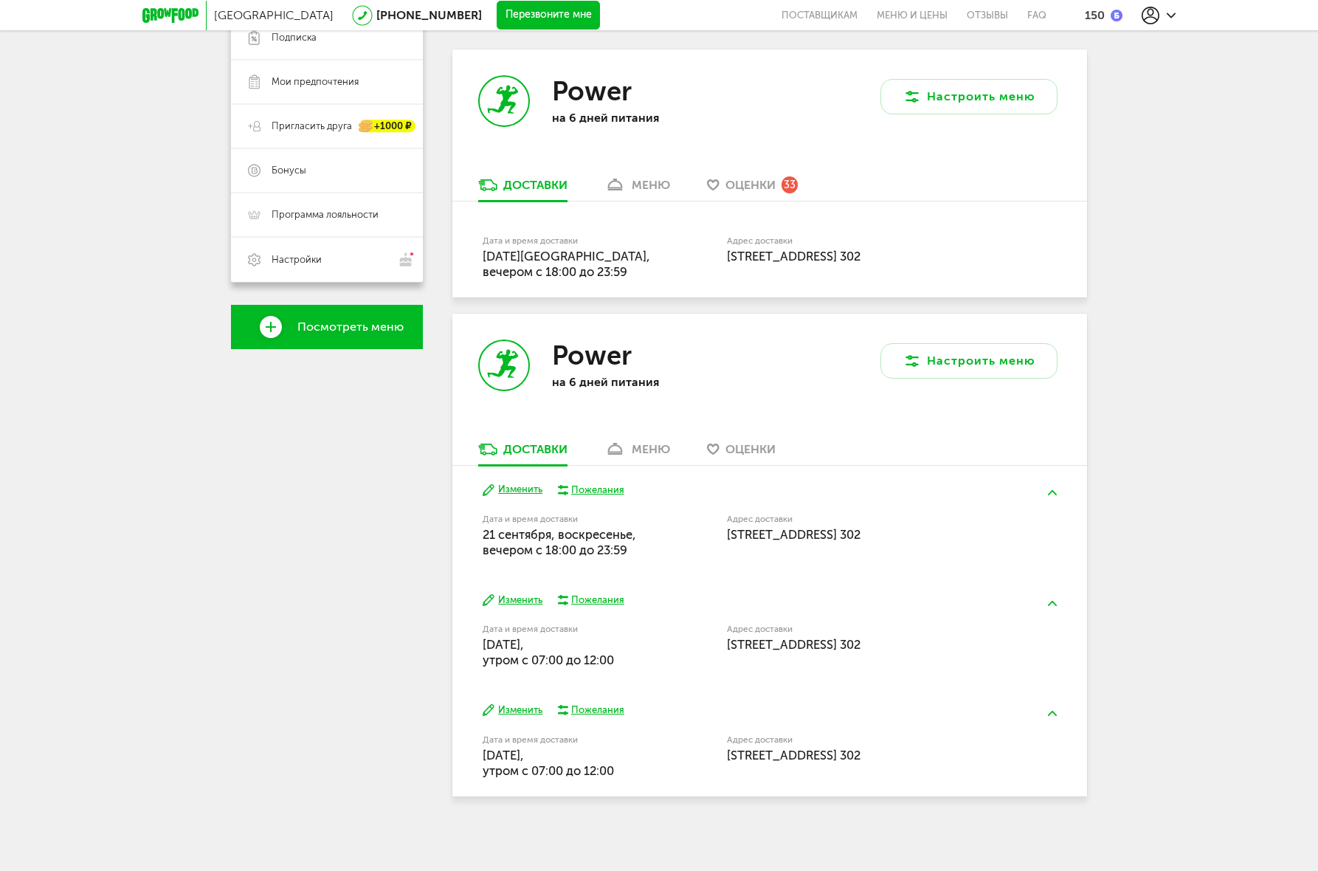
drag, startPoint x: 483, startPoint y: 533, endPoint x: 651, endPoint y: 559, distance: 170.3
click at [651, 559] on div "Изменить Пожелания Дата и время доставки [DATE], вечером c 18:00 до 23:59 Адрес…" at bounding box center [769, 521] width 635 height 110
click at [589, 544] on span "[DATE], вечером c 18:00 до 23:59" at bounding box center [559, 542] width 153 height 30
drag, startPoint x: 635, startPoint y: 553, endPoint x: 471, endPoint y: 526, distance: 166.8
click at [471, 526] on div "Изменить Пожелания Дата и время доставки [DATE], вечером c 18:00 до 23:59 Адрес…" at bounding box center [769, 521] width 635 height 110
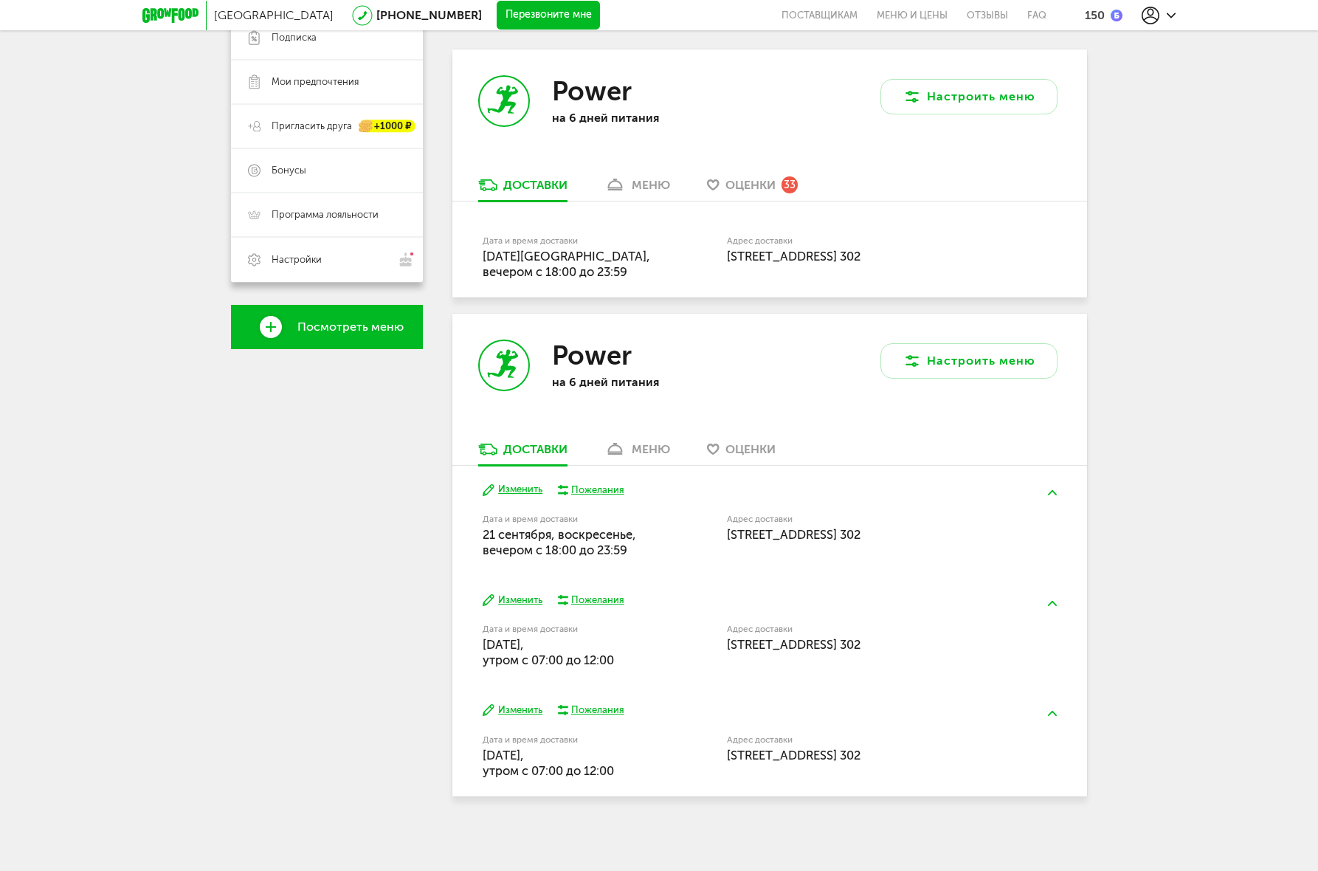
click at [531, 553] on span "[DATE], вечером c 18:00 до 23:59" at bounding box center [559, 542] width 153 height 30
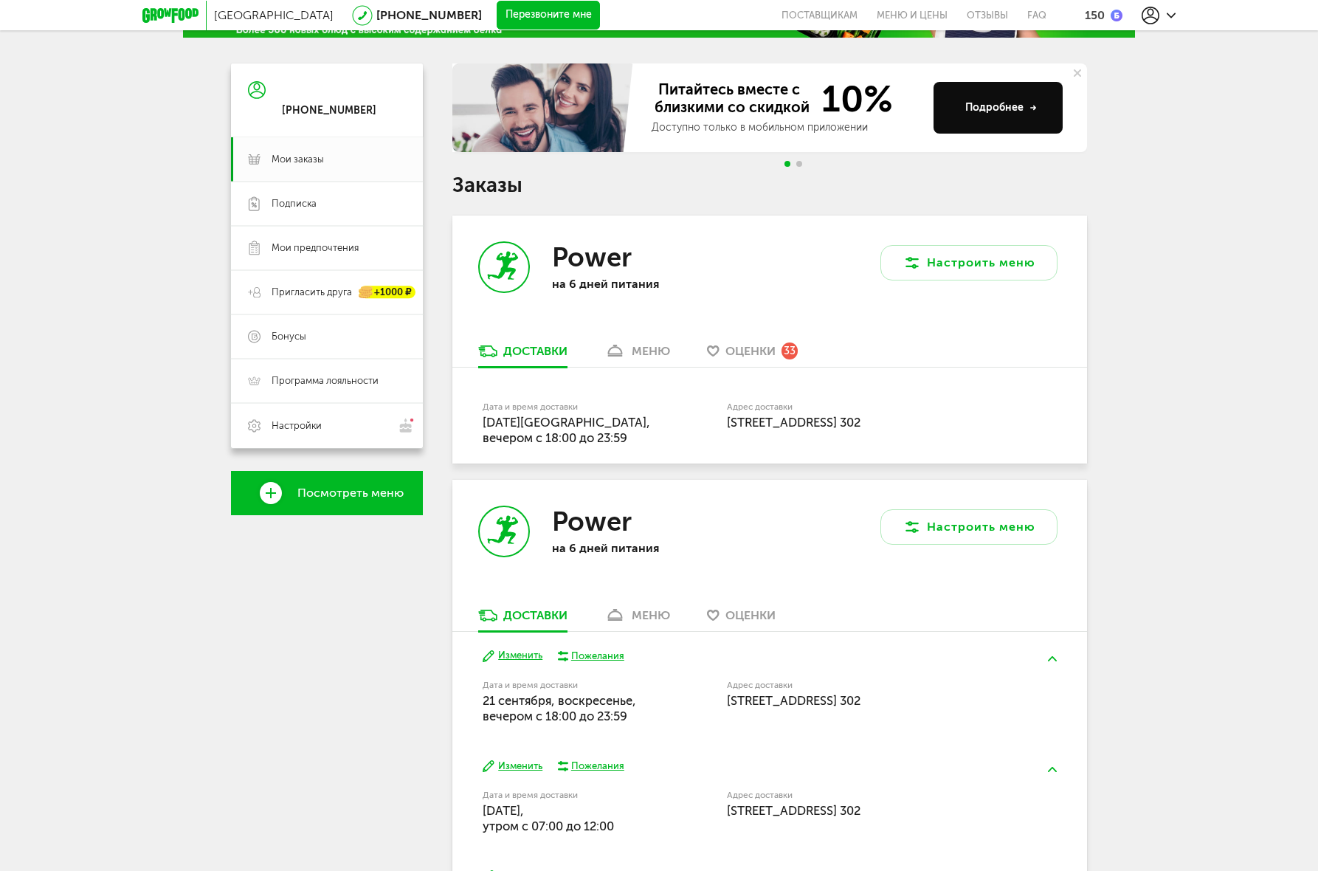
scroll to position [0, 0]
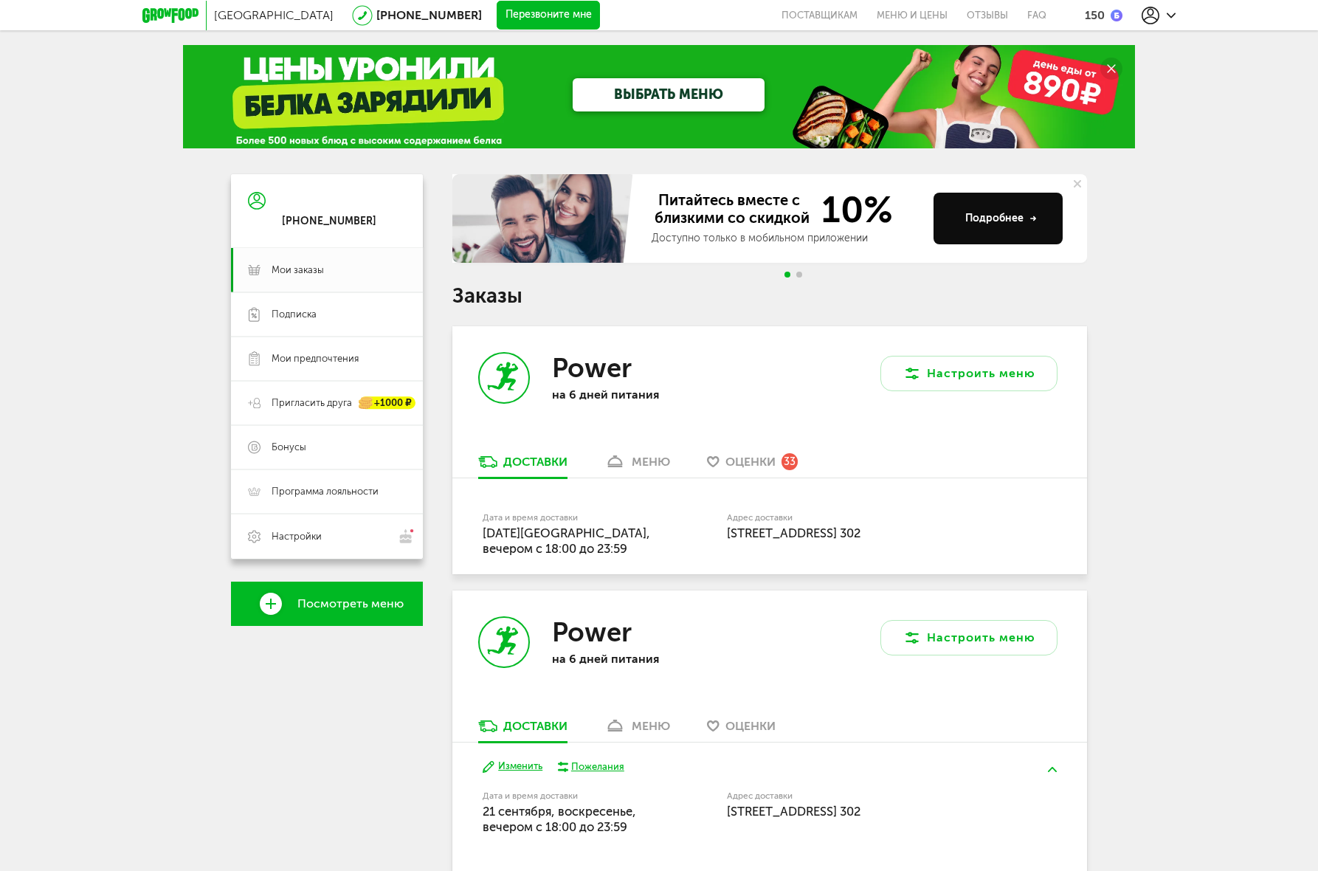
click at [178, 715] on div "[GEOGRAPHIC_DATA] [PHONE_NUMBER] Перезвоните мне поставщикам Меню и цены Отзывы…" at bounding box center [659, 573] width 1318 height 1147
click at [516, 10] on button "Перезвоните мне" at bounding box center [548, 16] width 103 height 30
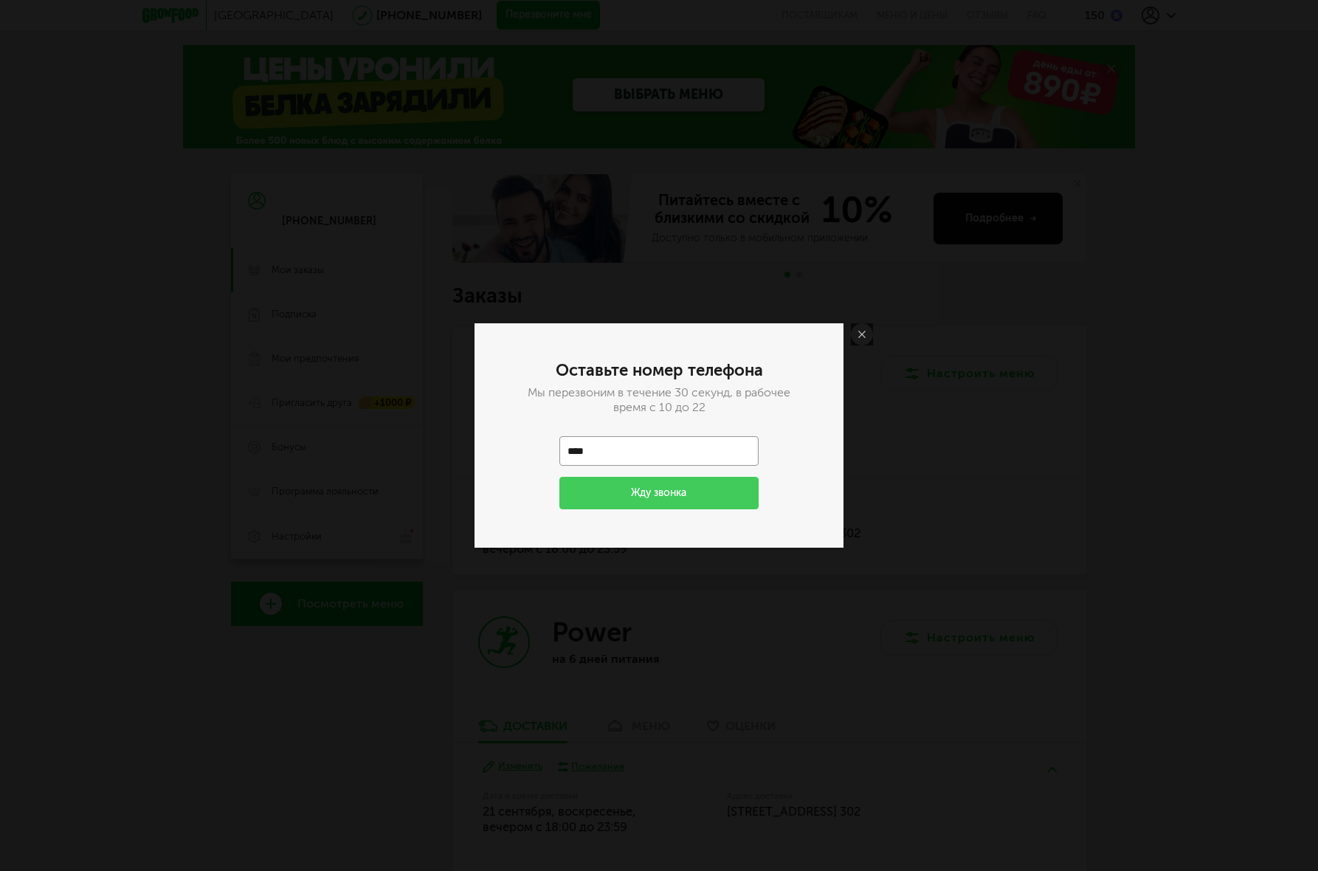
click at [635, 455] on input "****" at bounding box center [658, 451] width 199 height 30
type input "**********"
click at [669, 494] on button "Жду звонка" at bounding box center [658, 493] width 199 height 32
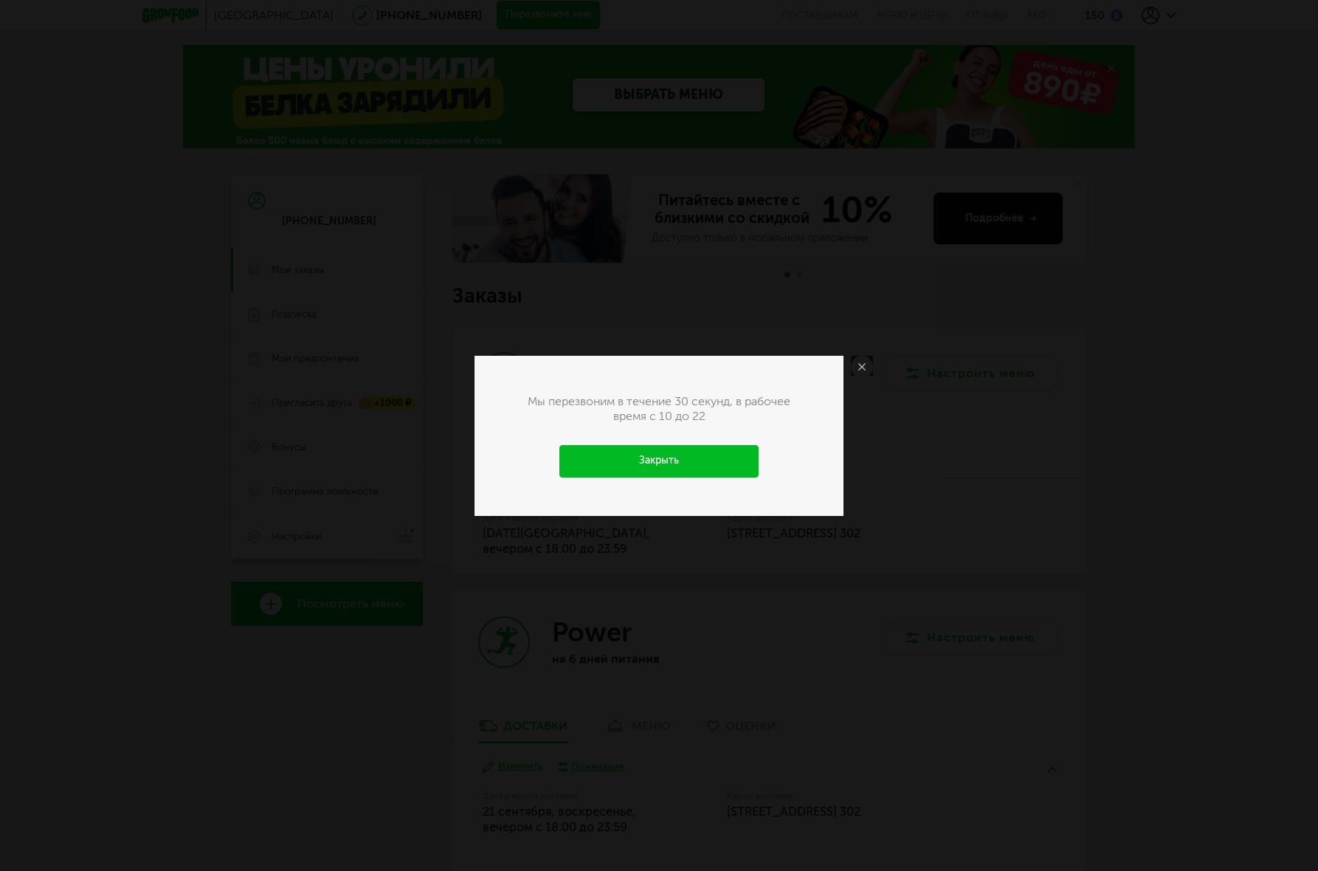
click at [708, 462] on link "Закрыть" at bounding box center [658, 461] width 199 height 32
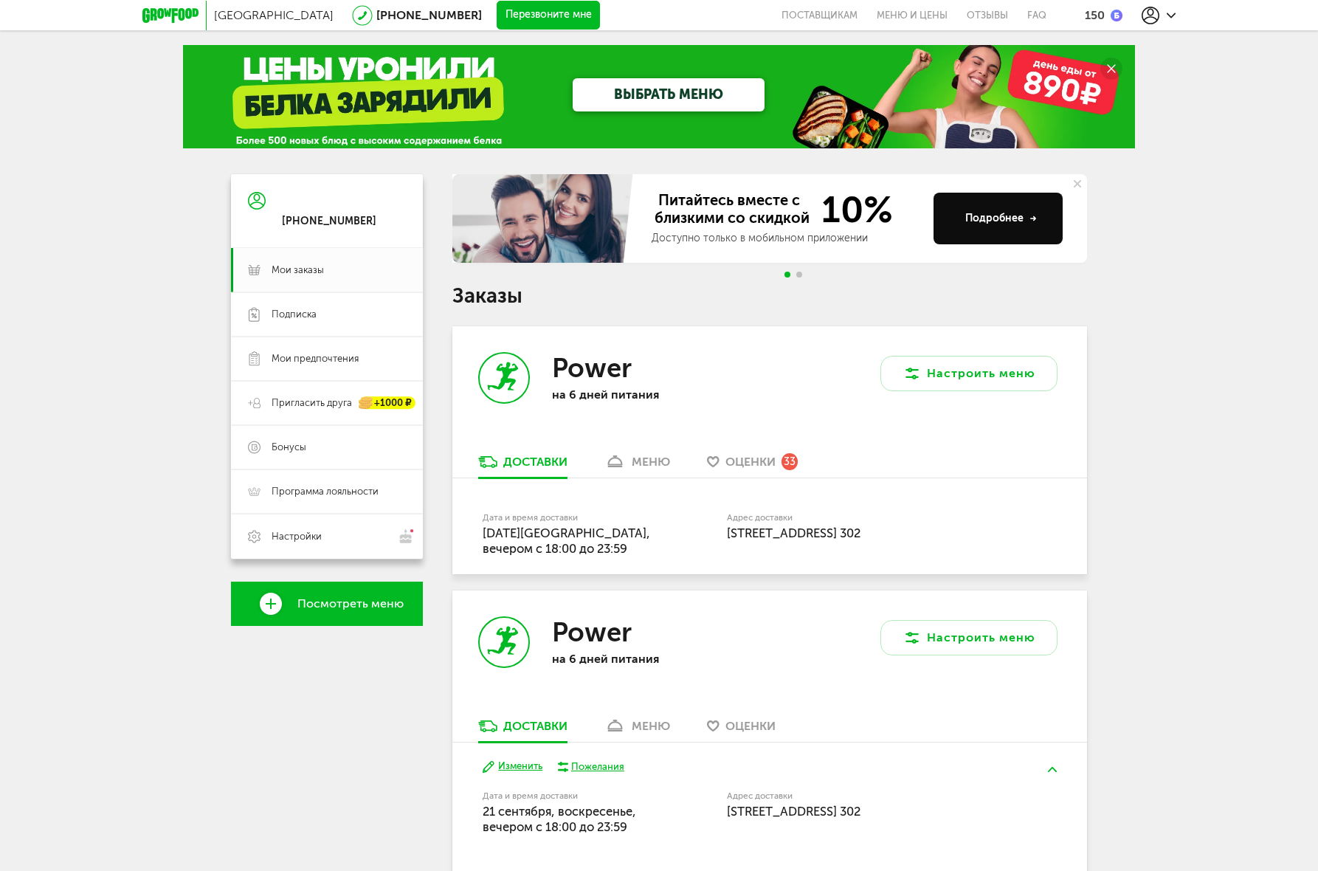
click at [1160, 10] on div at bounding box center [1158, 16] width 34 height 18
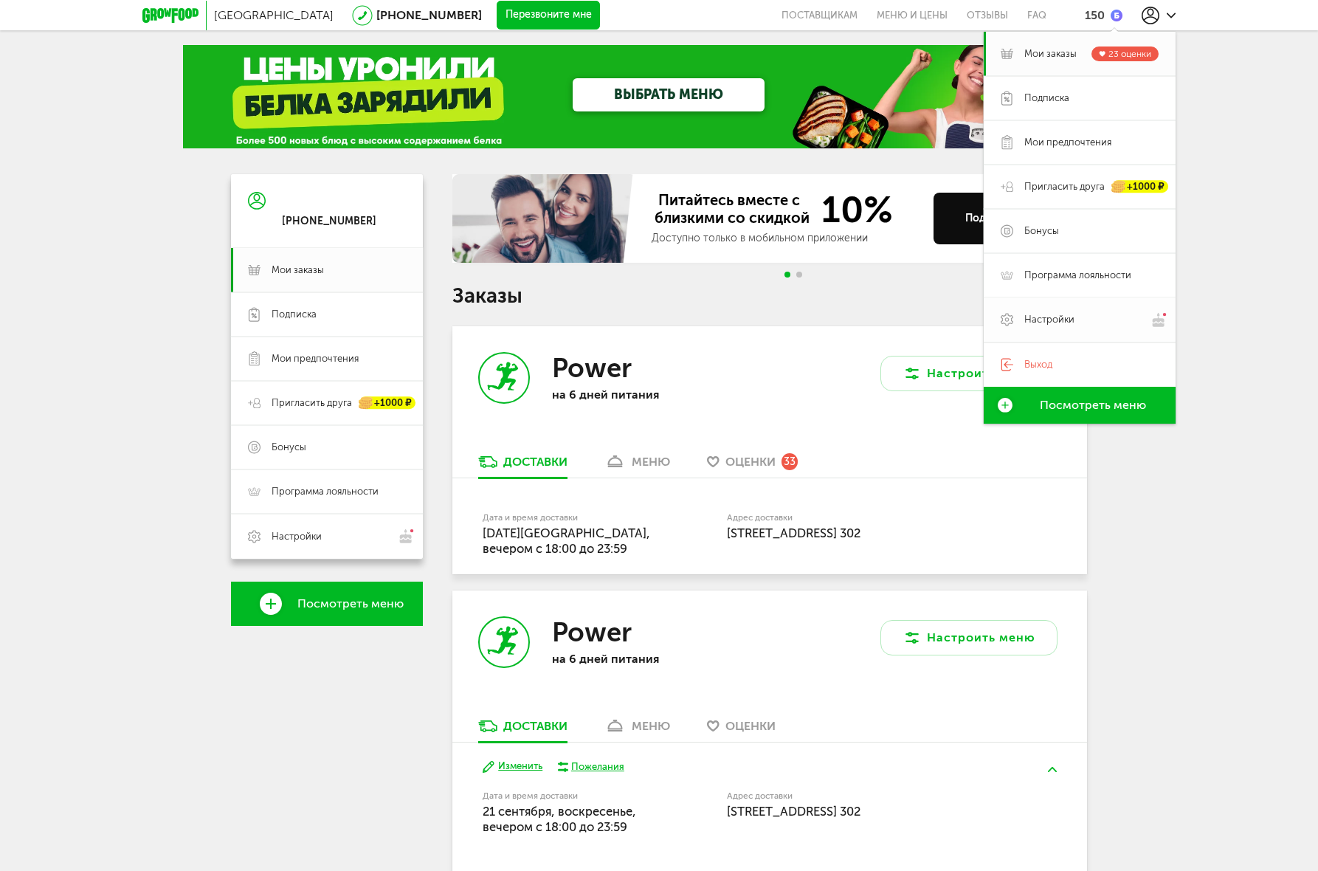
click at [1071, 321] on span "Настройки" at bounding box center [1049, 319] width 50 height 13
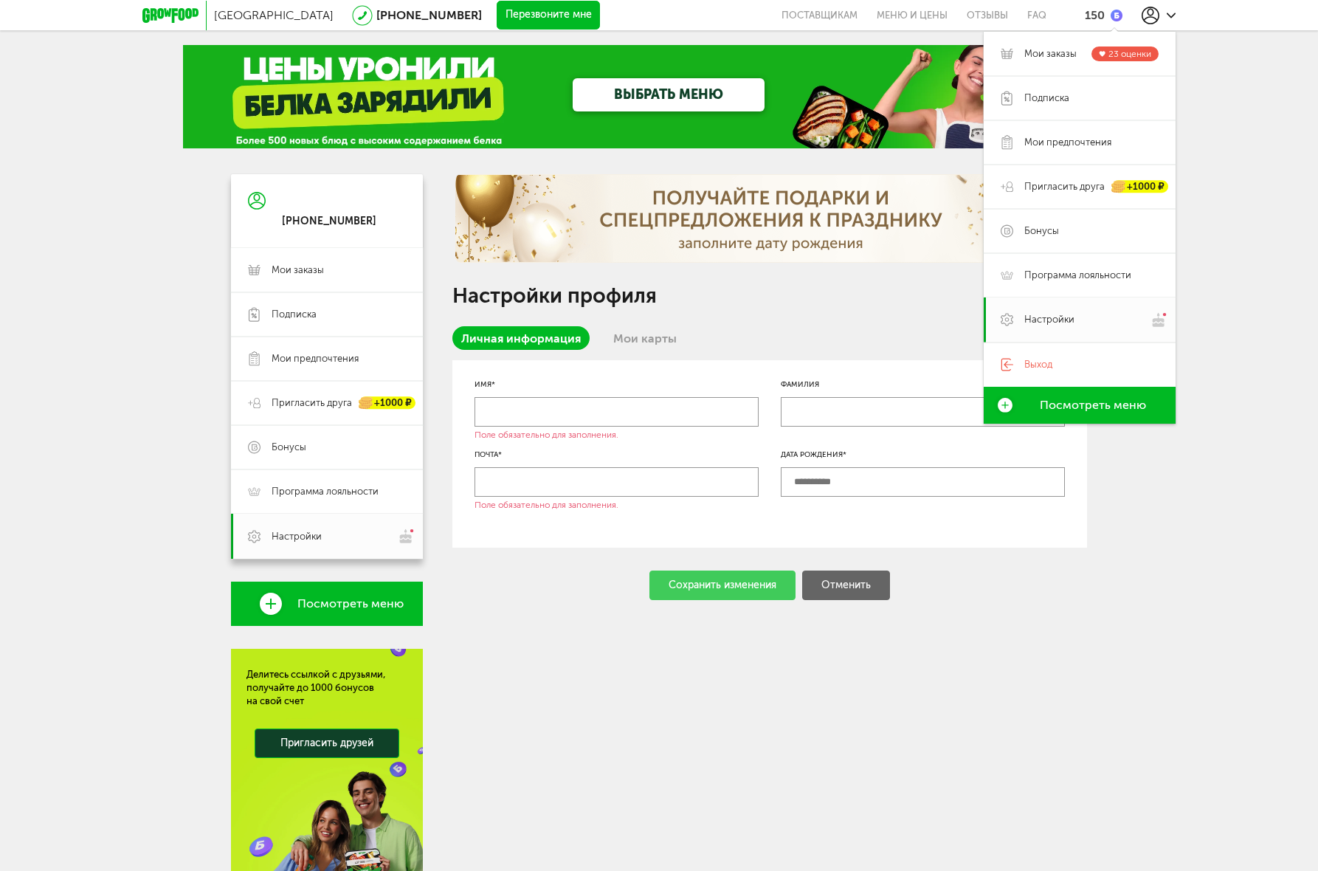
click at [916, 443] on div "Имя* Поле обязательно для заполнения. Фамилия Почта* Поле обязательно для запол…" at bounding box center [769, 453] width 635 height 187
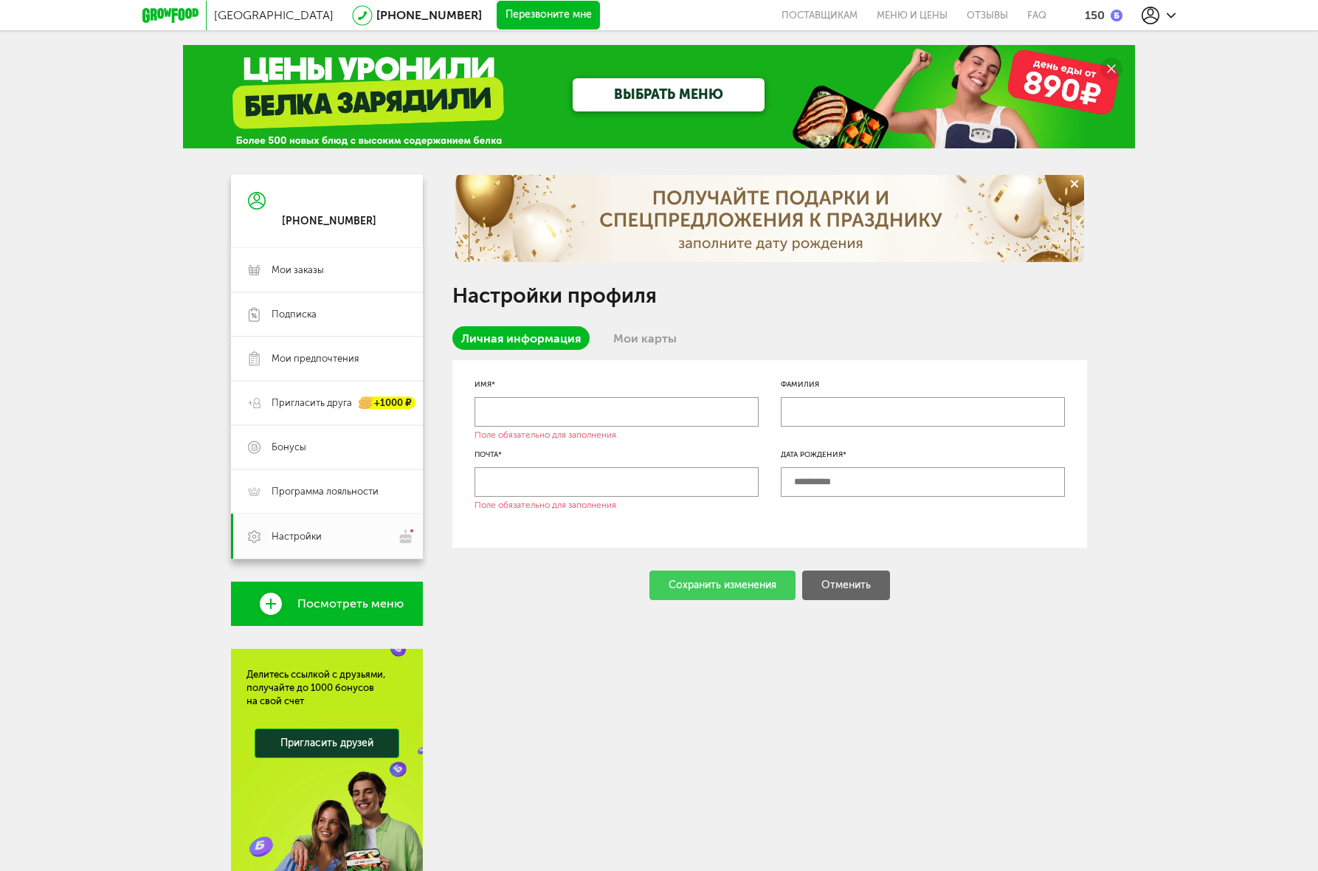
click at [663, 337] on link "Мои карты" at bounding box center [644, 338] width 81 height 24
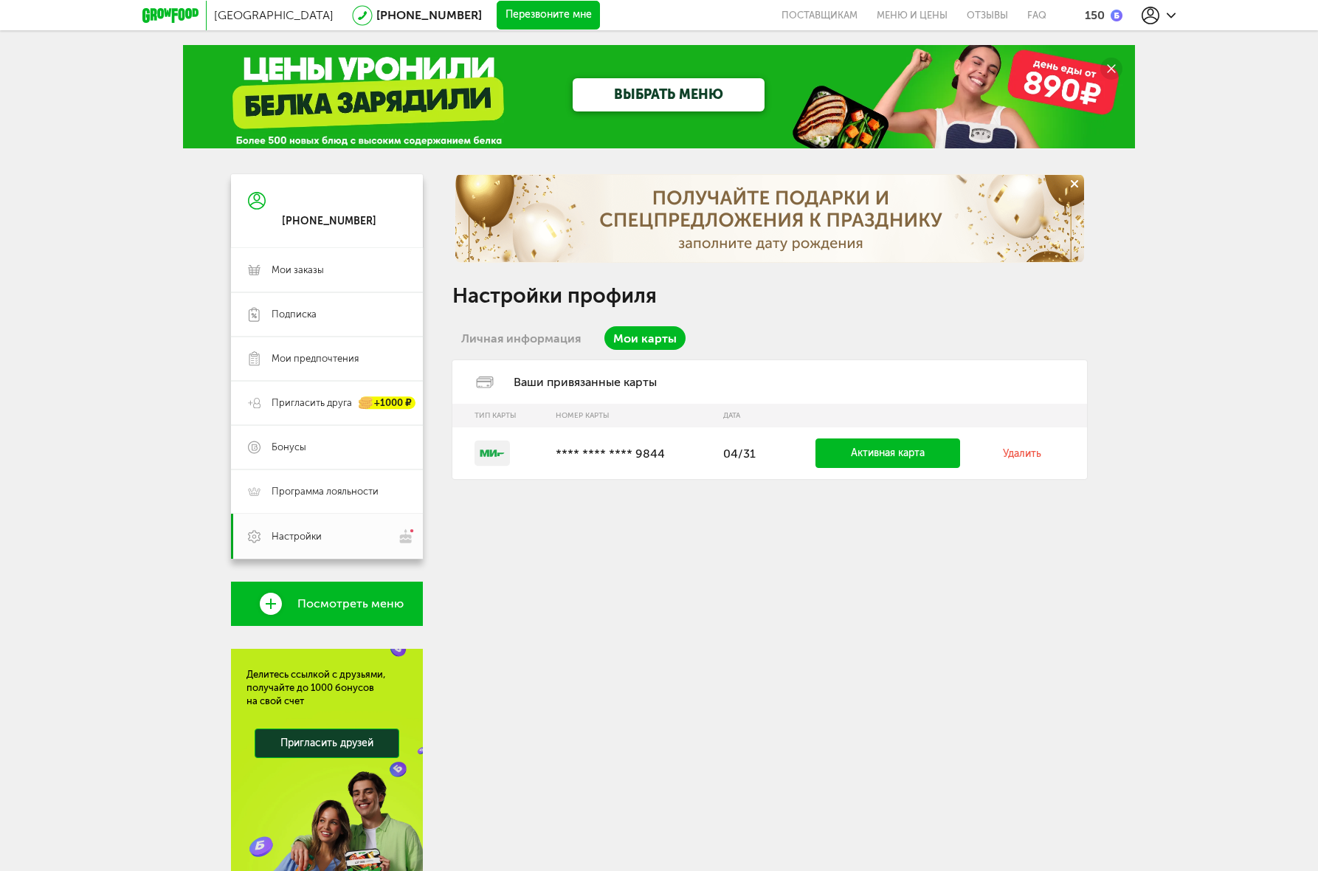
click at [526, 334] on link "Личная информация" at bounding box center [520, 338] width 137 height 24
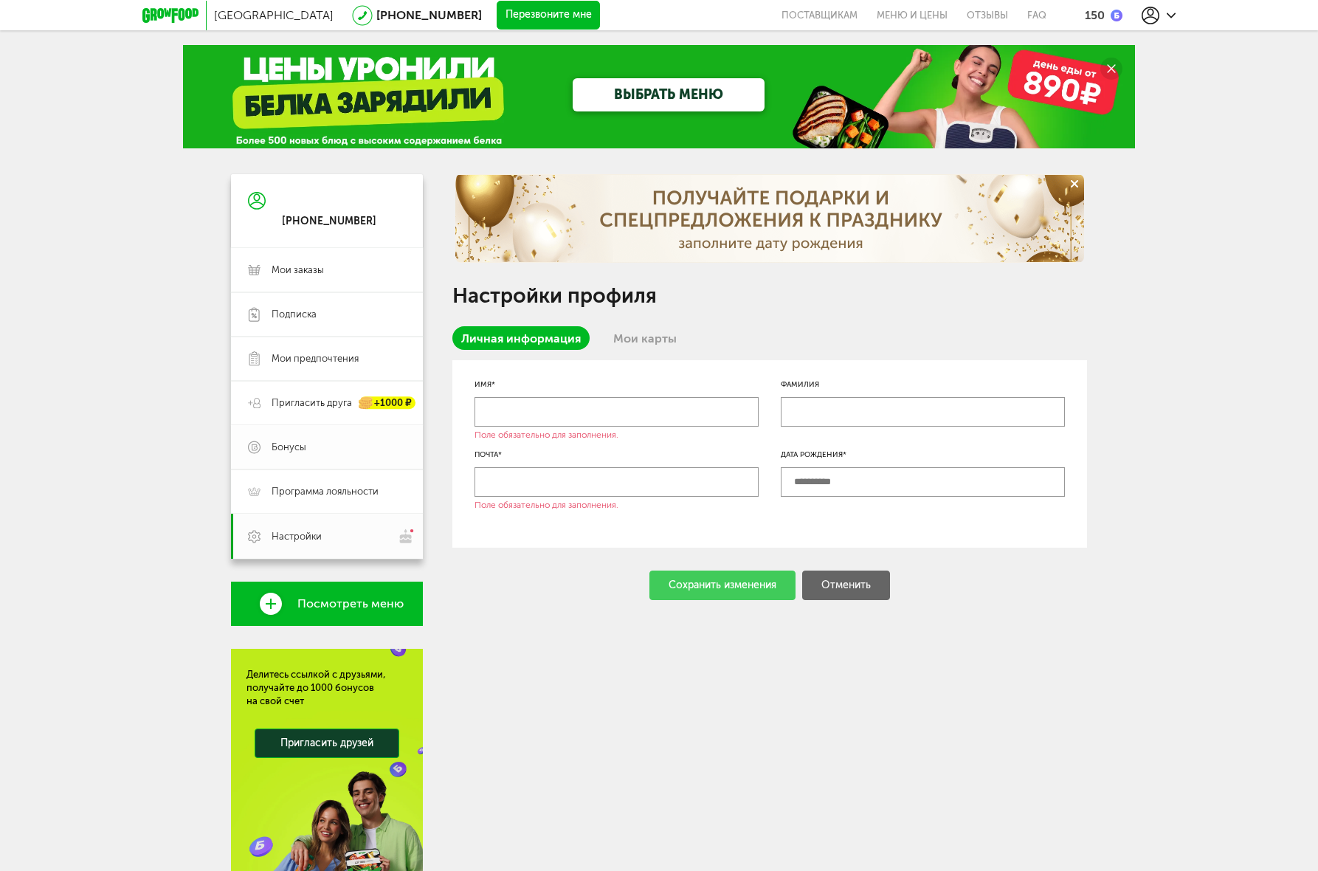
click at [338, 449] on span "Бонусы" at bounding box center [339, 447] width 134 height 13
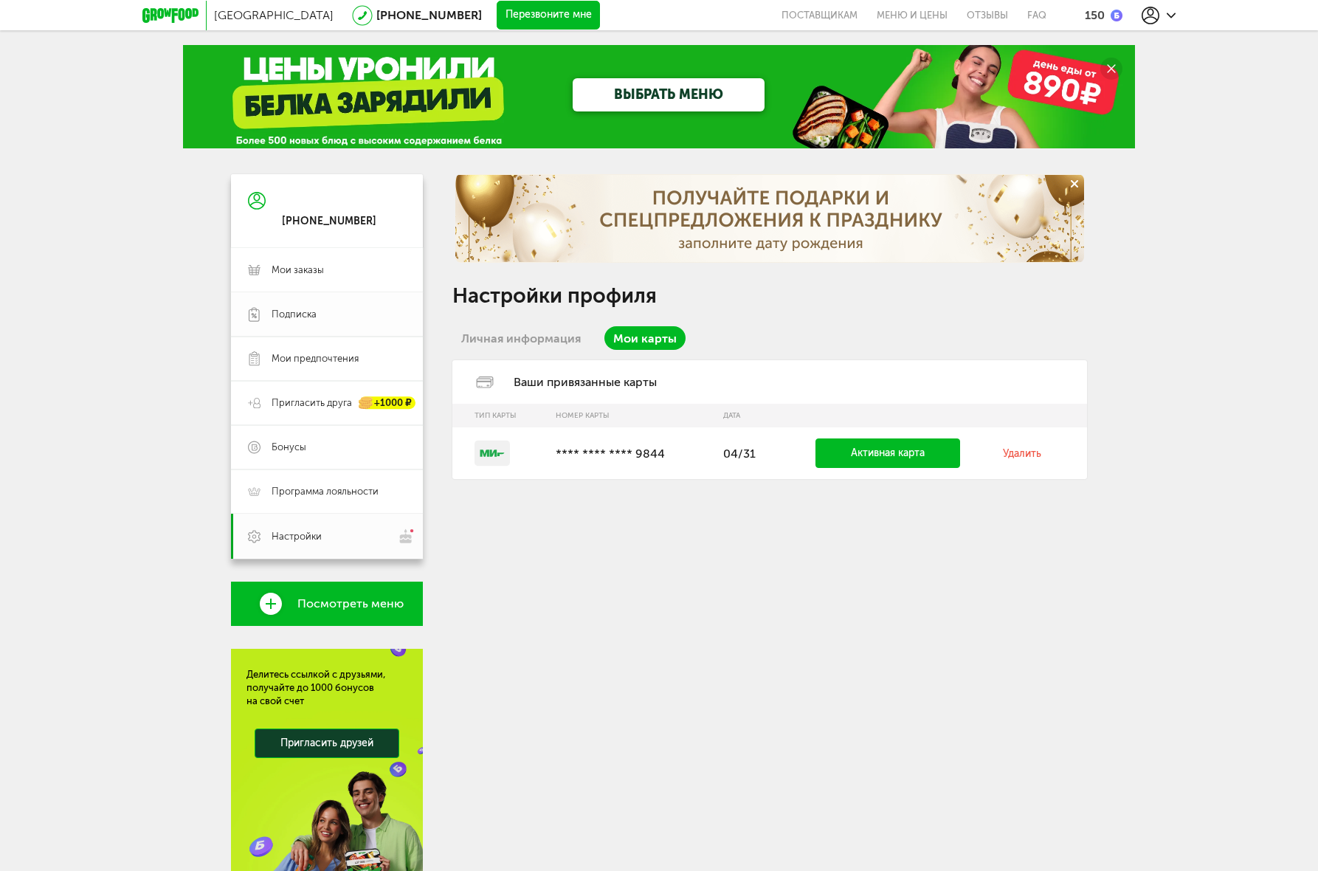
click at [334, 318] on span "Подписка" at bounding box center [339, 314] width 134 height 13
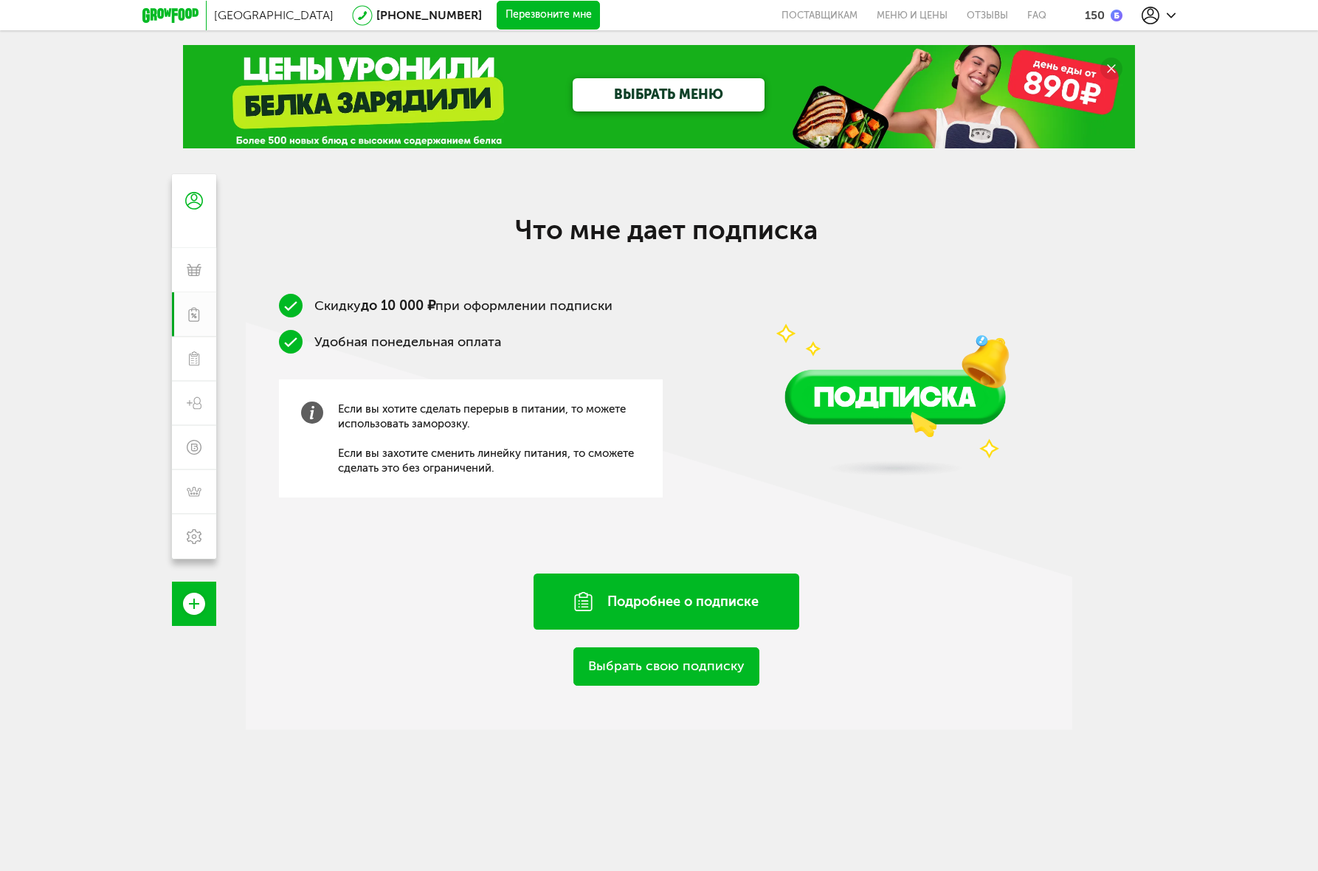
click at [639, 605] on div "Подробнее о подписке" at bounding box center [666, 601] width 266 height 56
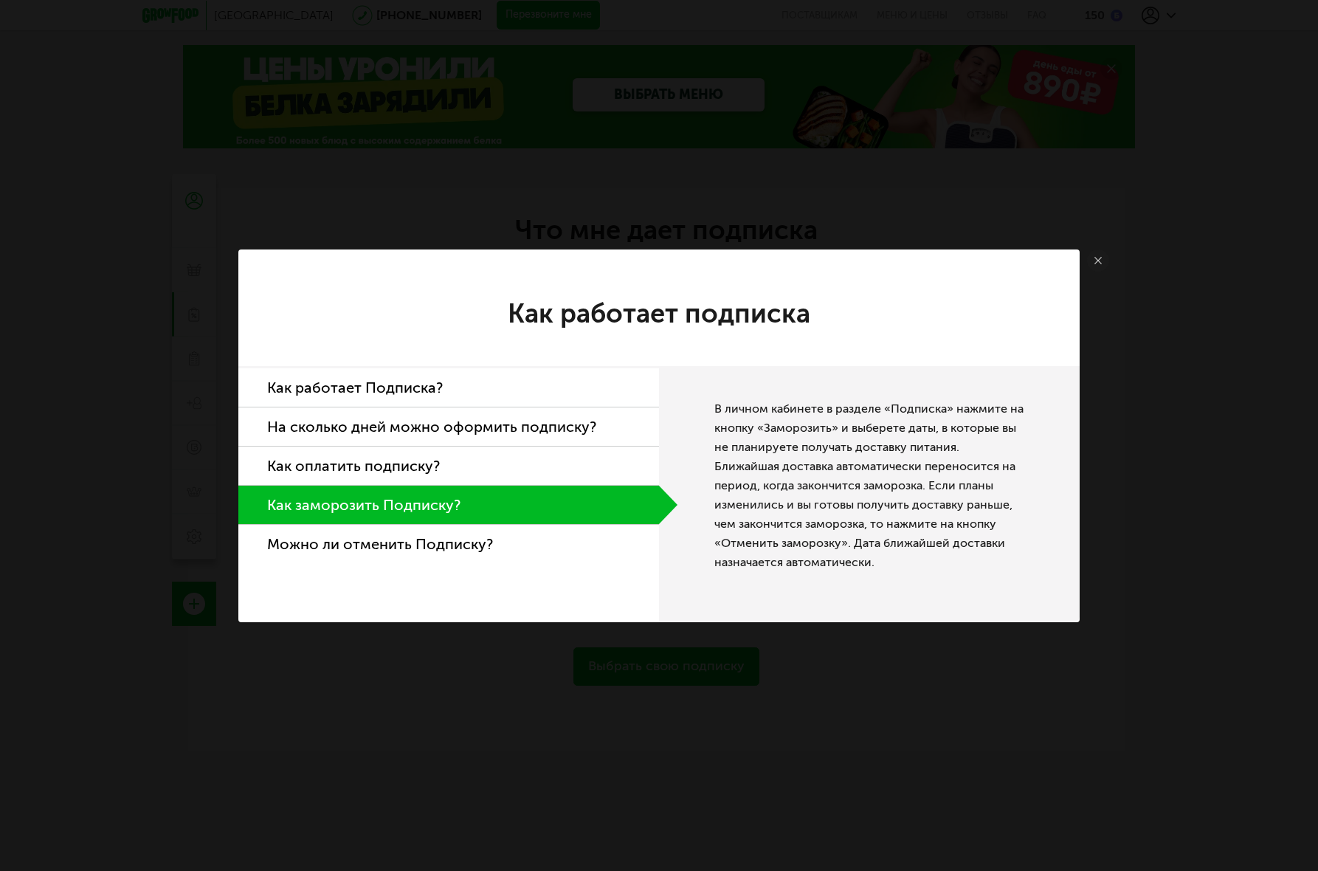
click at [449, 545] on li "Можно ли отменить Подписку?" at bounding box center [448, 544] width 421 height 38
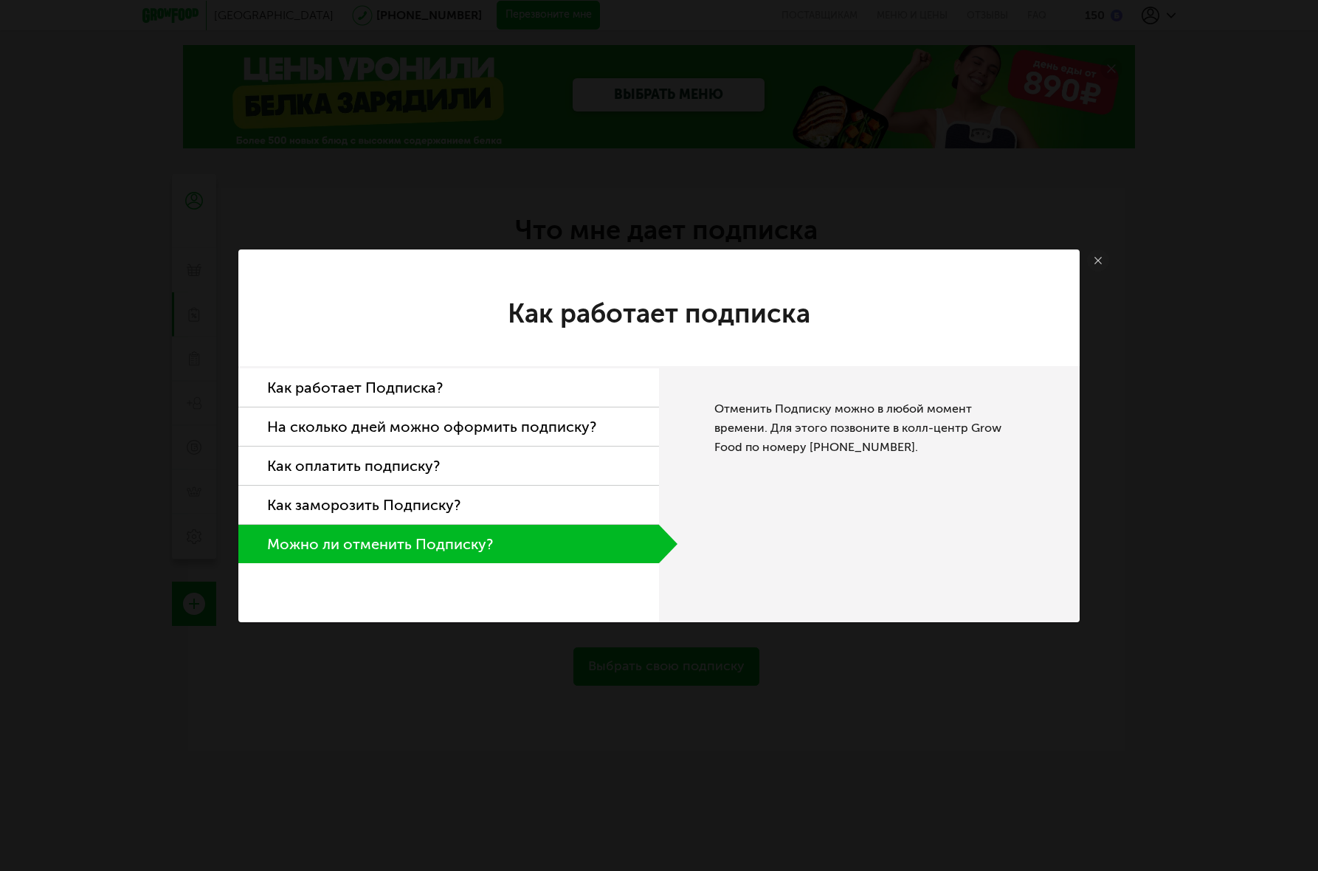
click at [428, 471] on li "Как оплатить подписку?" at bounding box center [448, 465] width 421 height 39
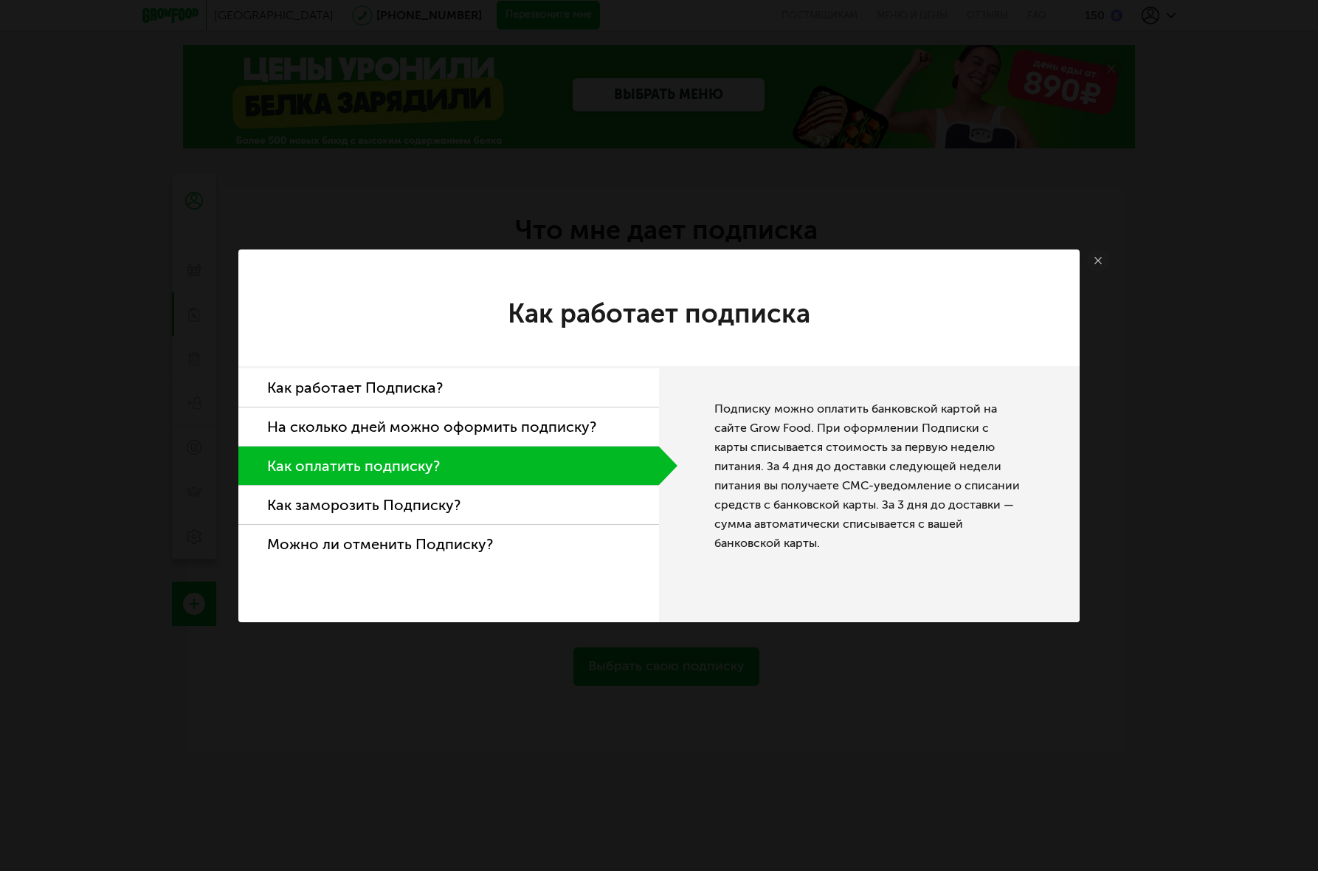
click at [429, 426] on li "На сколько дней можно оформить подписку?" at bounding box center [448, 426] width 421 height 39
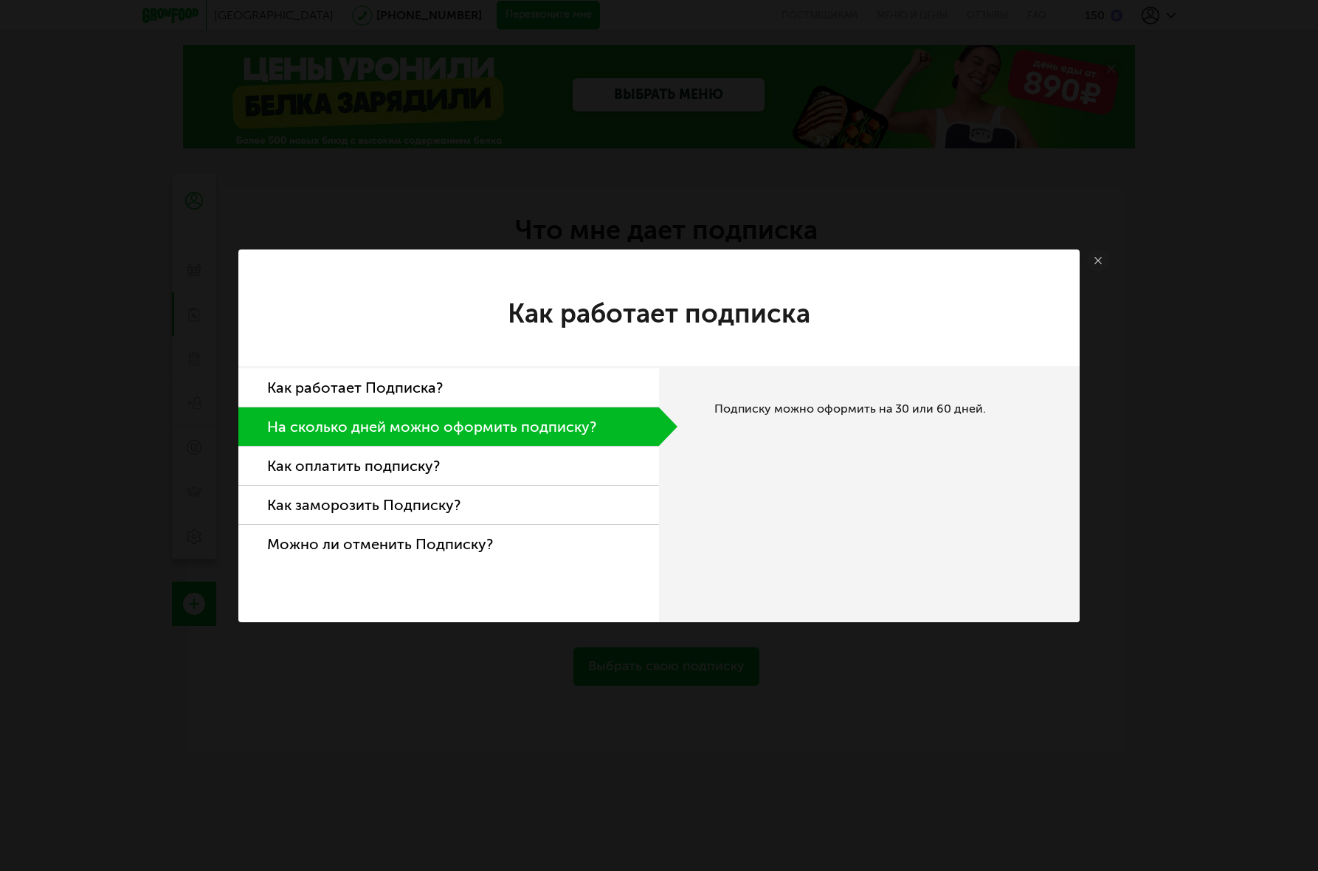
click at [453, 380] on li "Как работает Подписка?" at bounding box center [448, 387] width 421 height 39
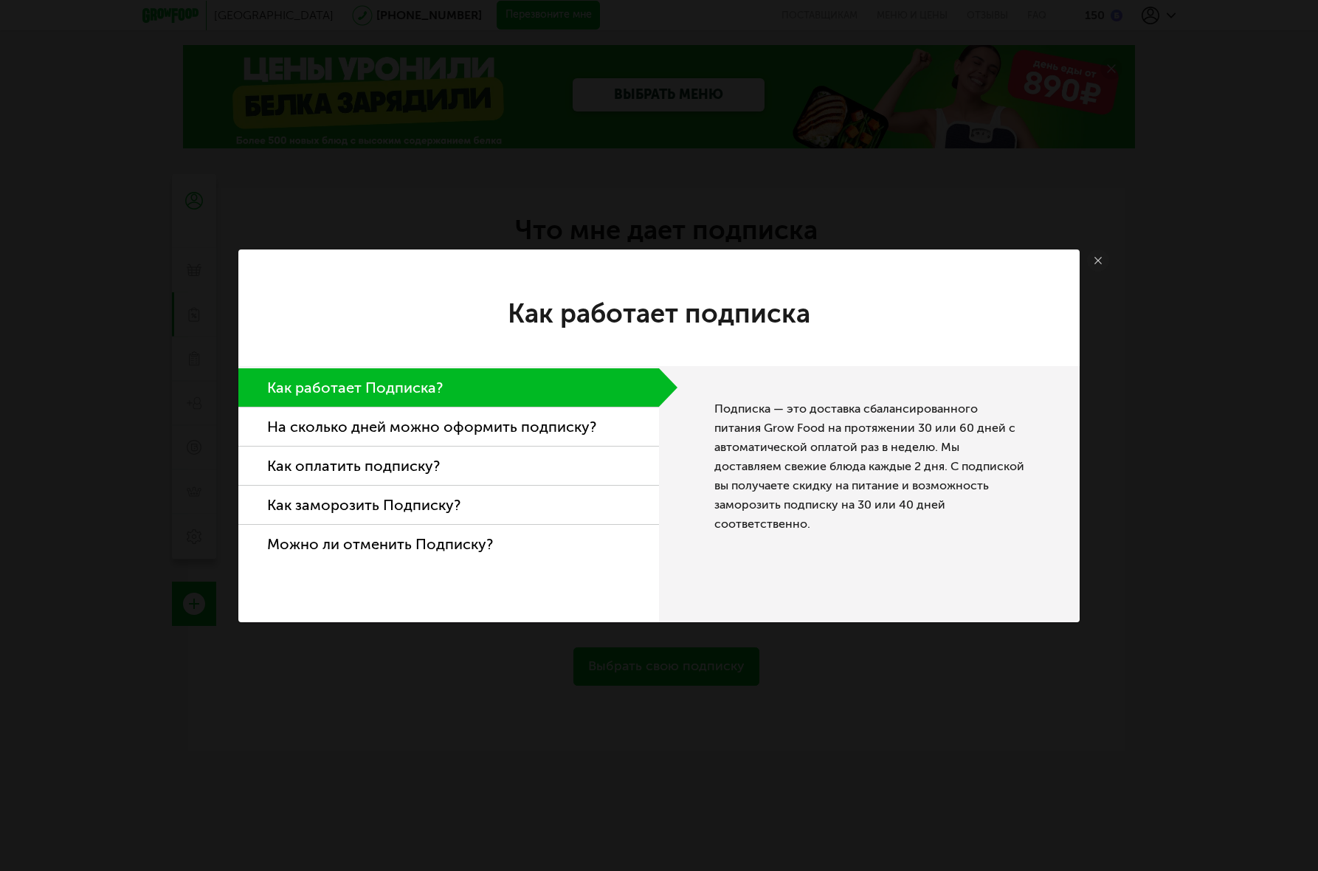
click at [1098, 259] on use at bounding box center [1097, 260] width 7 height 7
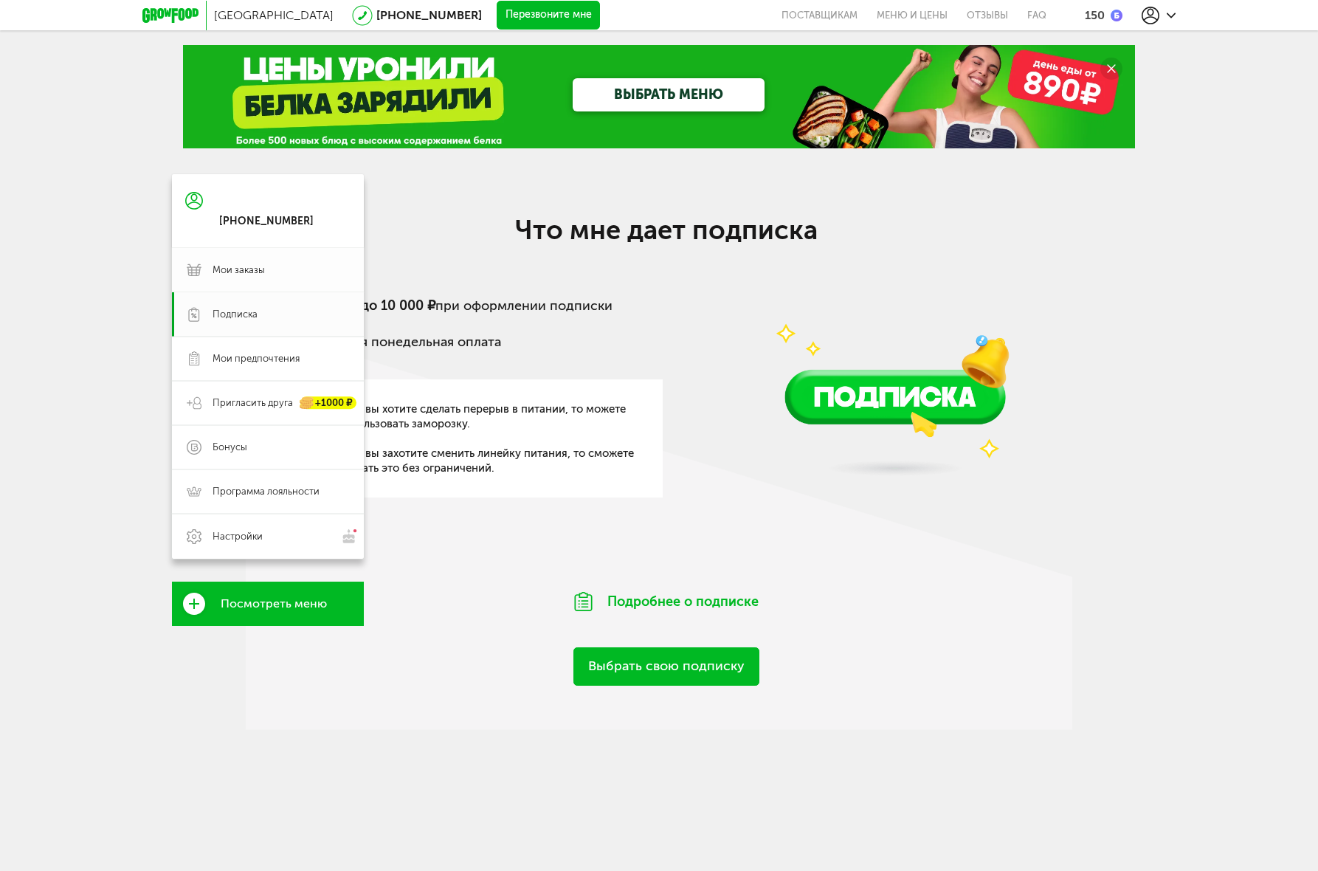
click at [239, 277] on link "Мои заказы" at bounding box center [268, 270] width 192 height 44
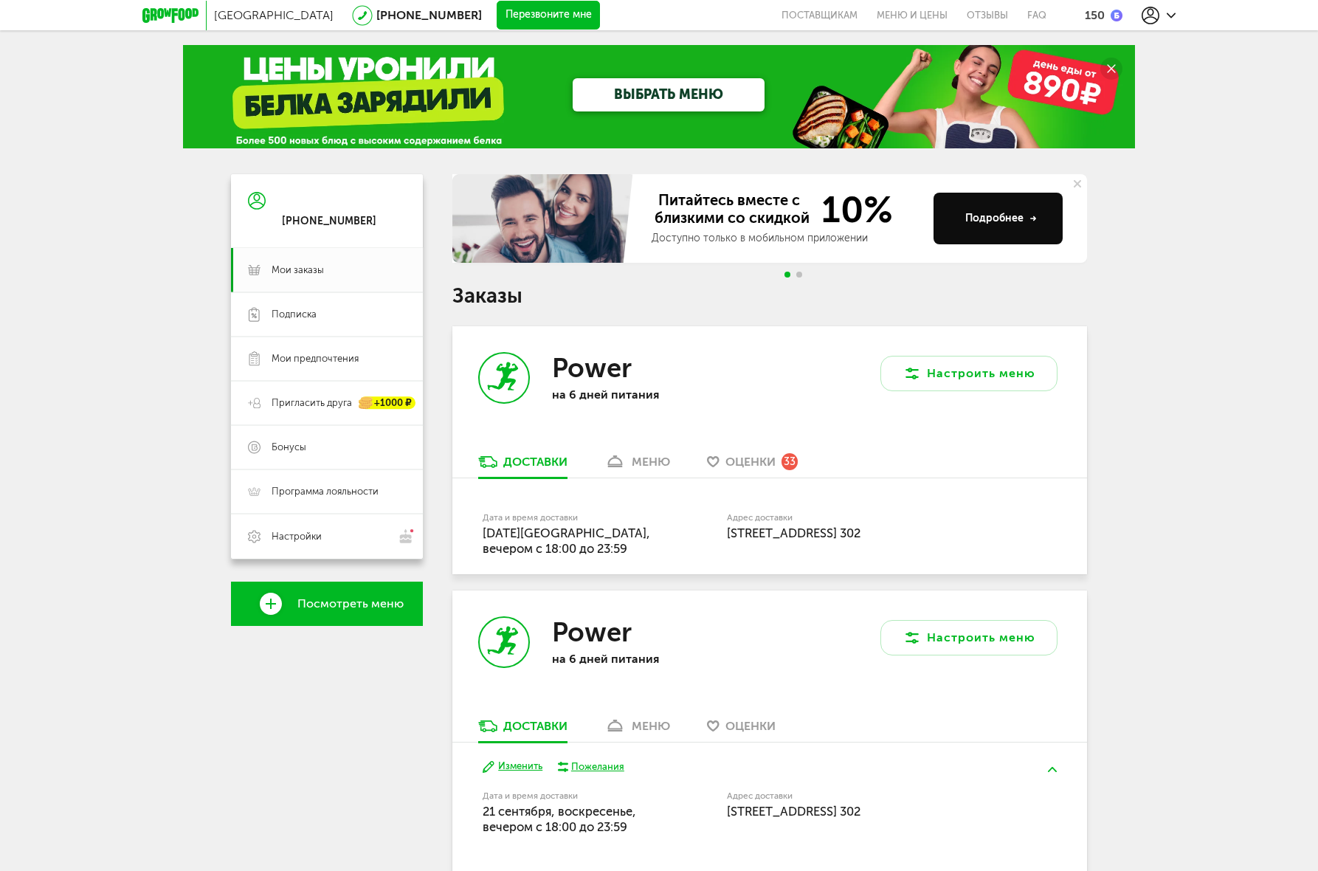
click at [525, 10] on button "Перезвоните мне" at bounding box center [548, 16] width 103 height 30
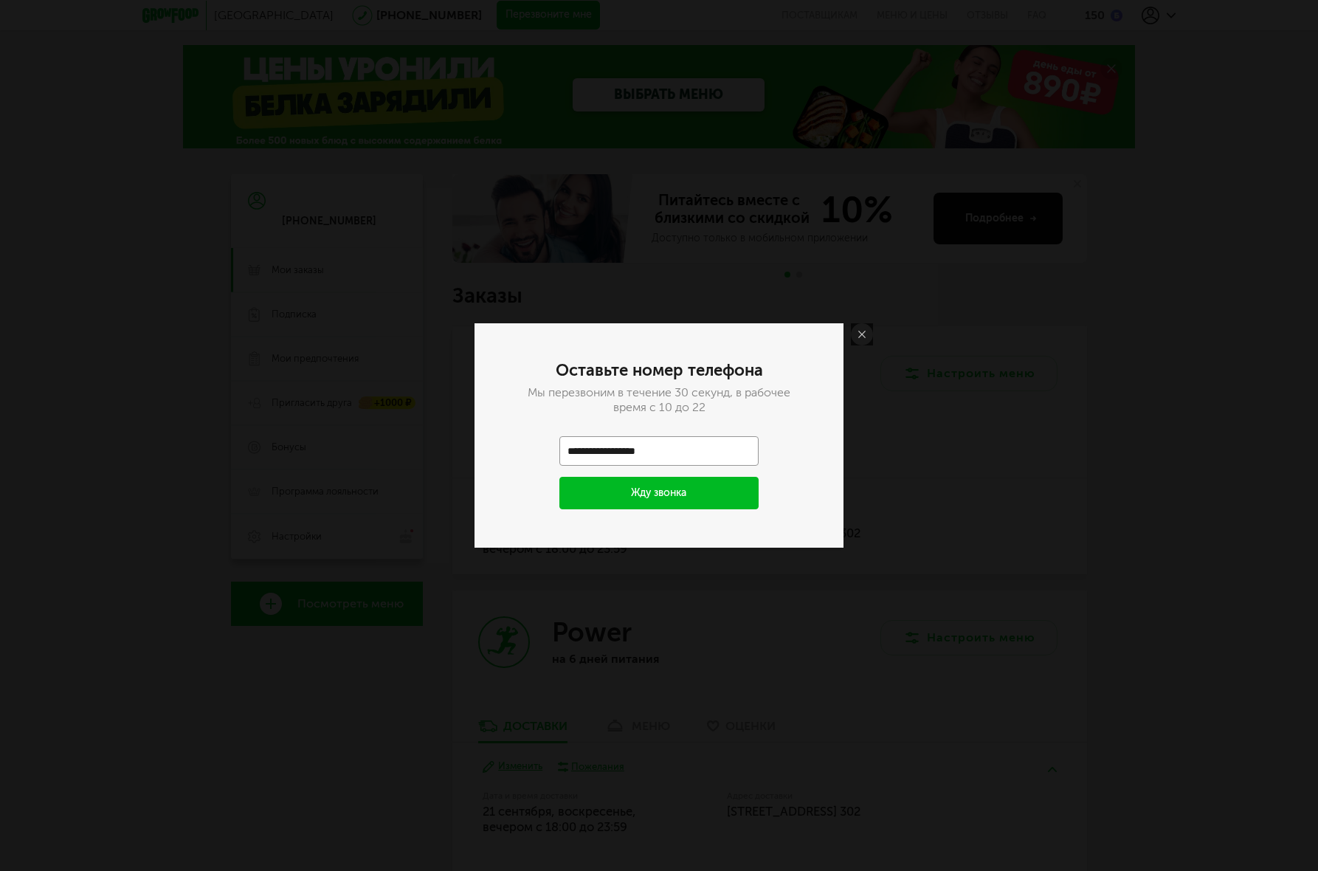
click at [860, 336] on icon at bounding box center [861, 334] width 7 height 7
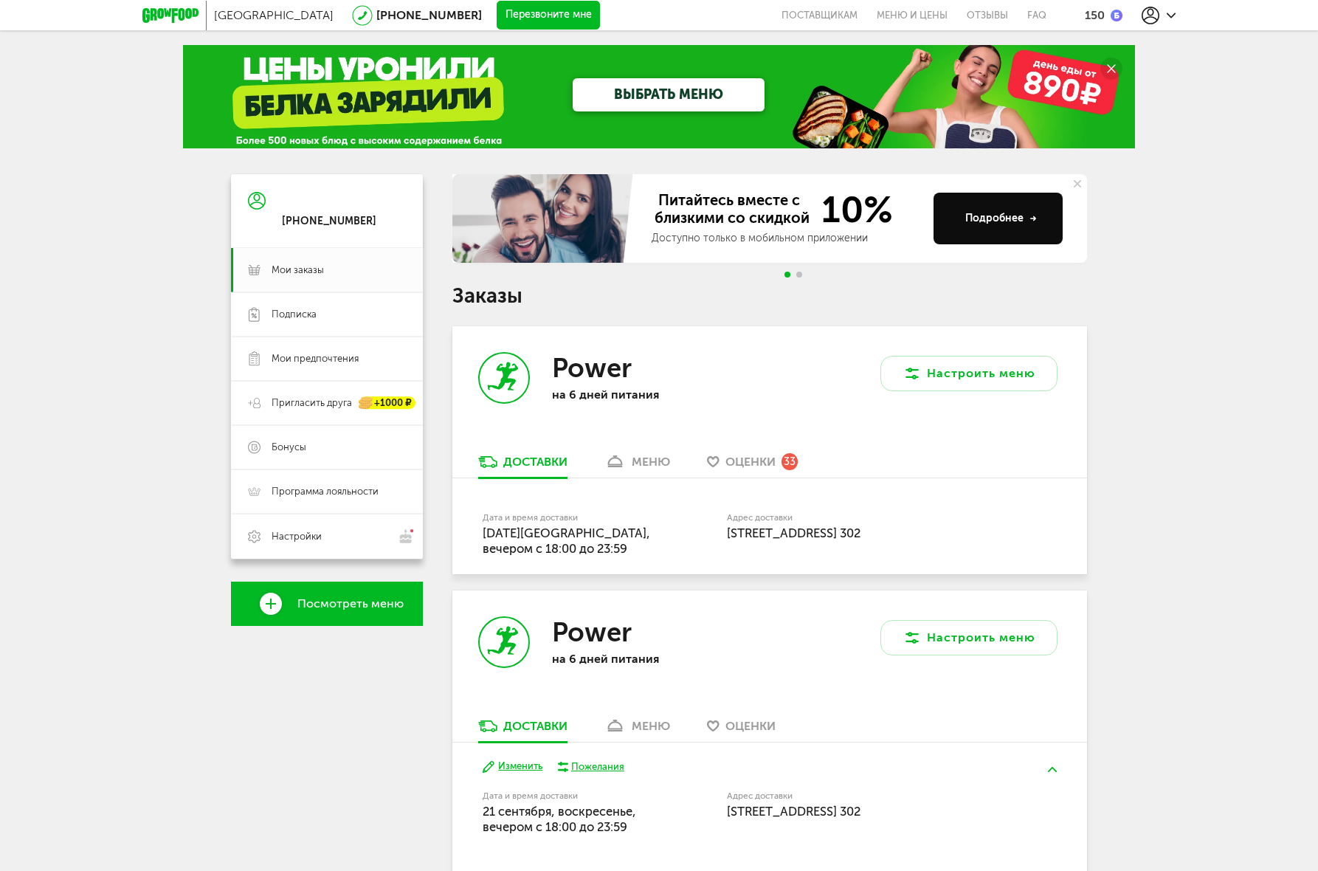
click at [1184, 299] on div "[GEOGRAPHIC_DATA] [PHONE_NUMBER] Перезвоните мне поставщикам Меню и цены Отзывы…" at bounding box center [659, 573] width 1318 height 1147
